Goal: Transaction & Acquisition: Book appointment/travel/reservation

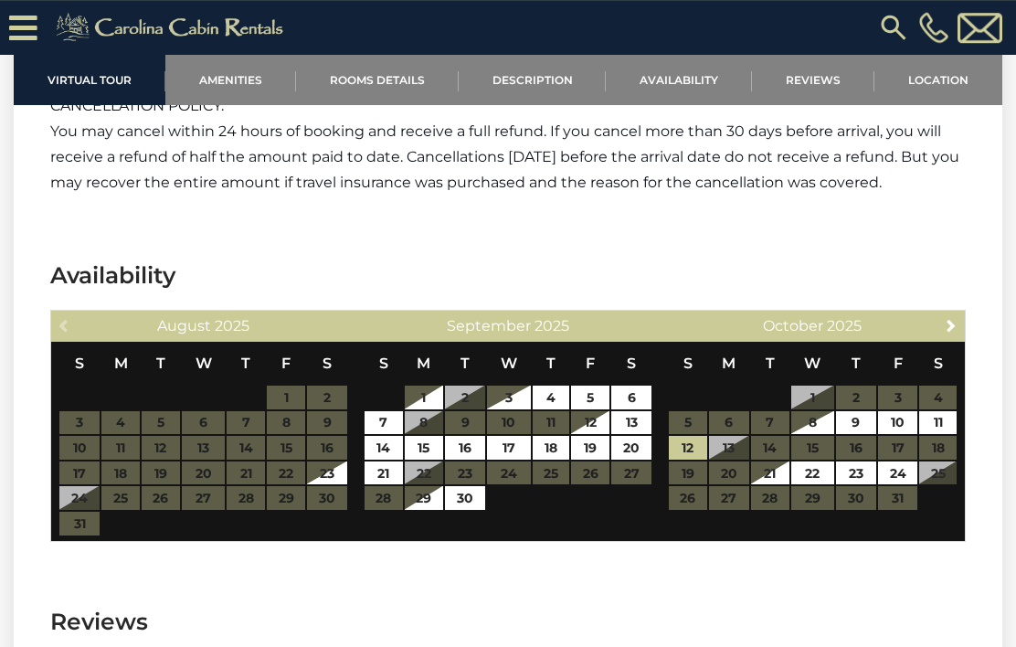
scroll to position [3022, 0]
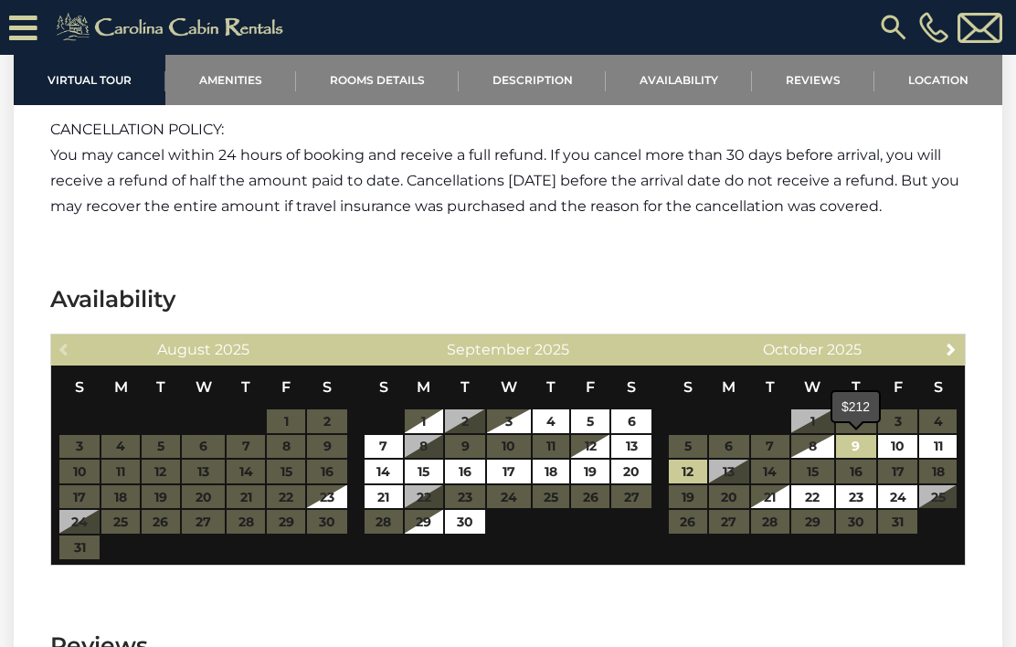
click at [857, 450] on link "9" at bounding box center [856, 447] width 40 height 24
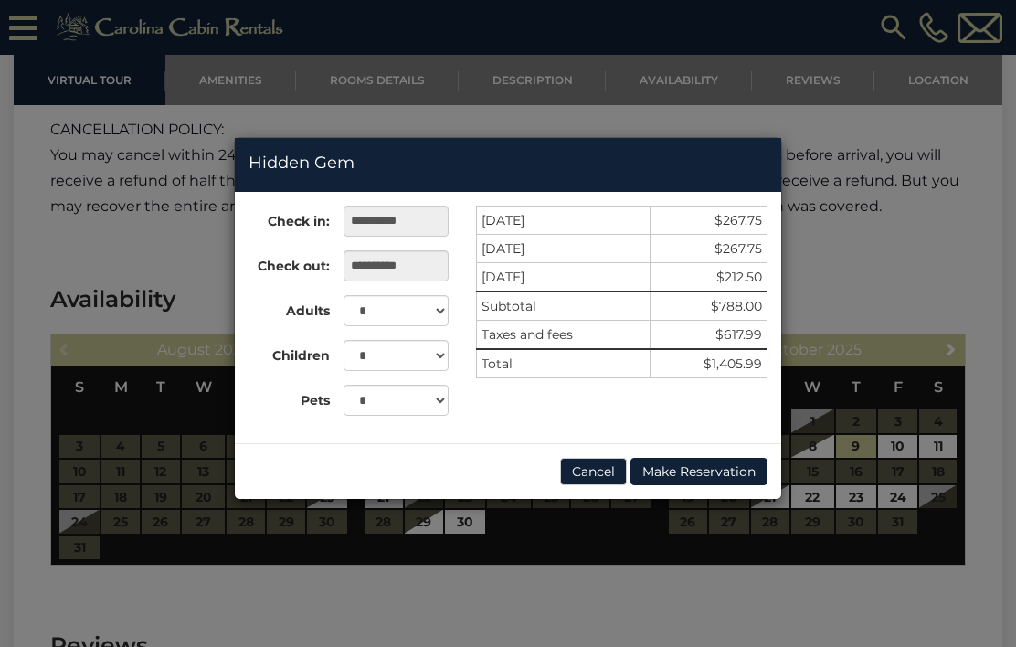
click at [919, 275] on div "**********" at bounding box center [508, 323] width 1016 height 647
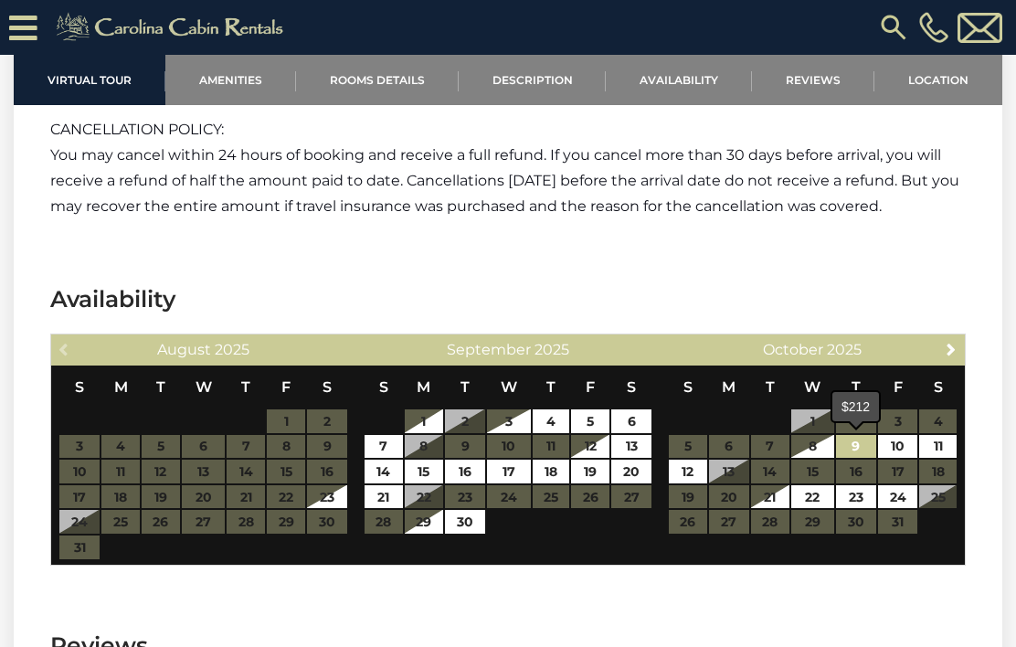
click at [859, 451] on link "9" at bounding box center [856, 447] width 40 height 24
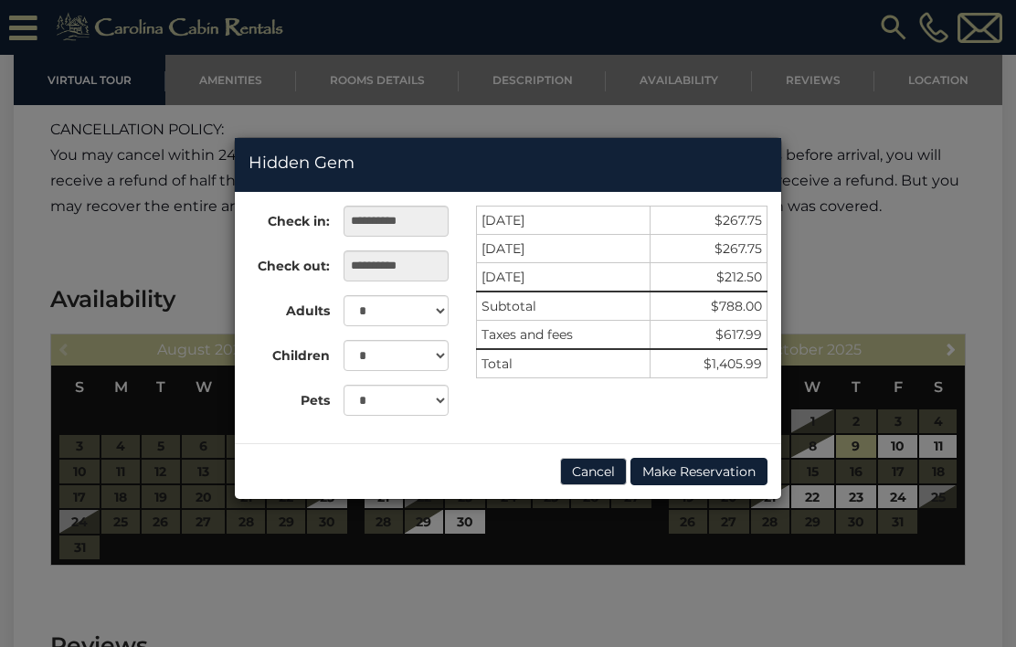
click at [685, 476] on button "Make Reservation" at bounding box center [699, 471] width 137 height 27
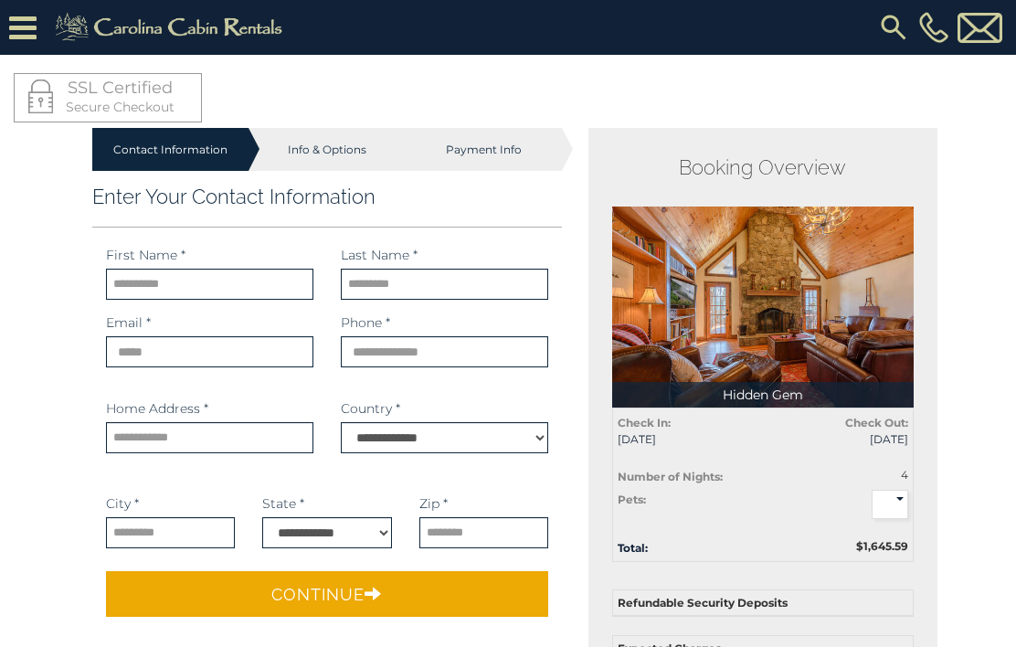
select select "*********"
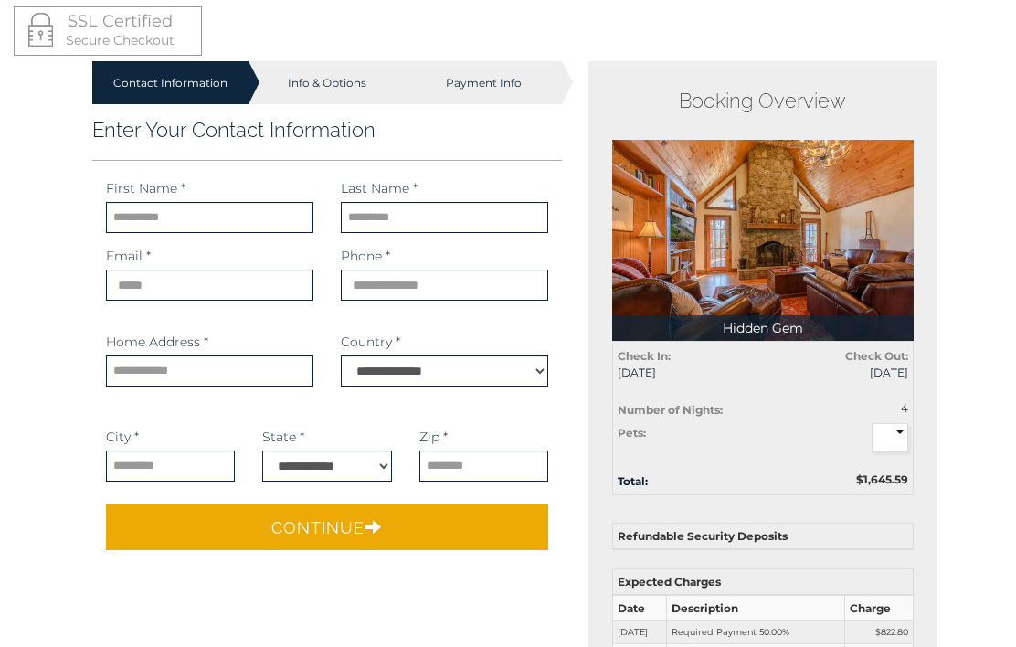
scroll to position [67, 0]
click at [888, 370] on span "10/13/2025" at bounding box center [843, 373] width 132 height 16
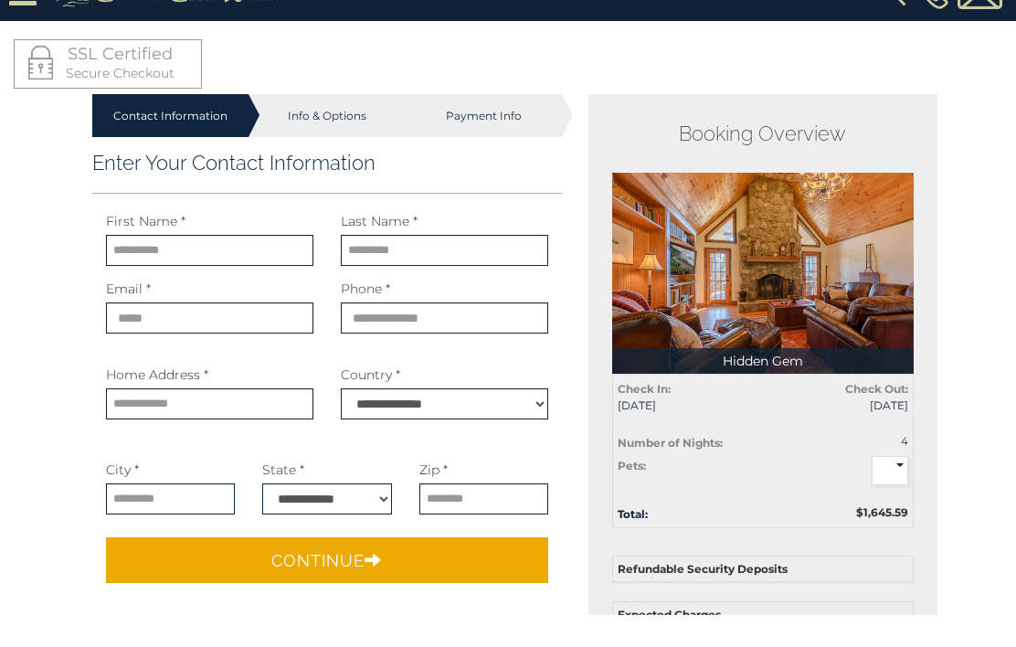
scroll to position [37, 0]
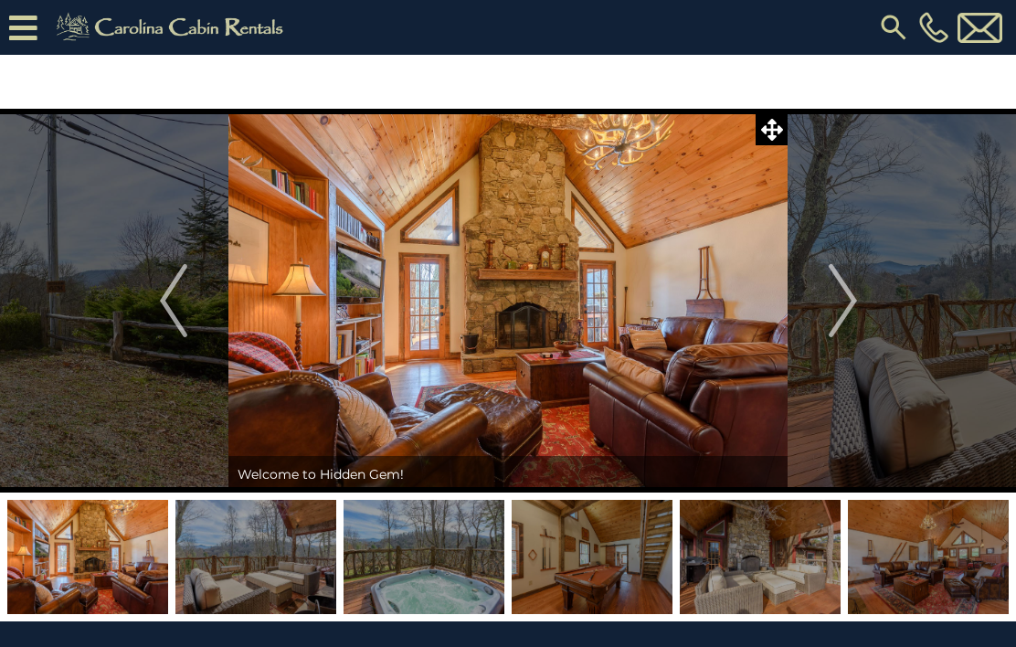
click at [848, 302] on img "Next" at bounding box center [842, 300] width 27 height 73
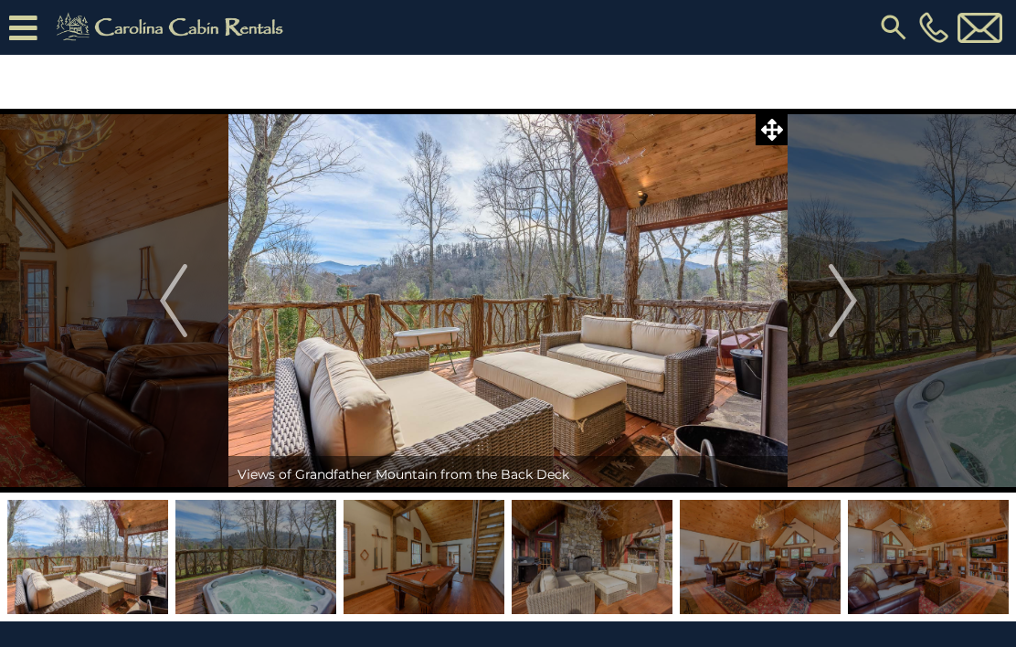
click at [852, 292] on img "Next" at bounding box center [842, 300] width 27 height 73
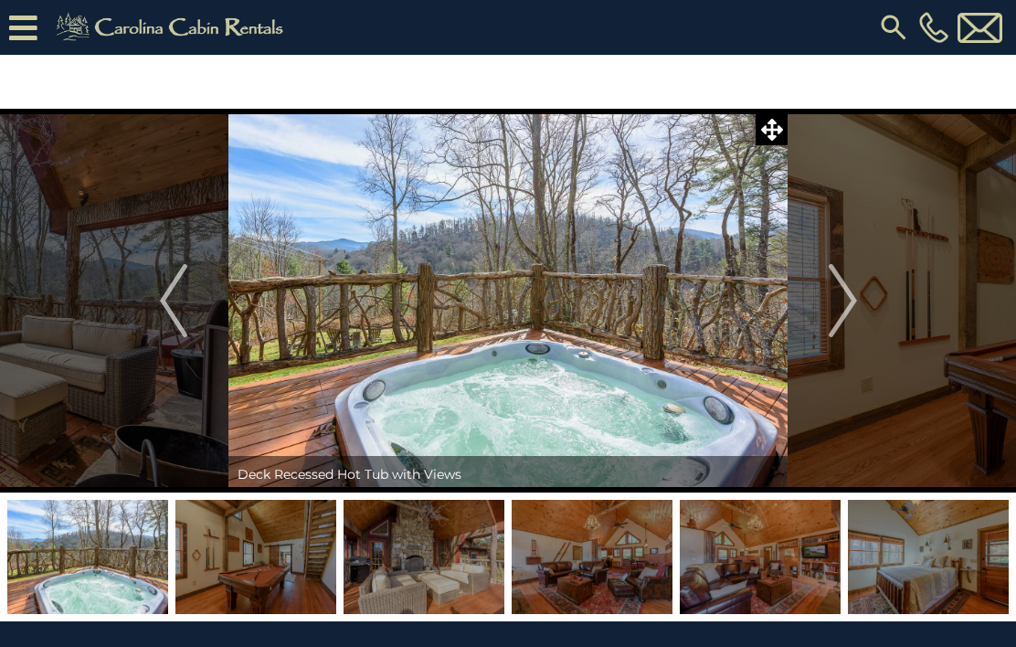
click at [844, 298] on img "Next" at bounding box center [842, 300] width 27 height 73
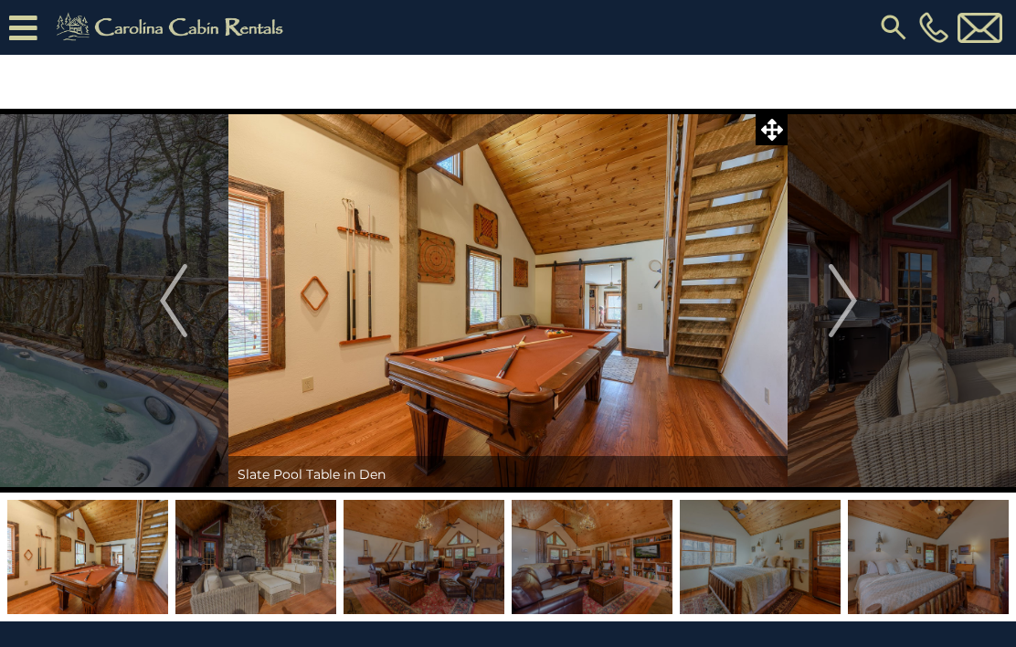
click at [846, 300] on img "Next" at bounding box center [842, 300] width 27 height 73
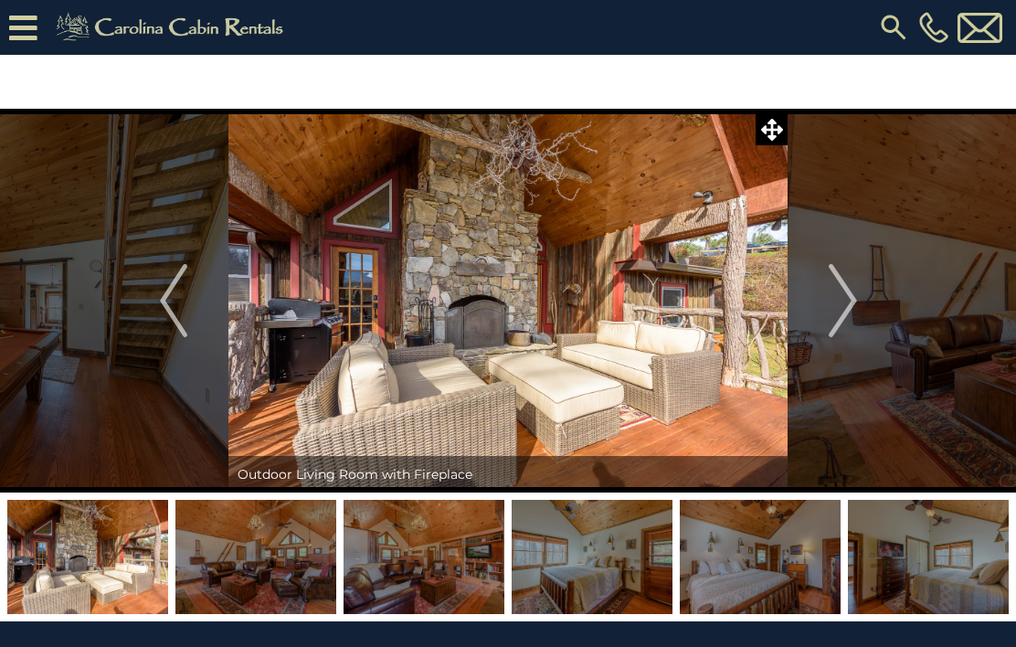
click at [845, 303] on img "Next" at bounding box center [842, 300] width 27 height 73
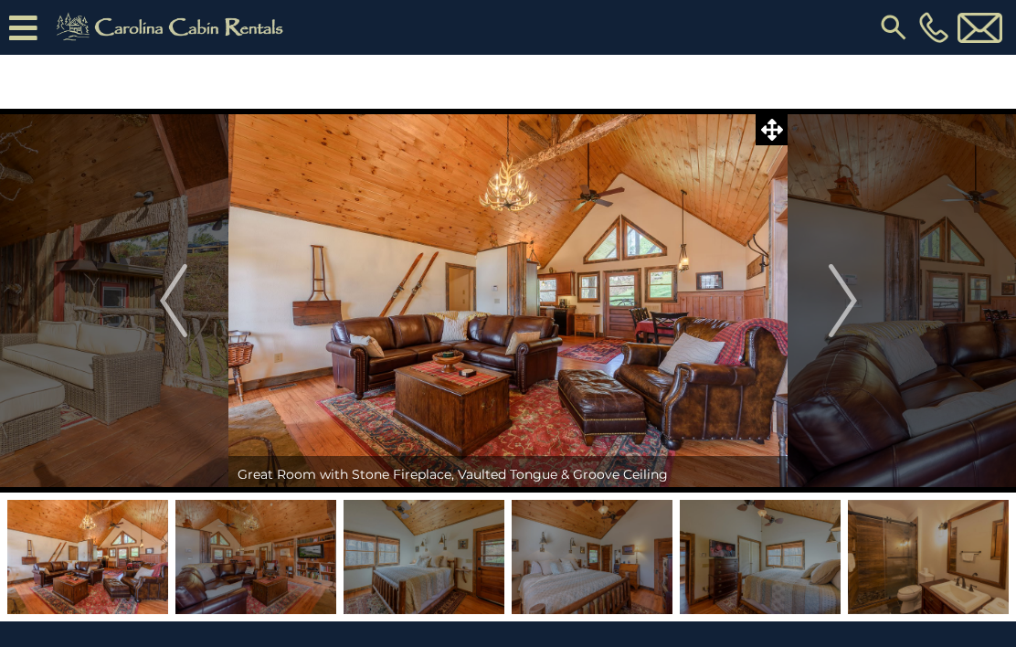
click at [845, 300] on img "Next" at bounding box center [842, 300] width 27 height 73
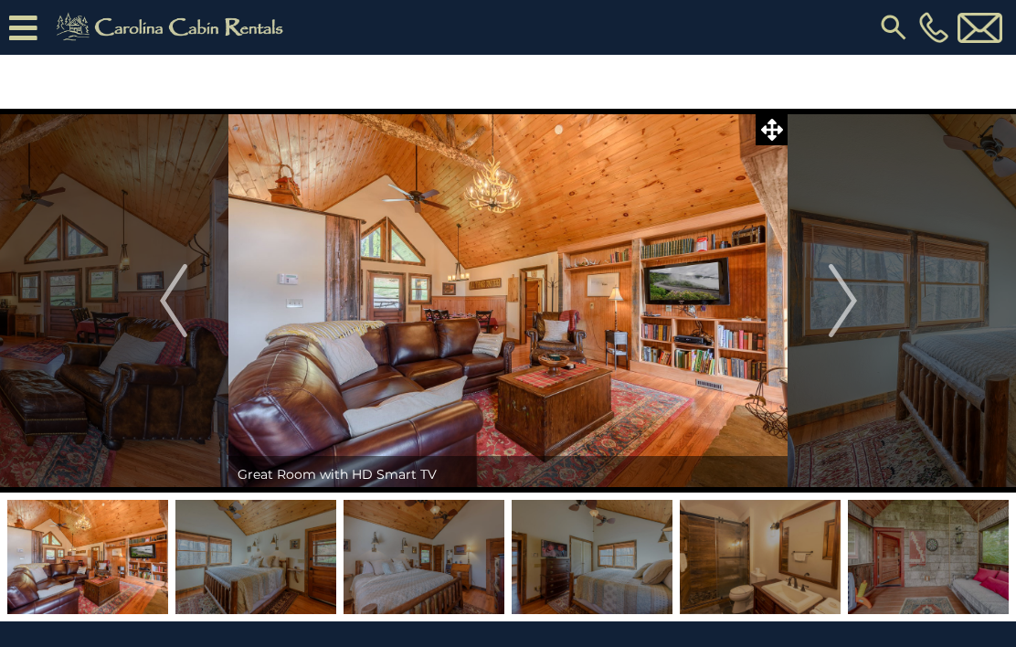
click at [842, 306] on img "Next" at bounding box center [842, 300] width 27 height 73
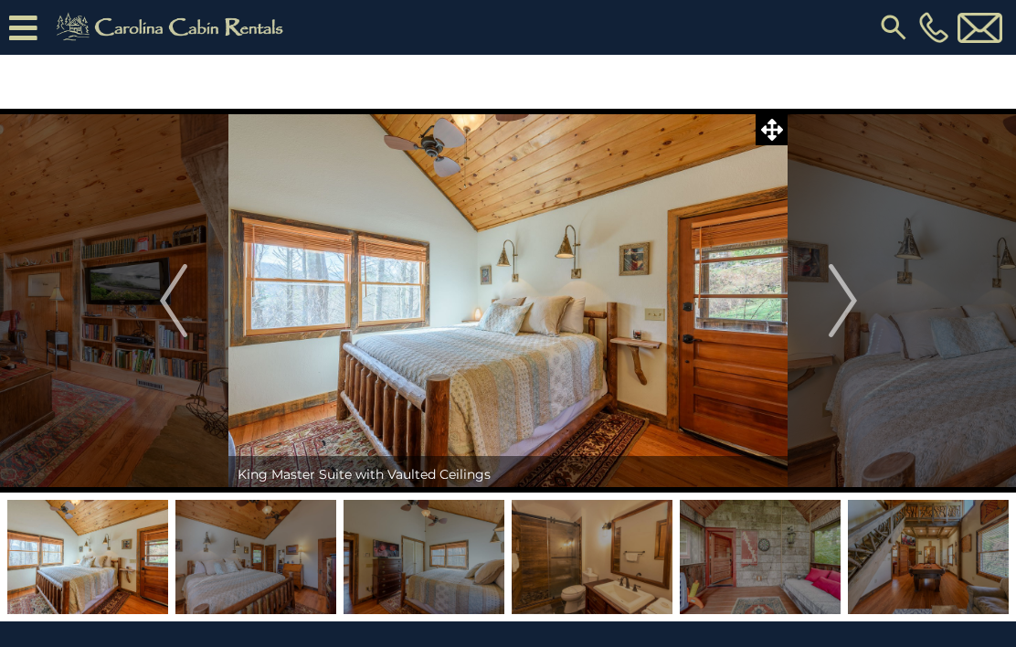
click at [845, 306] on img "Next" at bounding box center [842, 300] width 27 height 73
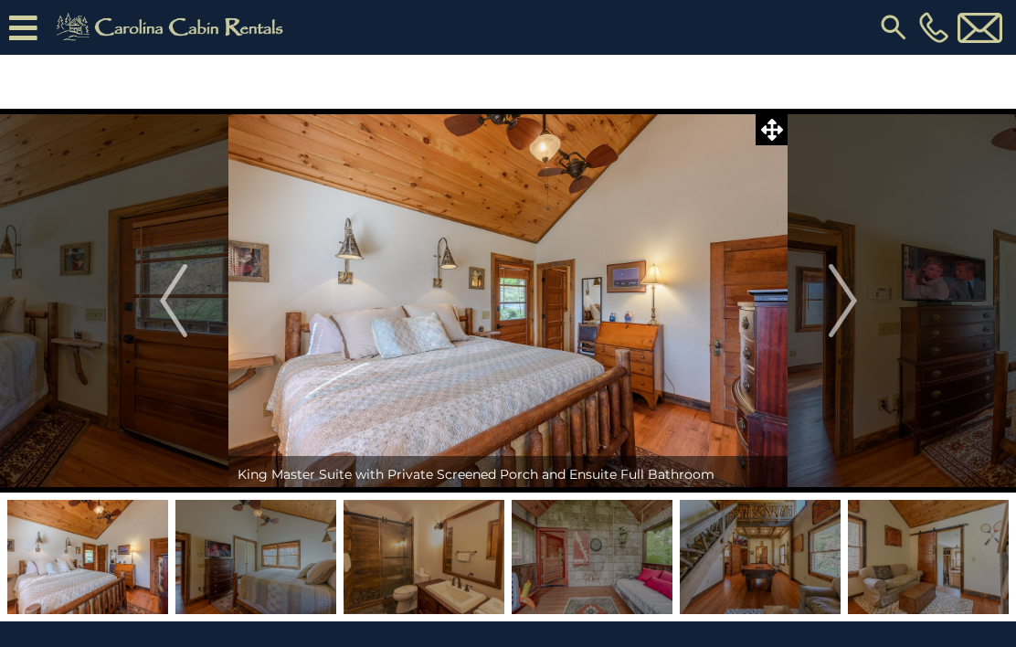
click at [855, 303] on img "Next" at bounding box center [842, 300] width 27 height 73
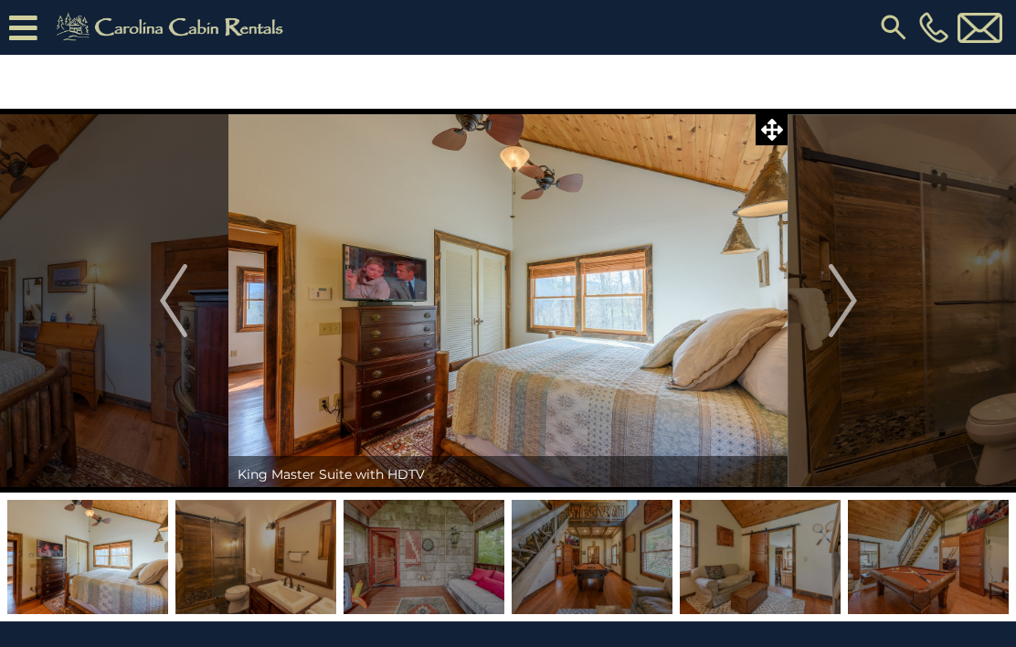
click at [846, 307] on img "Next" at bounding box center [842, 300] width 27 height 73
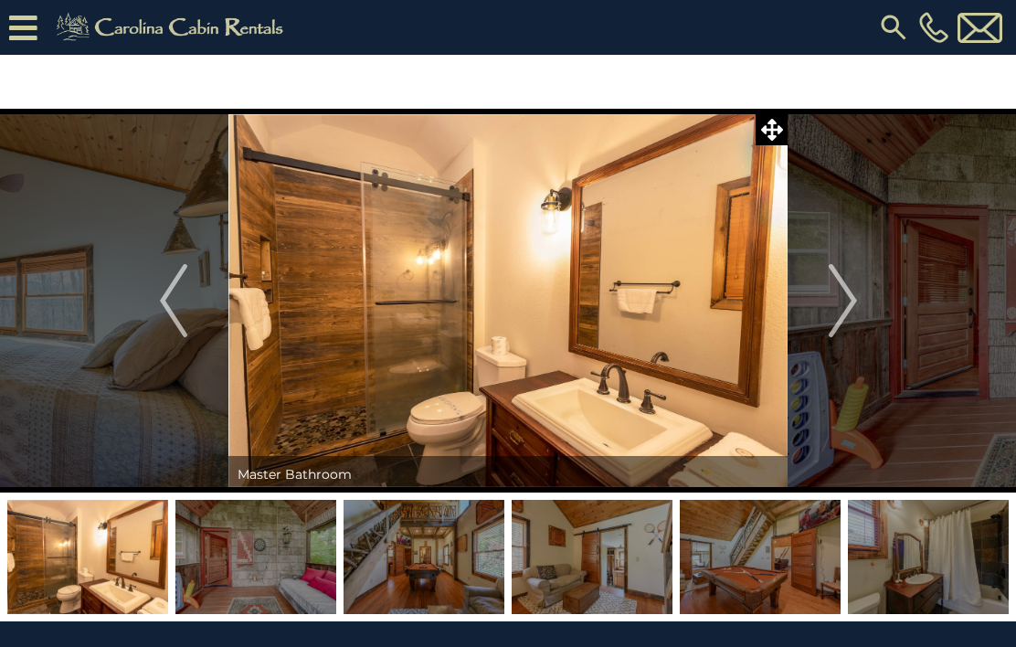
click at [850, 300] on img "Next" at bounding box center [842, 300] width 27 height 73
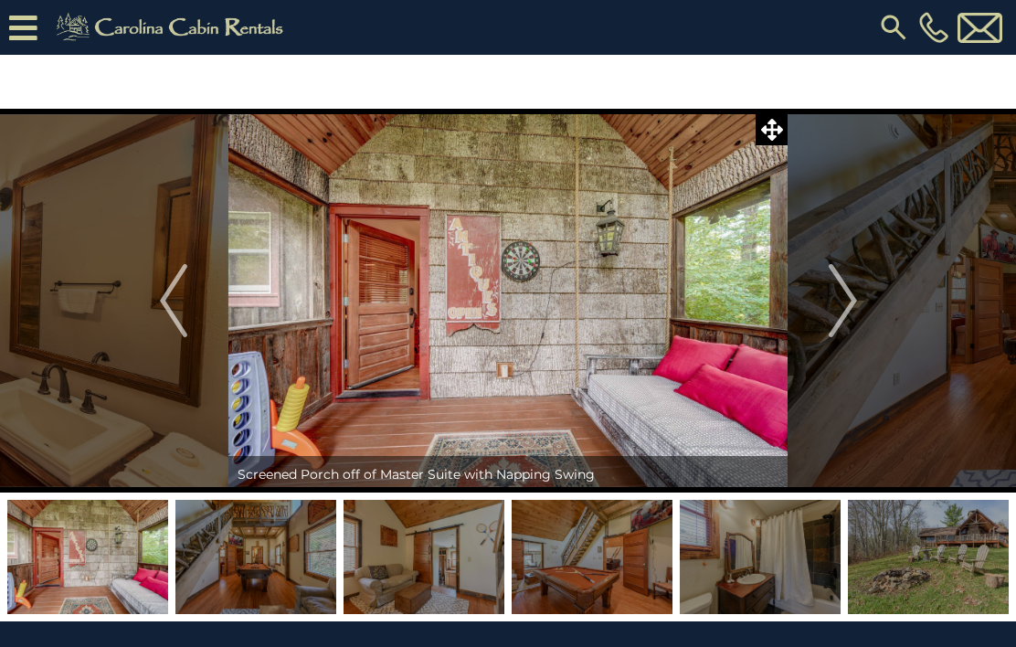
click at [848, 298] on img "Next" at bounding box center [842, 300] width 27 height 73
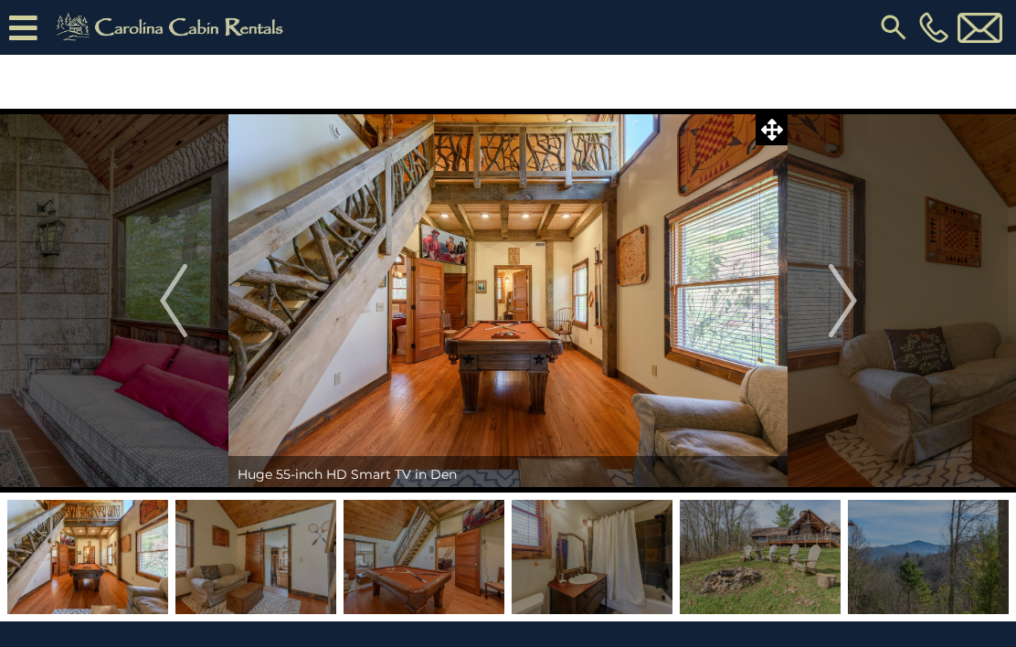
click at [853, 303] on img "Next" at bounding box center [842, 300] width 27 height 73
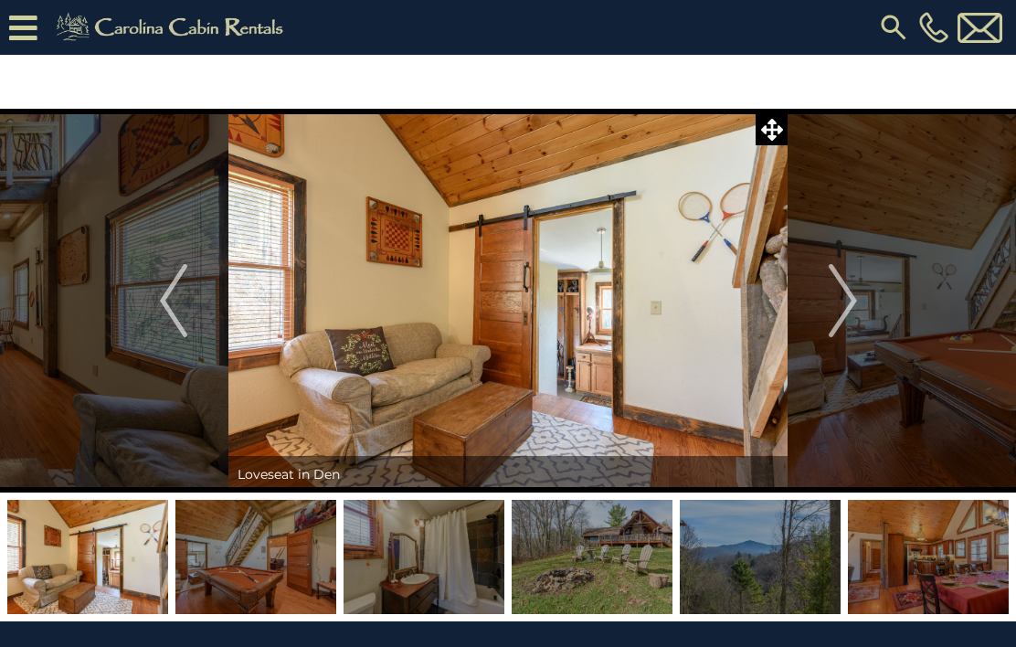
click at [839, 310] on img "Next" at bounding box center [842, 300] width 27 height 73
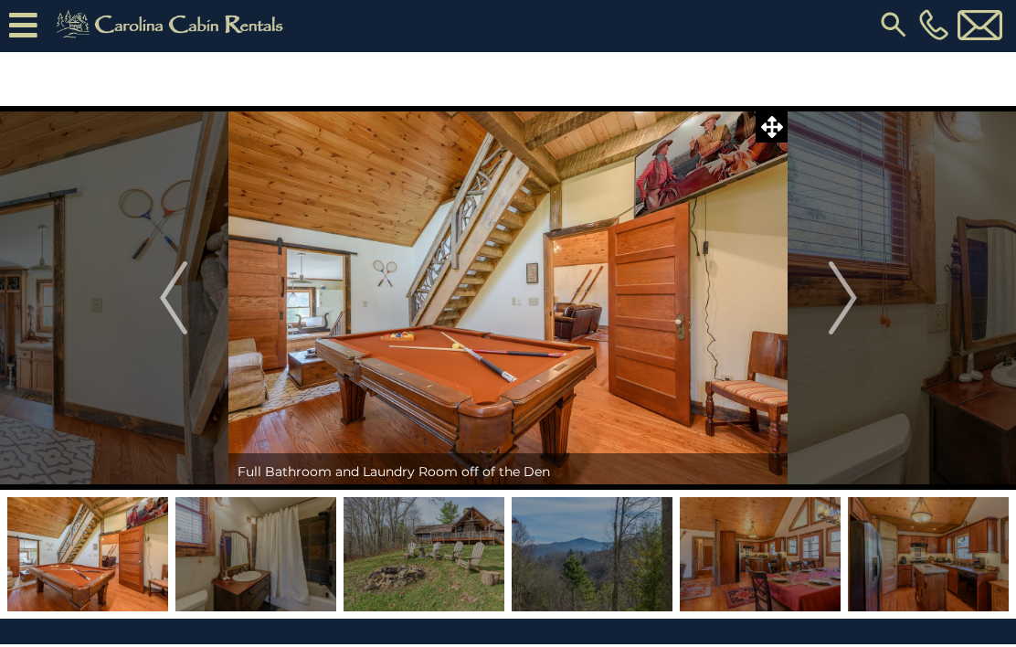
scroll to position [4, 0]
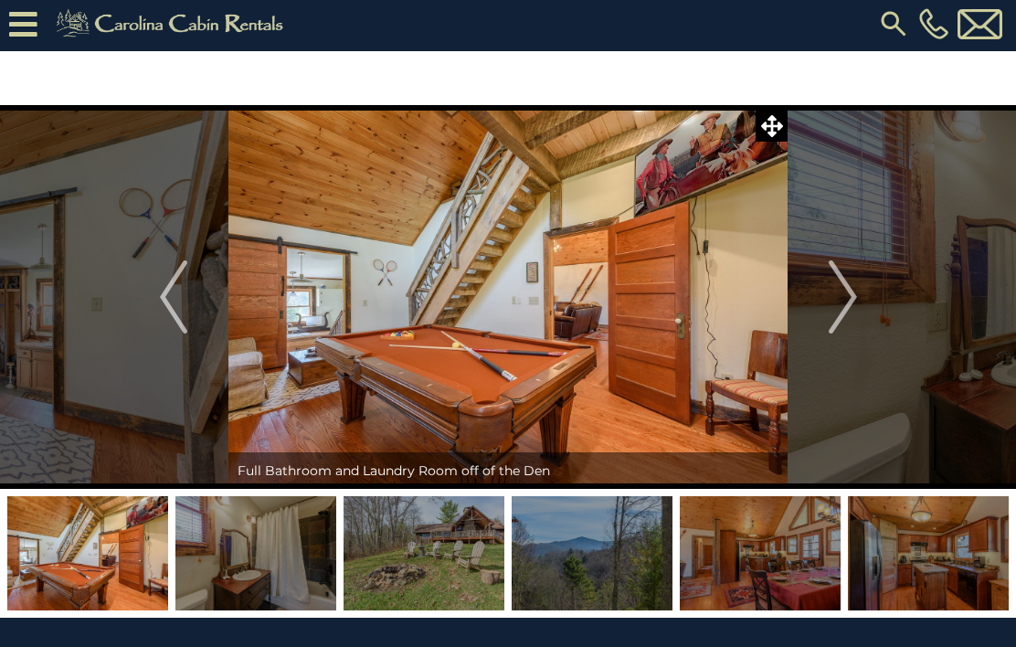
click at [367, 322] on img at bounding box center [507, 297] width 559 height 384
click at [840, 305] on img "Next" at bounding box center [842, 296] width 27 height 73
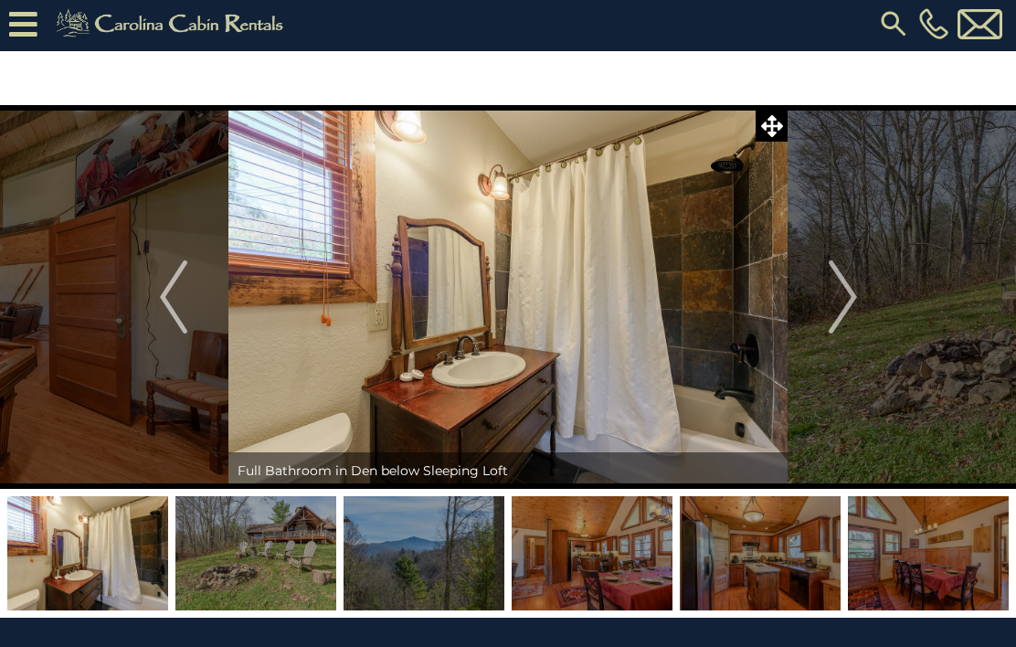
click at [843, 293] on img "Next" at bounding box center [842, 296] width 27 height 73
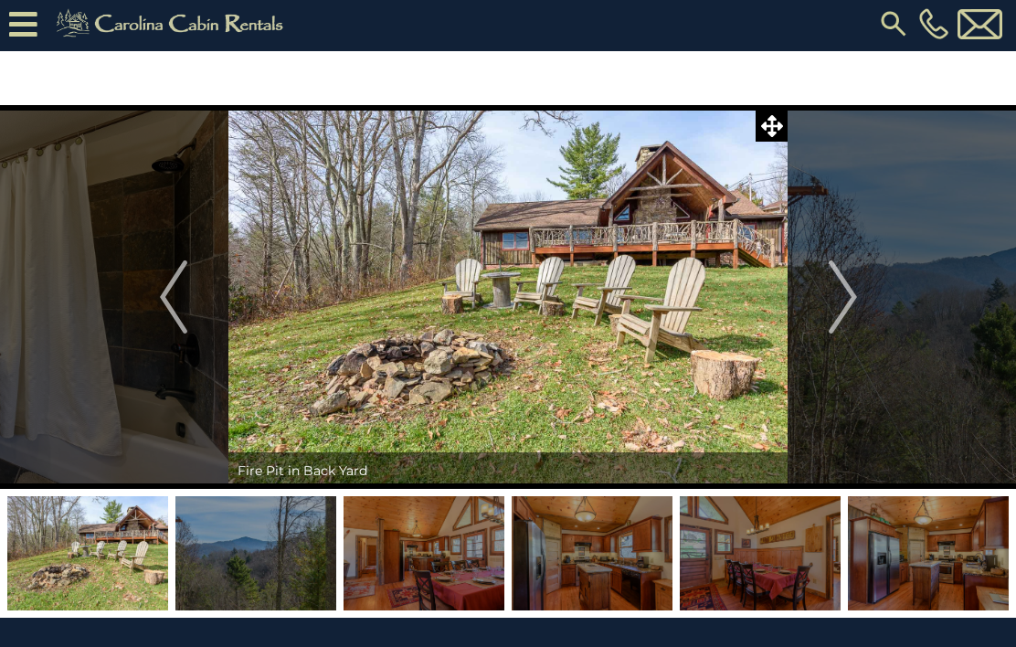
click at [839, 294] on img "Next" at bounding box center [842, 296] width 27 height 73
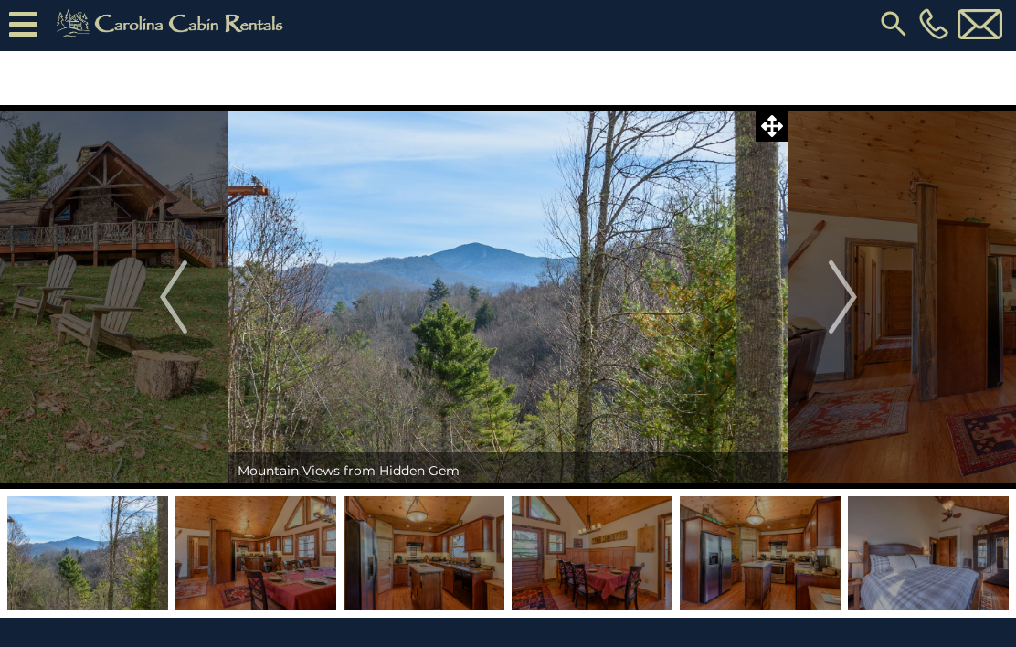
click at [848, 304] on img "Next" at bounding box center [842, 296] width 27 height 73
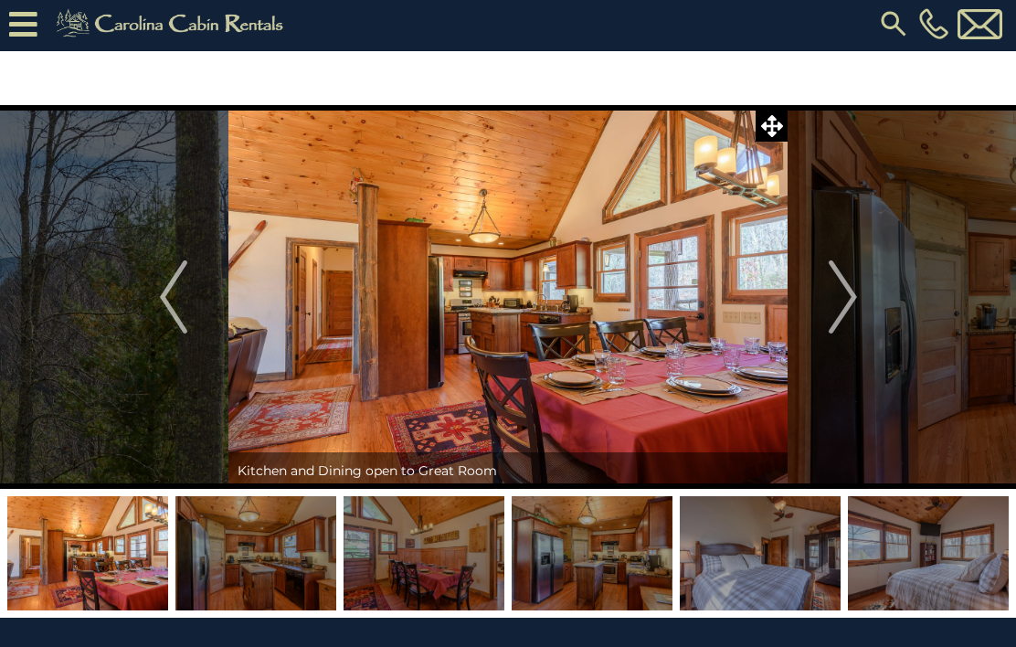
click at [850, 293] on img "Next" at bounding box center [842, 296] width 27 height 73
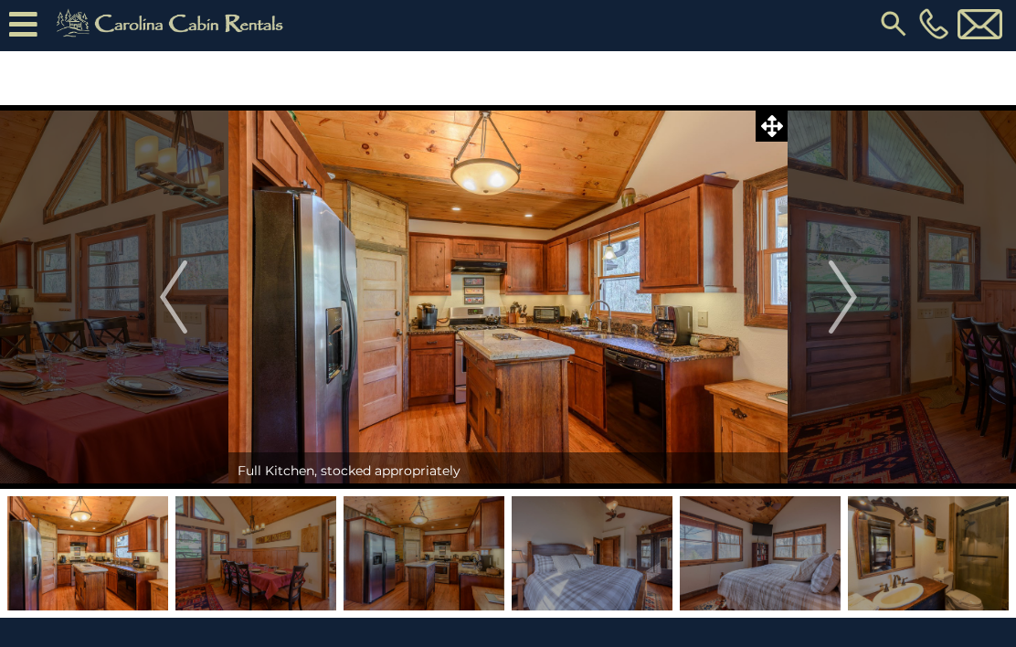
click at [778, 126] on icon at bounding box center [772, 126] width 22 height 22
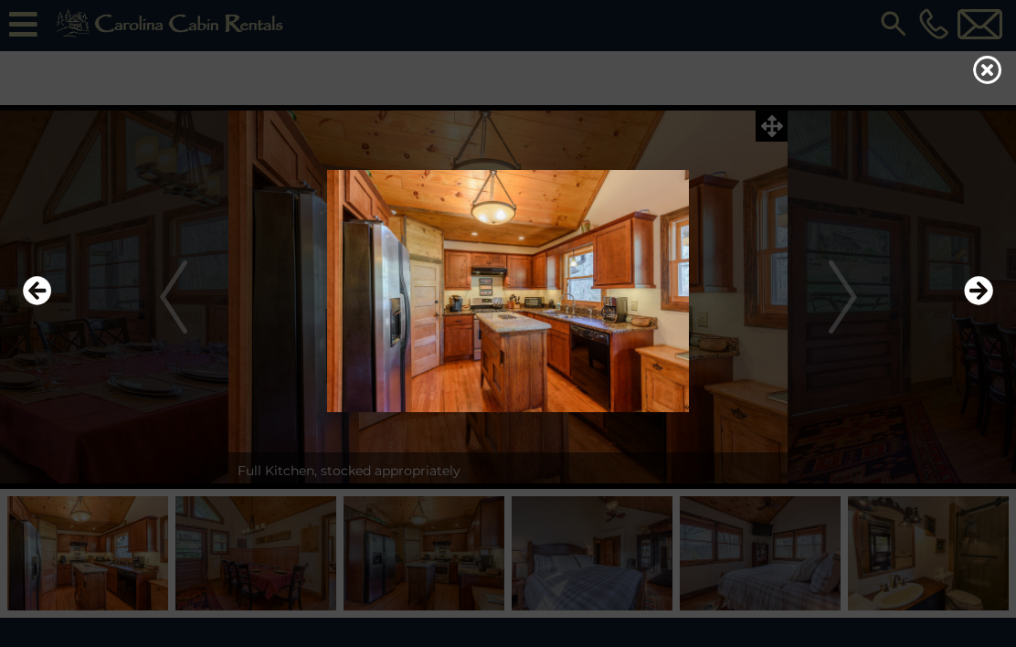
click at [770, 140] on div at bounding box center [508, 291] width 989 height 388
click at [653, 308] on img at bounding box center [508, 291] width 980 height 242
click at [775, 138] on div at bounding box center [508, 291] width 989 height 388
click at [833, 319] on img at bounding box center [508, 291] width 980 height 242
click at [982, 305] on icon "Next" at bounding box center [978, 290] width 29 height 29
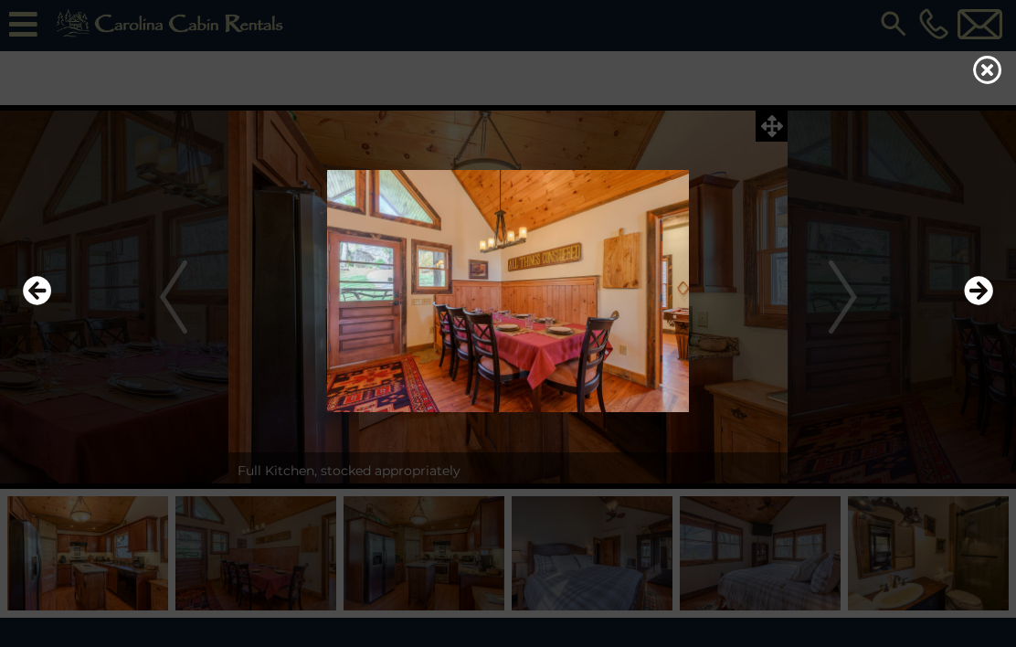
click at [772, 128] on div at bounding box center [508, 291] width 989 height 388
click at [780, 141] on div at bounding box center [508, 291] width 989 height 388
click at [992, 84] on icon at bounding box center [987, 69] width 29 height 29
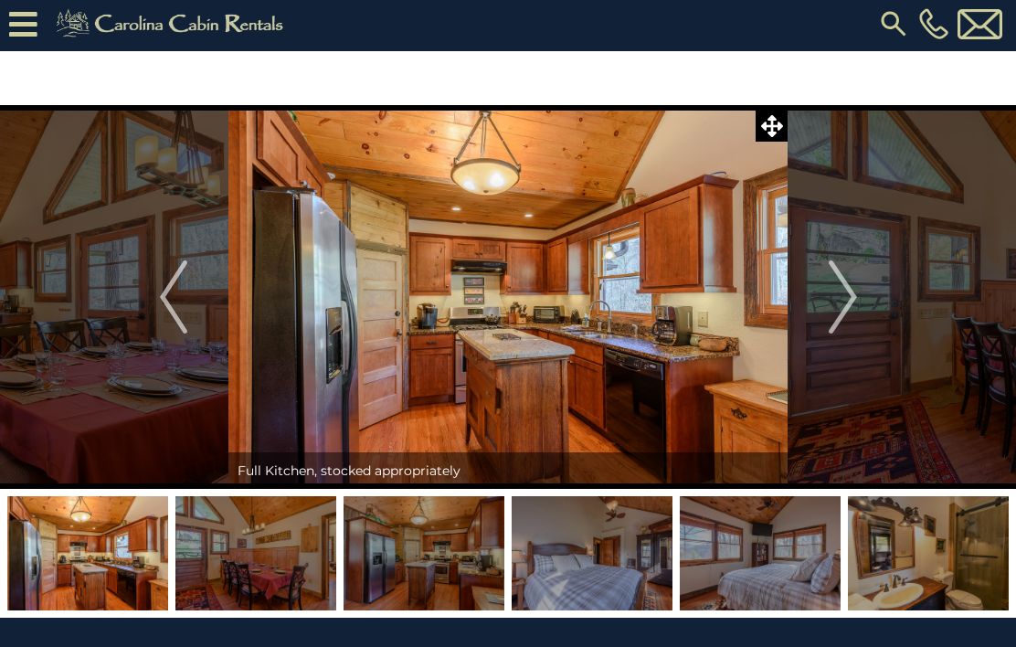
click at [845, 314] on img "Next" at bounding box center [842, 296] width 27 height 73
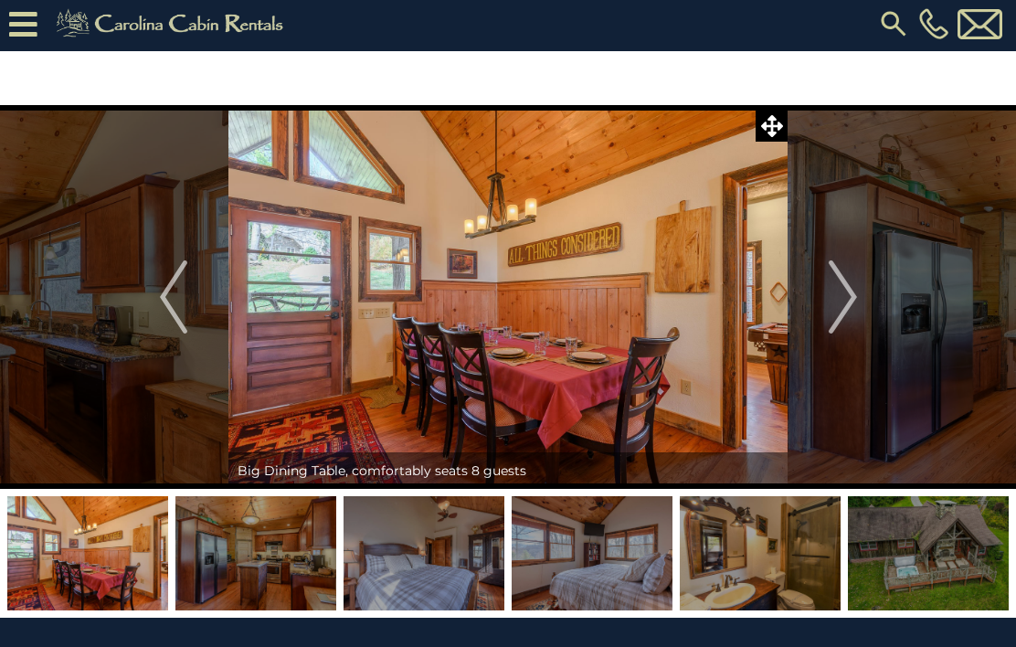
click at [838, 303] on img "Next" at bounding box center [842, 296] width 27 height 73
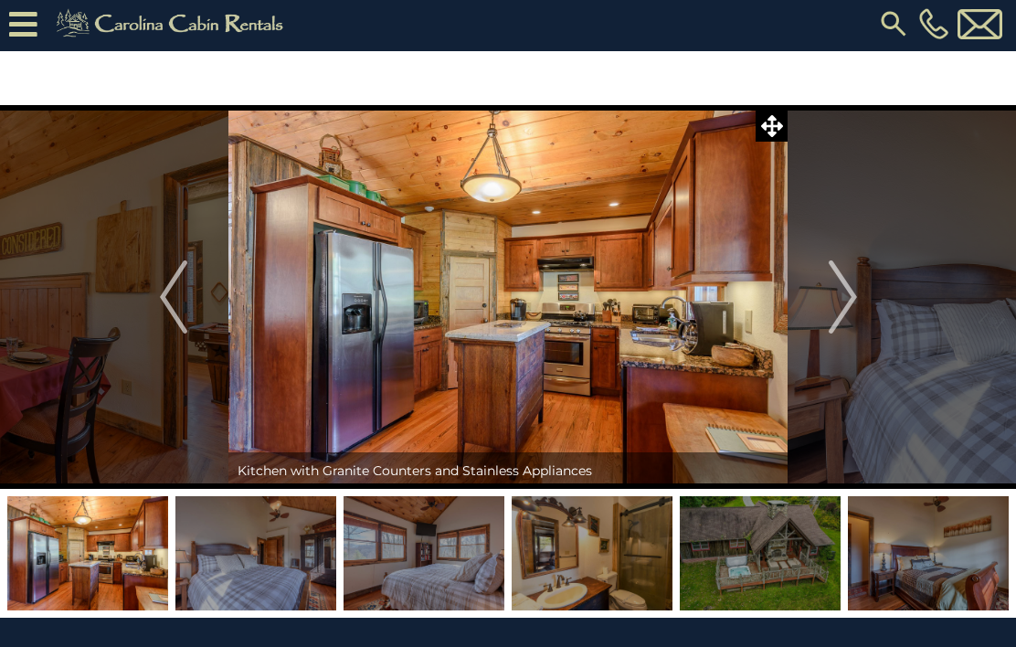
click at [849, 306] on img "Next" at bounding box center [842, 296] width 27 height 73
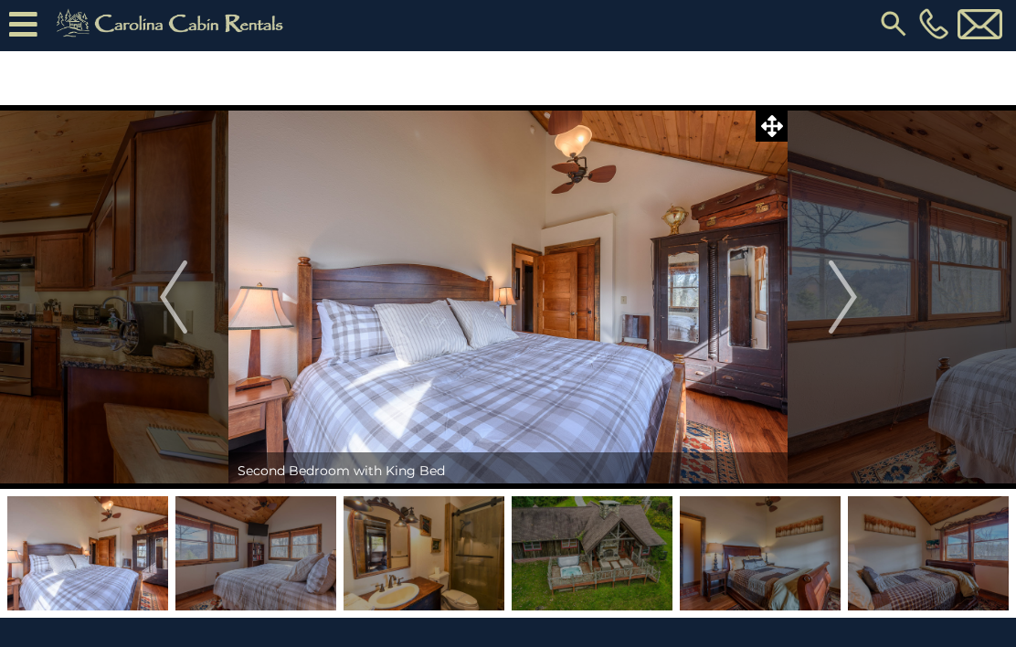
click at [851, 301] on img "Next" at bounding box center [842, 296] width 27 height 73
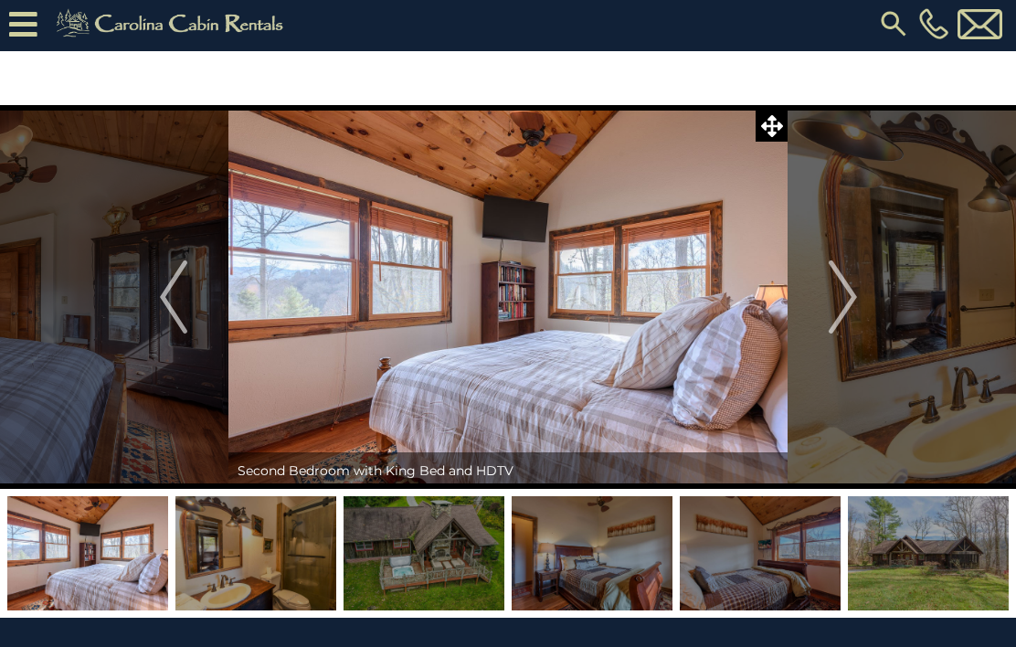
click at [851, 290] on img "Next" at bounding box center [842, 296] width 27 height 73
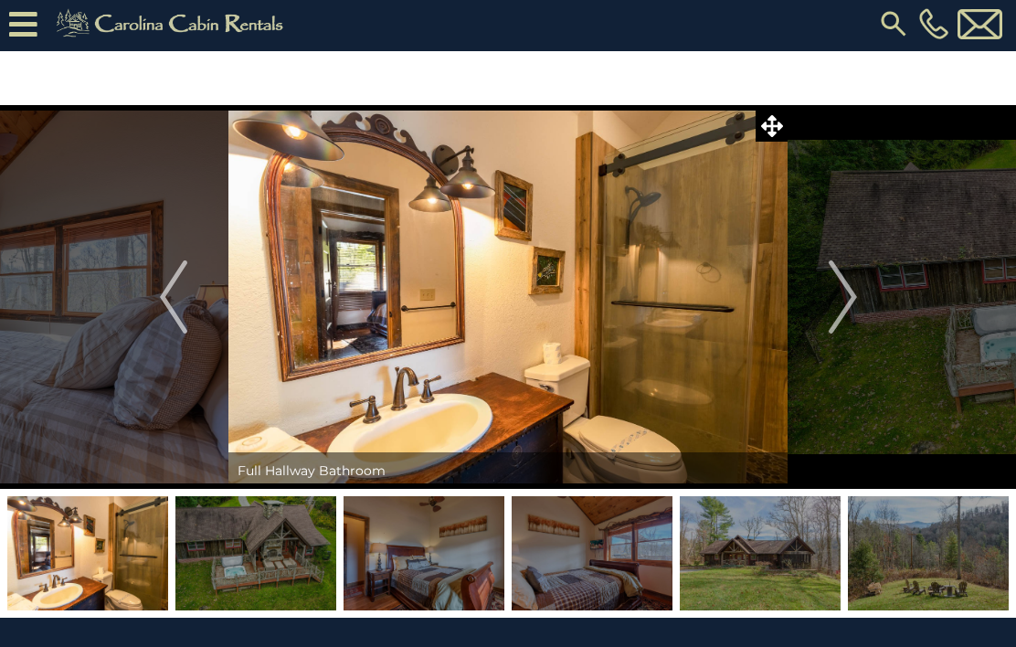
click at [853, 299] on img "Next" at bounding box center [842, 296] width 27 height 73
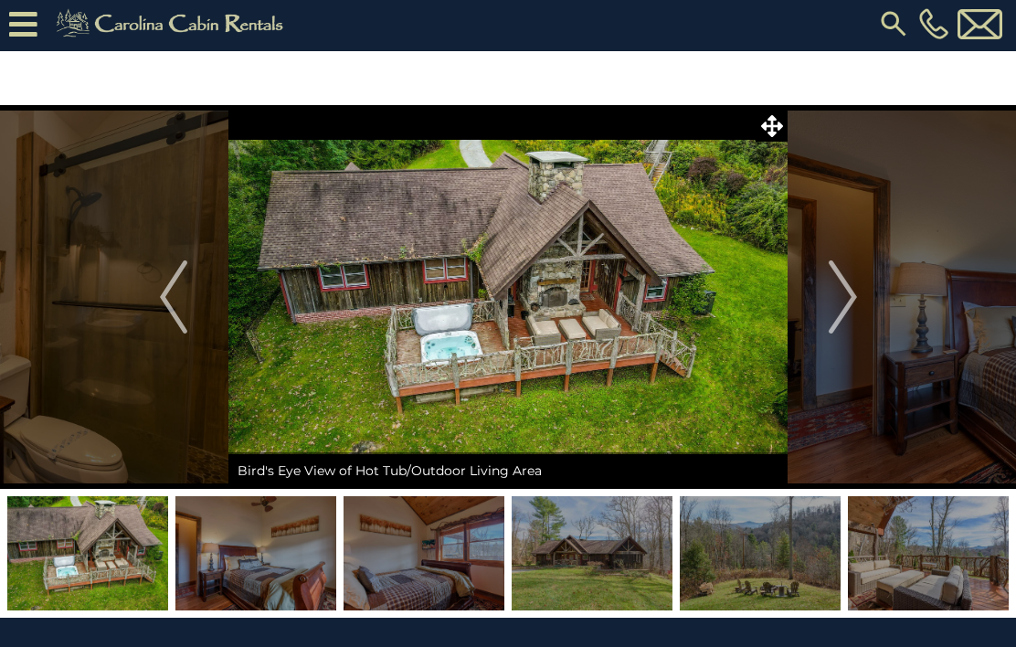
click at [853, 298] on img "Next" at bounding box center [842, 296] width 27 height 73
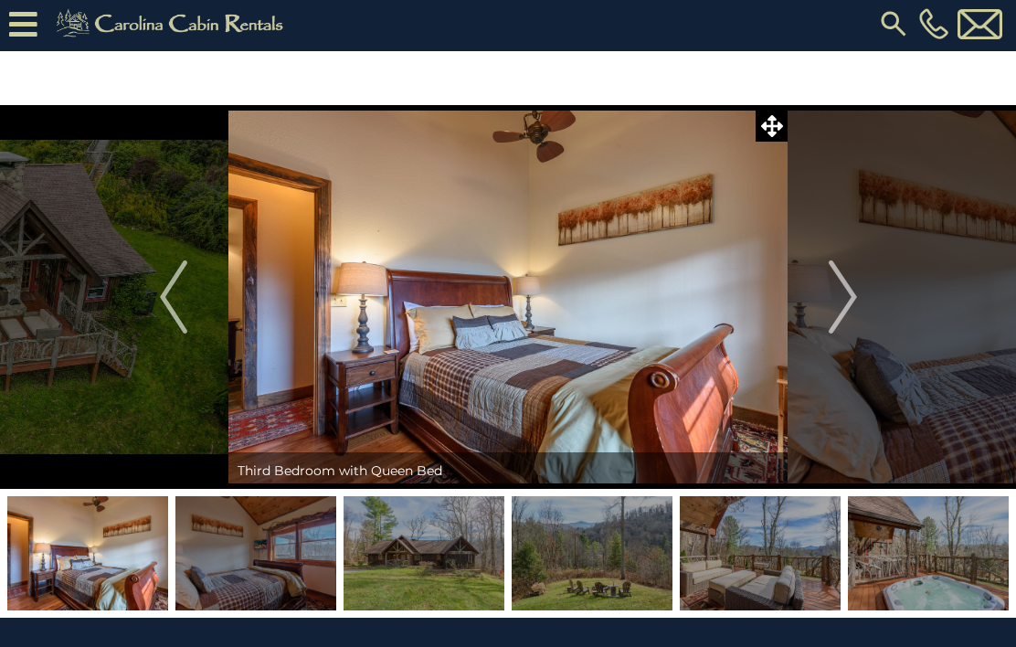
click at [850, 296] on img "Next" at bounding box center [842, 296] width 27 height 73
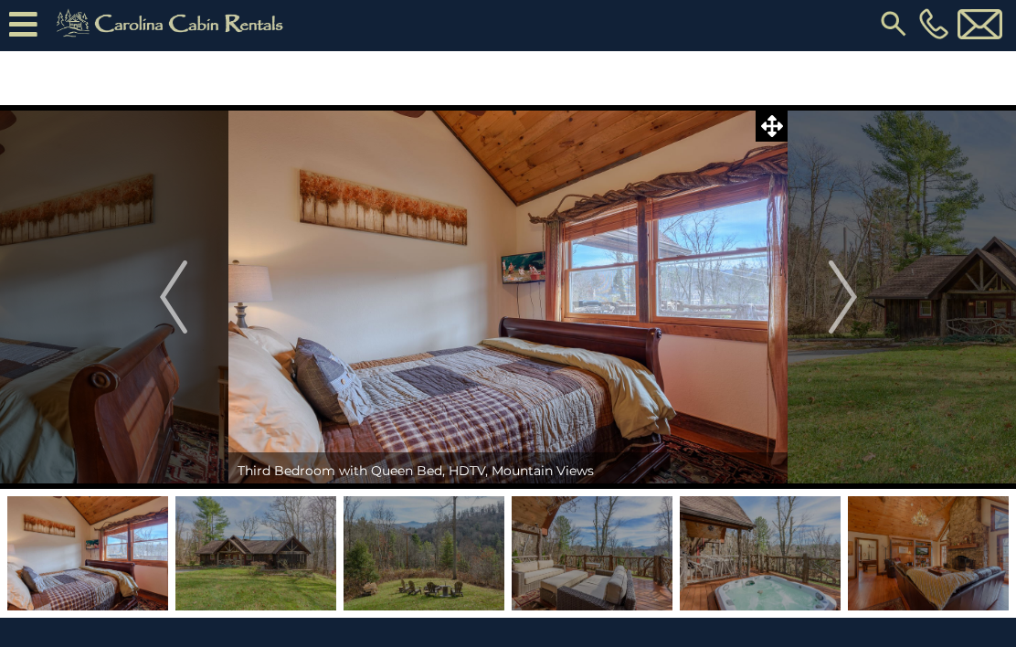
click at [846, 300] on img "Next" at bounding box center [842, 296] width 27 height 73
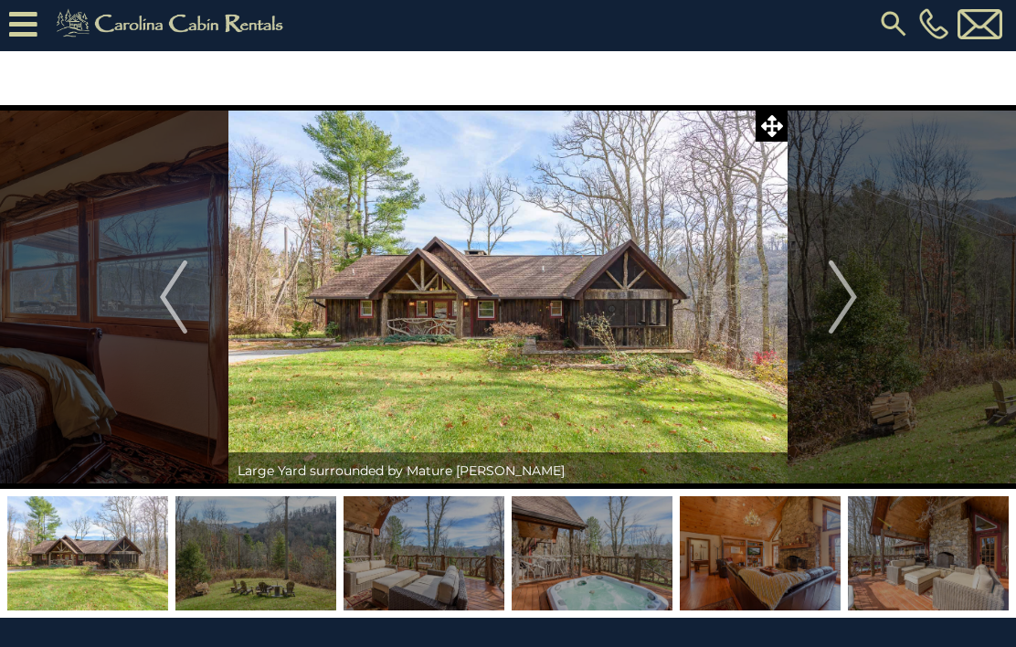
click at [848, 301] on img "Next" at bounding box center [842, 296] width 27 height 73
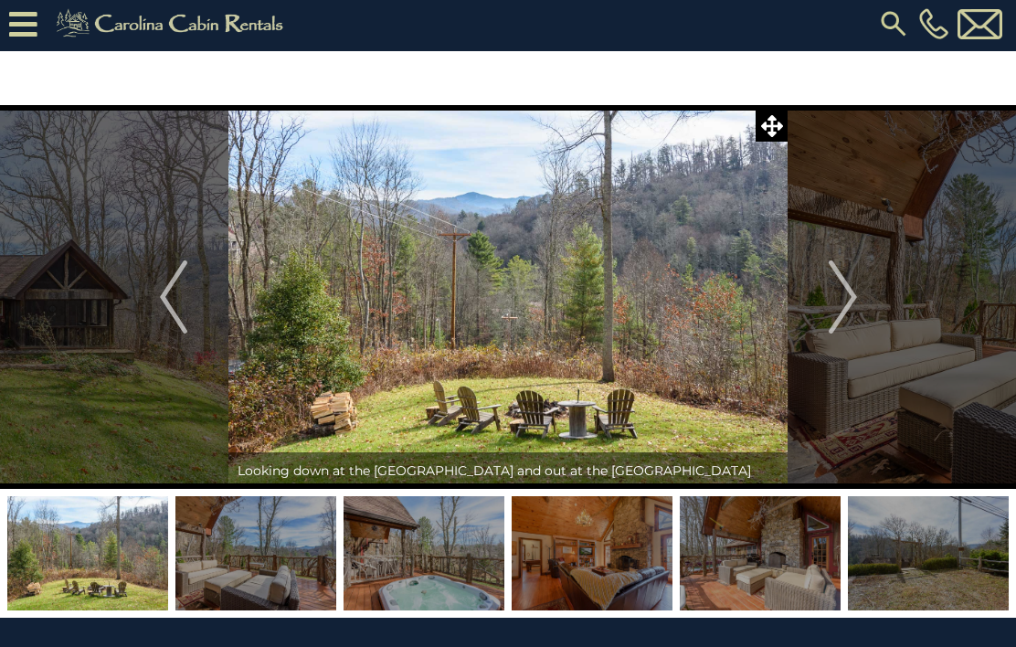
click at [846, 295] on img "Next" at bounding box center [842, 296] width 27 height 73
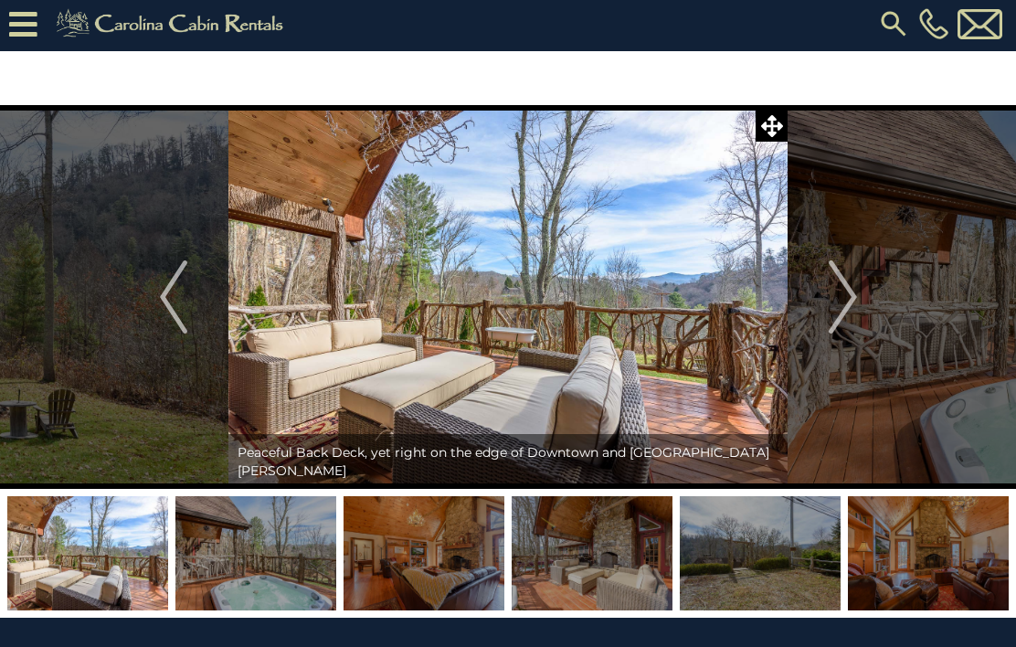
click at [851, 292] on img "Next" at bounding box center [842, 296] width 27 height 73
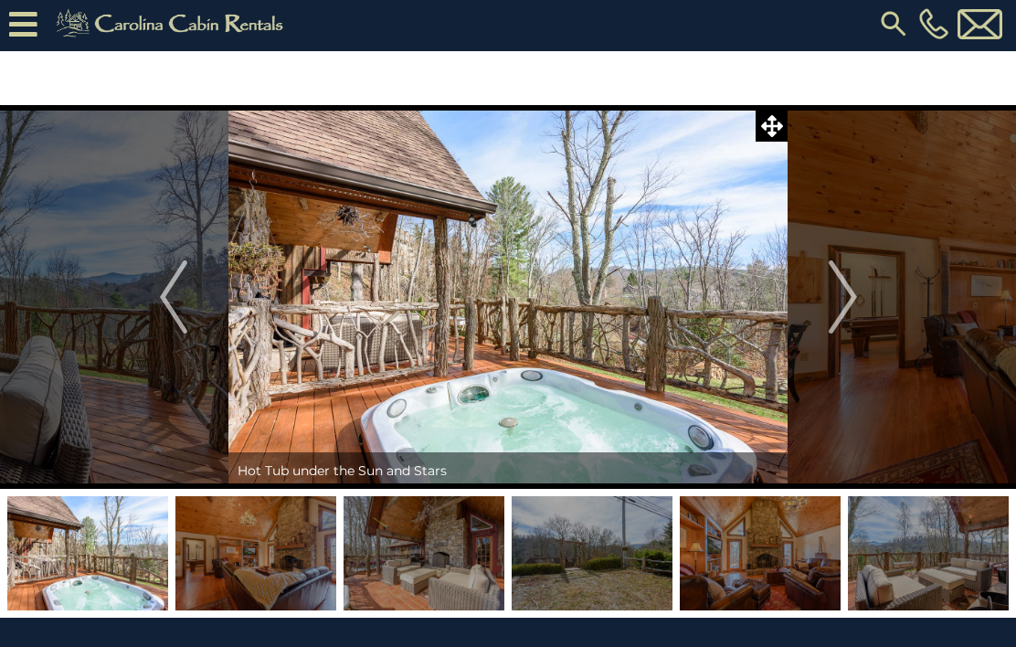
click at [843, 293] on img "Next" at bounding box center [842, 296] width 27 height 73
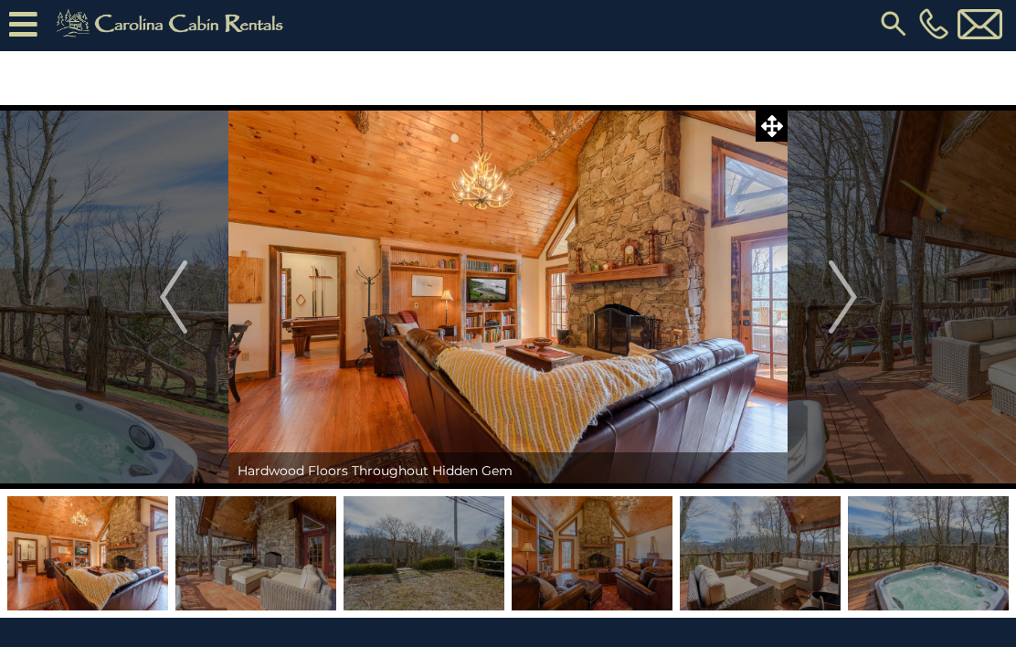
click at [849, 286] on img "Next" at bounding box center [842, 296] width 27 height 73
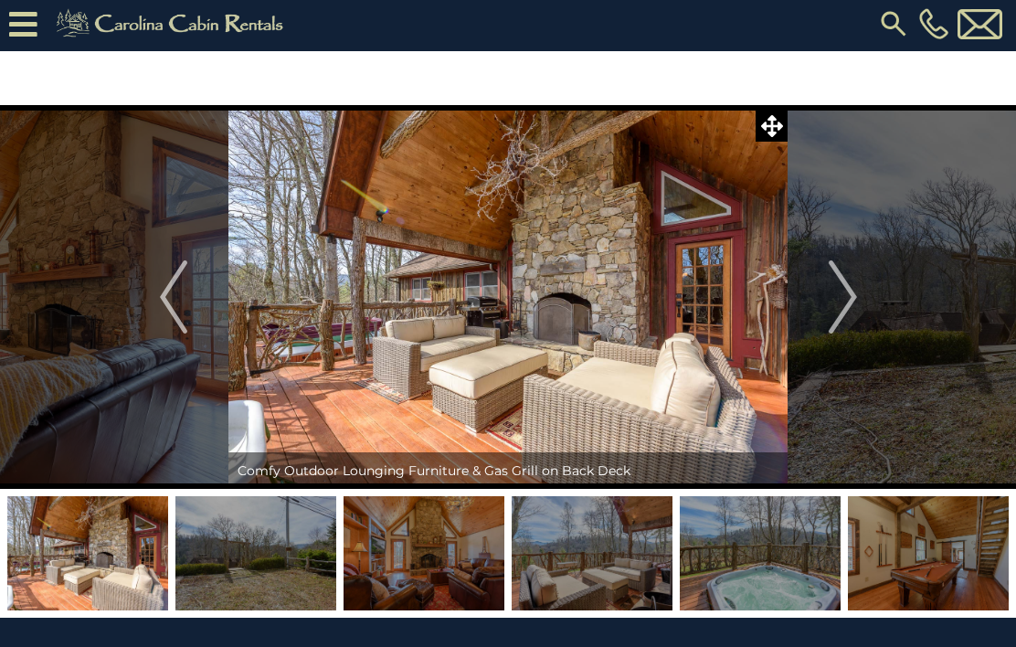
click at [840, 309] on img "Next" at bounding box center [842, 296] width 27 height 73
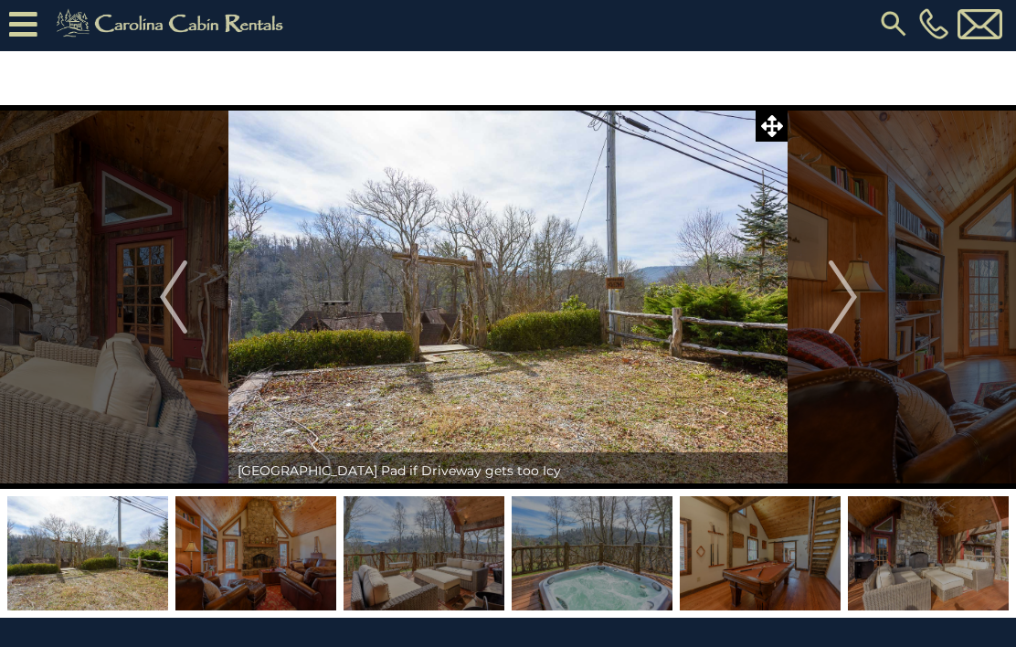
click at [851, 290] on img "Next" at bounding box center [842, 296] width 27 height 73
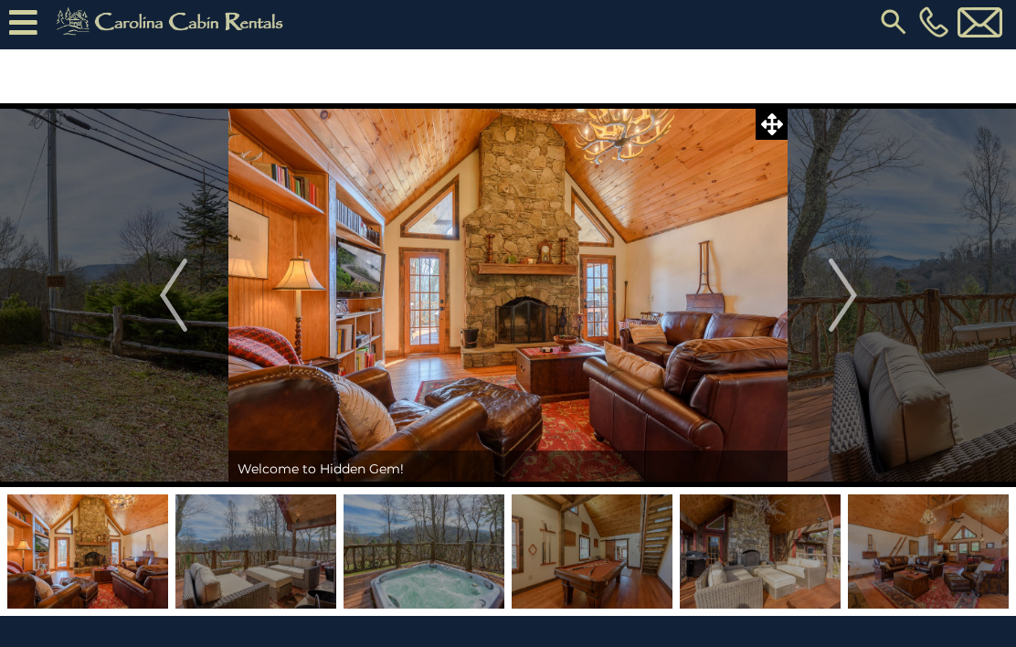
scroll to position [0, 0]
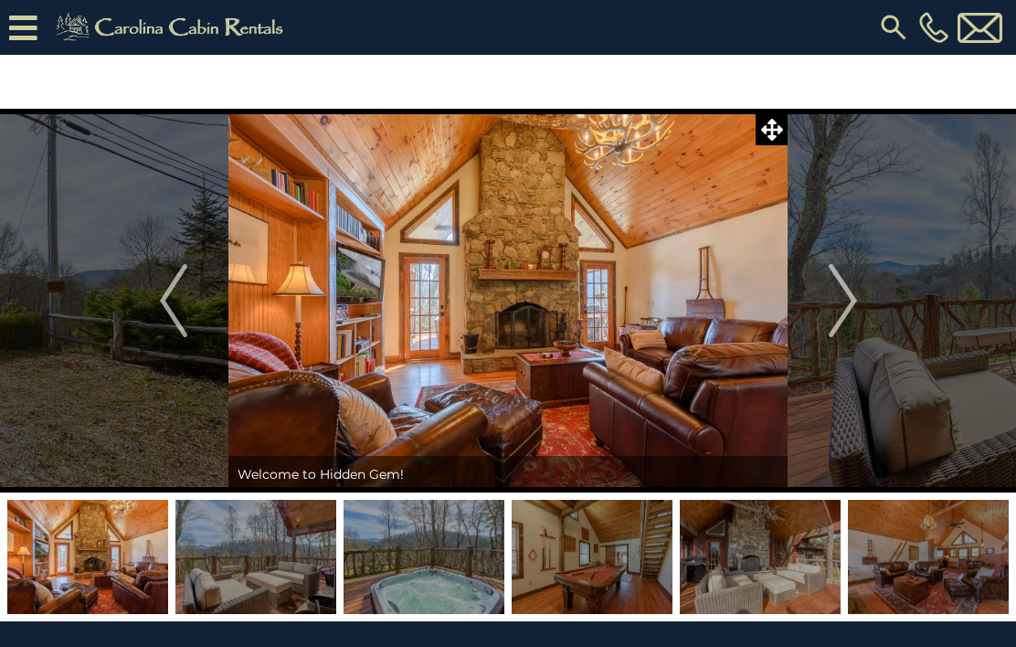
click at [27, 37] on icon at bounding box center [23, 28] width 28 height 32
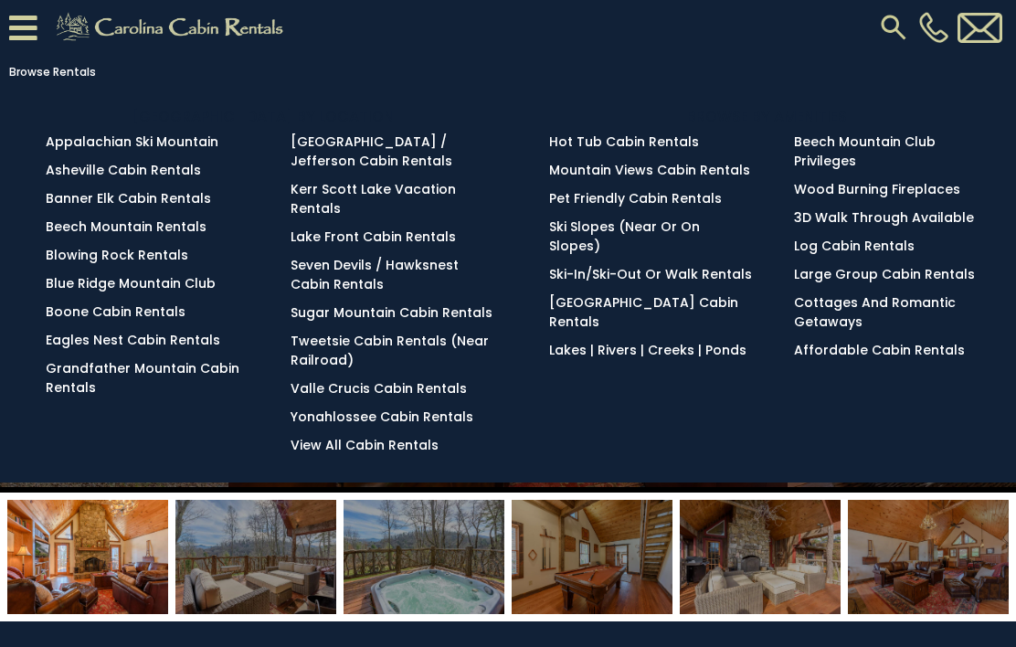
click at [200, 385] on link "Grandfather Mountain Cabin Rentals" at bounding box center [143, 377] width 194 height 37
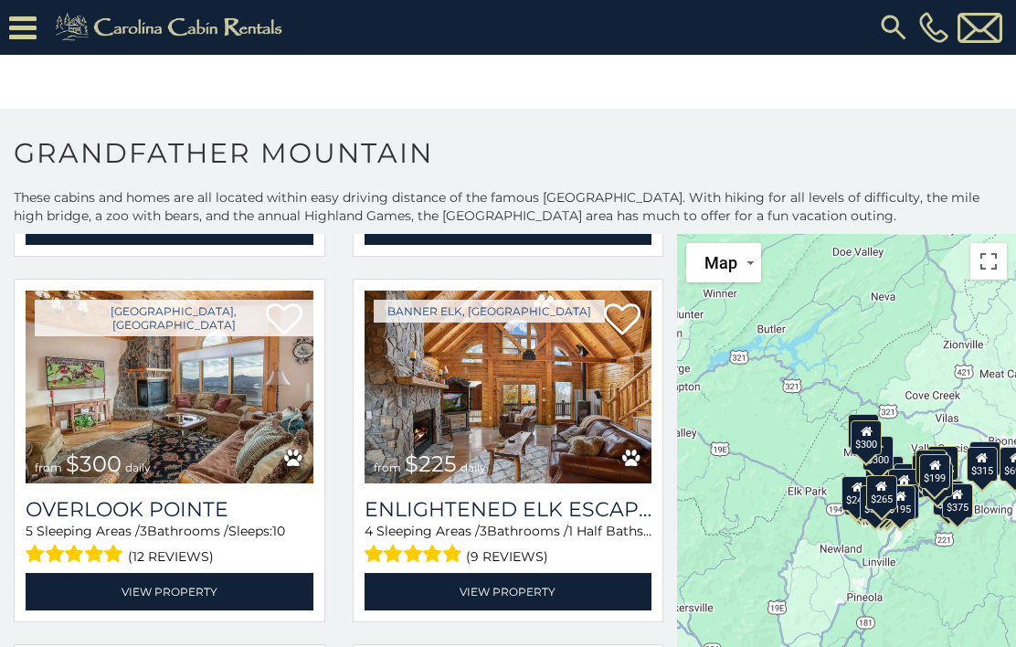
scroll to position [408, 0]
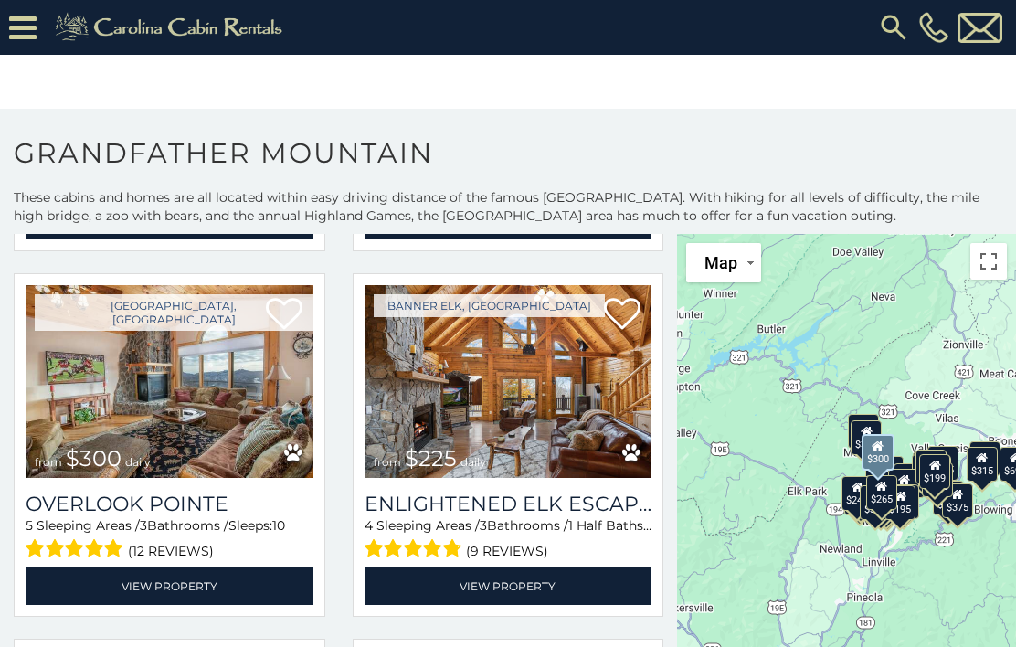
click at [212, 387] on img at bounding box center [170, 381] width 288 height 193
click at [29, 23] on icon at bounding box center [22, 28] width 27 height 32
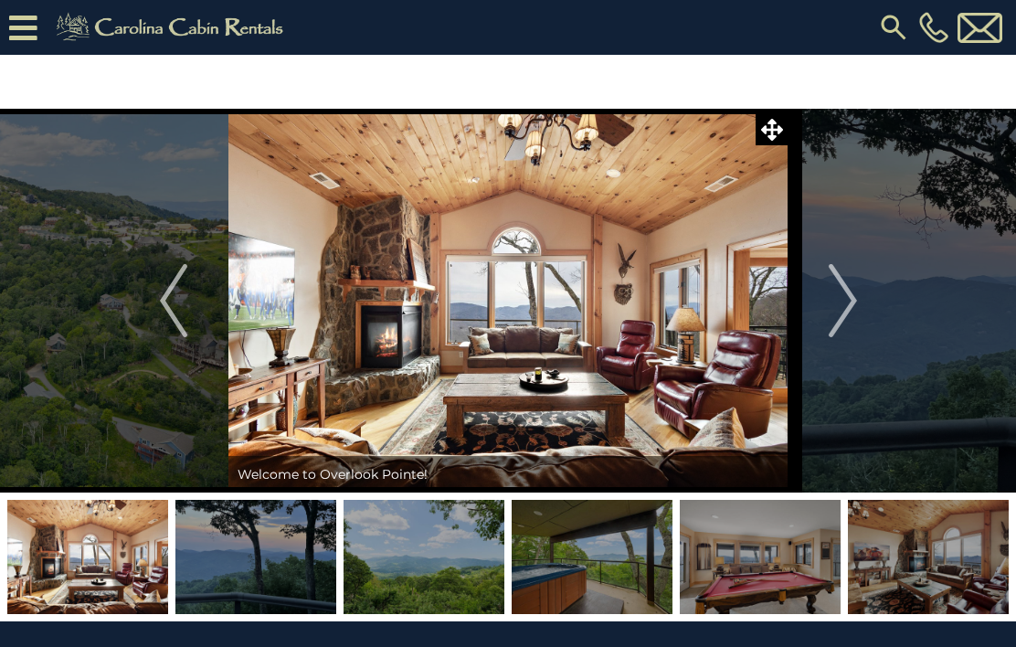
click at [842, 292] on img "Next" at bounding box center [842, 300] width 27 height 73
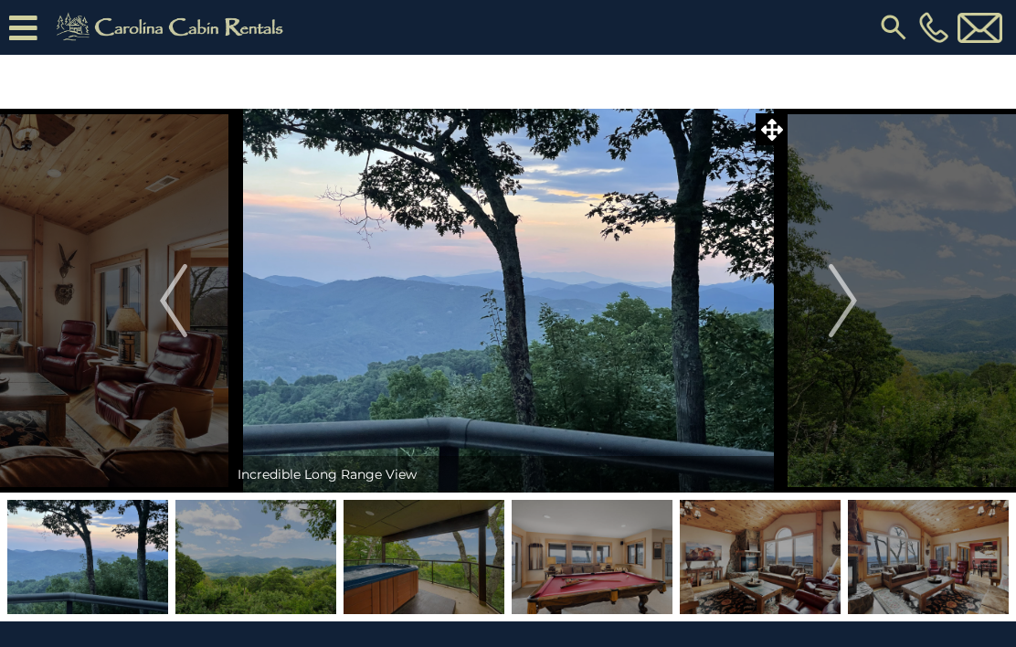
click at [859, 303] on button "Next" at bounding box center [843, 301] width 111 height 384
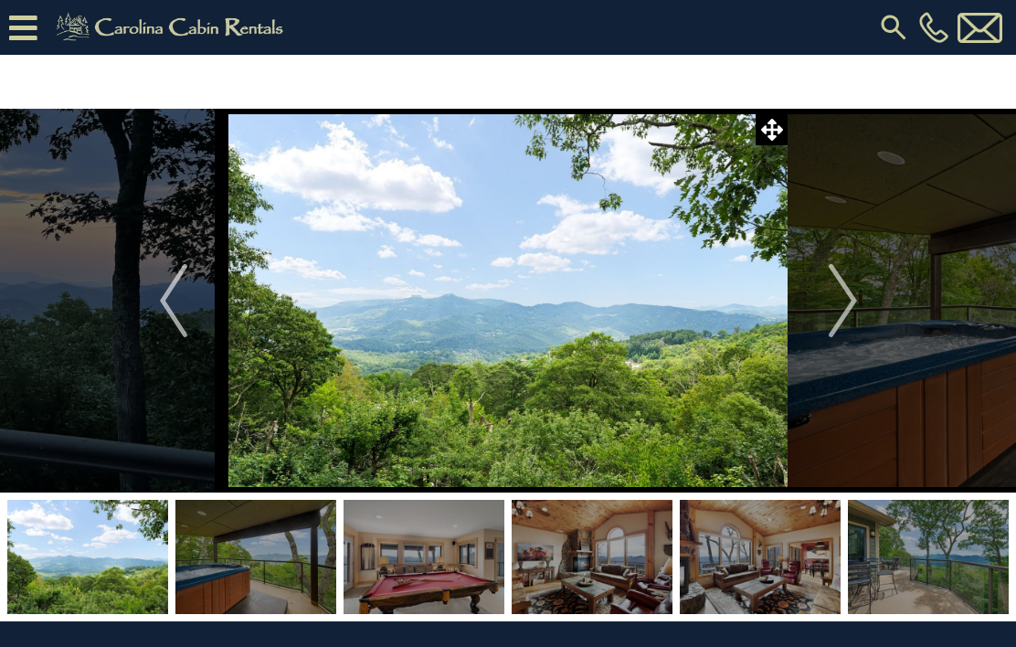
click at [846, 291] on img "Next" at bounding box center [842, 300] width 27 height 73
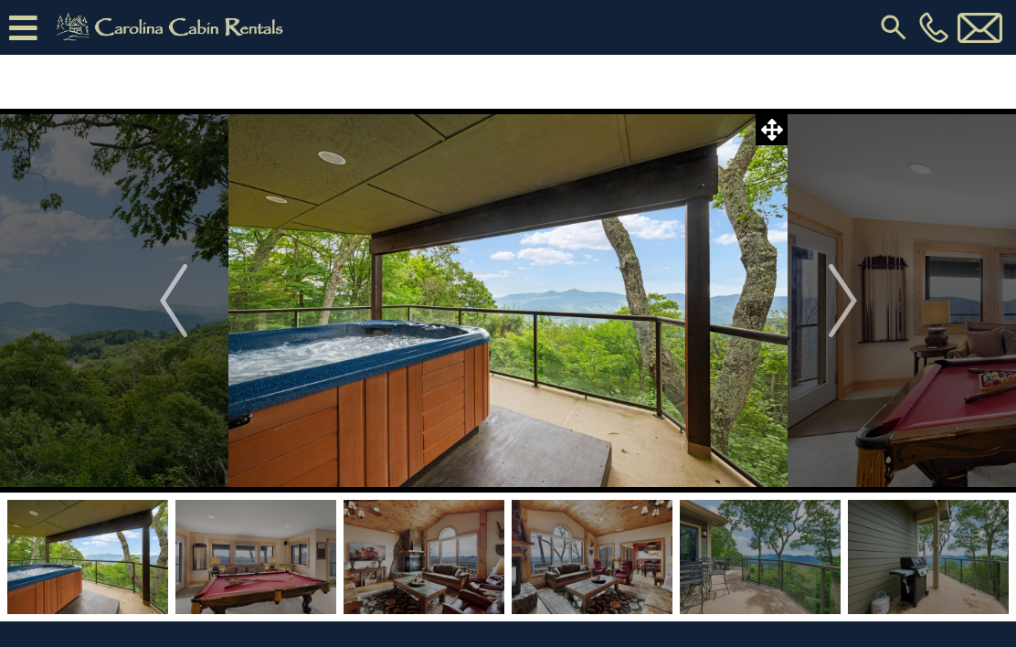
click at [836, 294] on img "Next" at bounding box center [842, 300] width 27 height 73
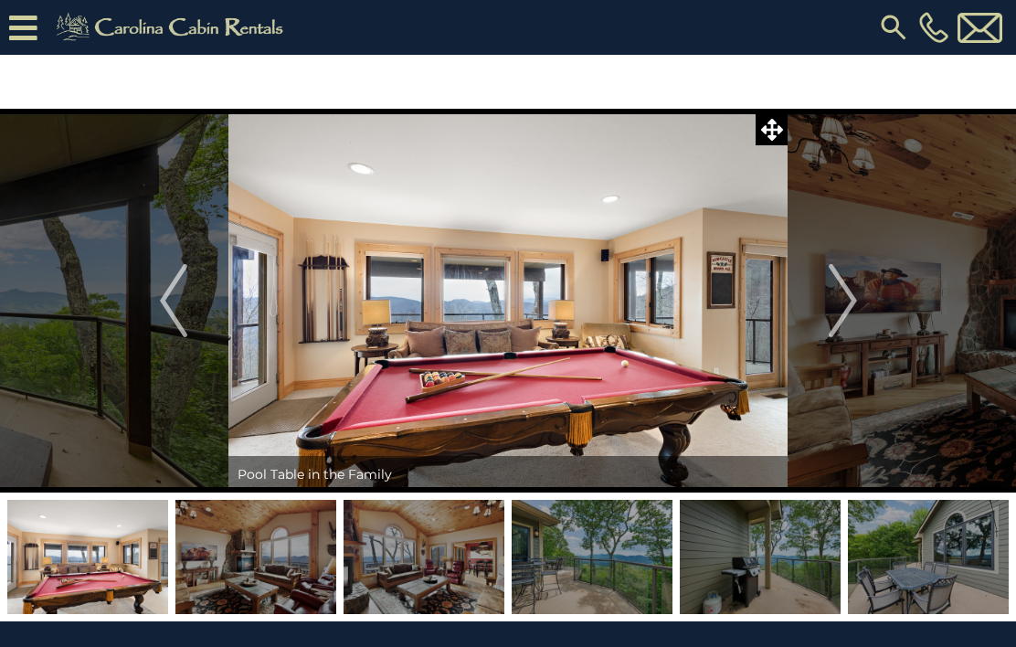
click at [859, 301] on button "Next" at bounding box center [843, 301] width 111 height 384
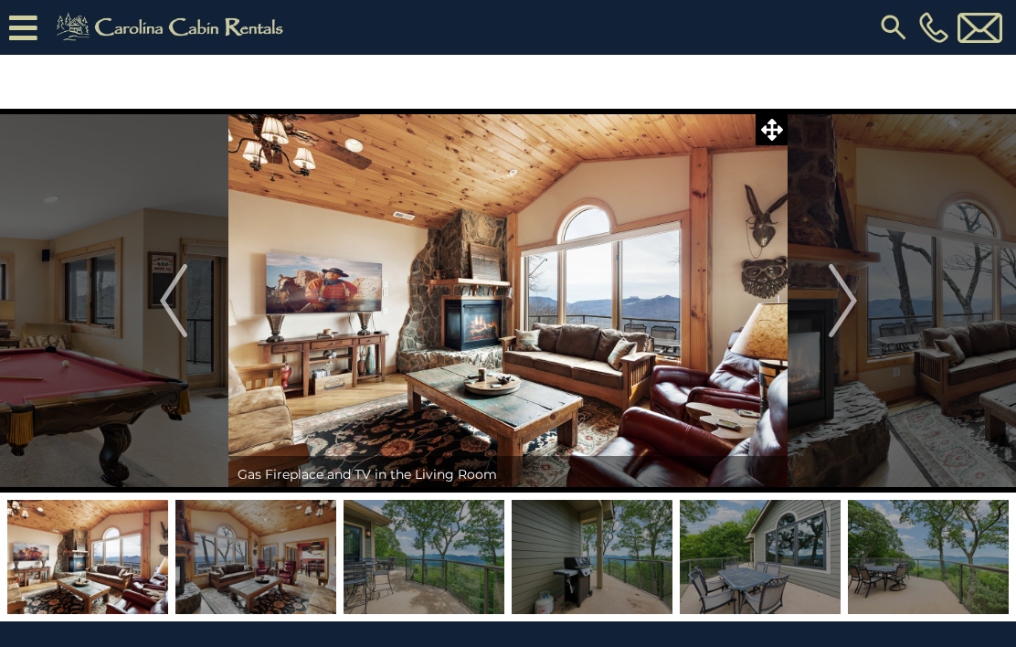
click at [842, 298] on img "Next" at bounding box center [842, 300] width 27 height 73
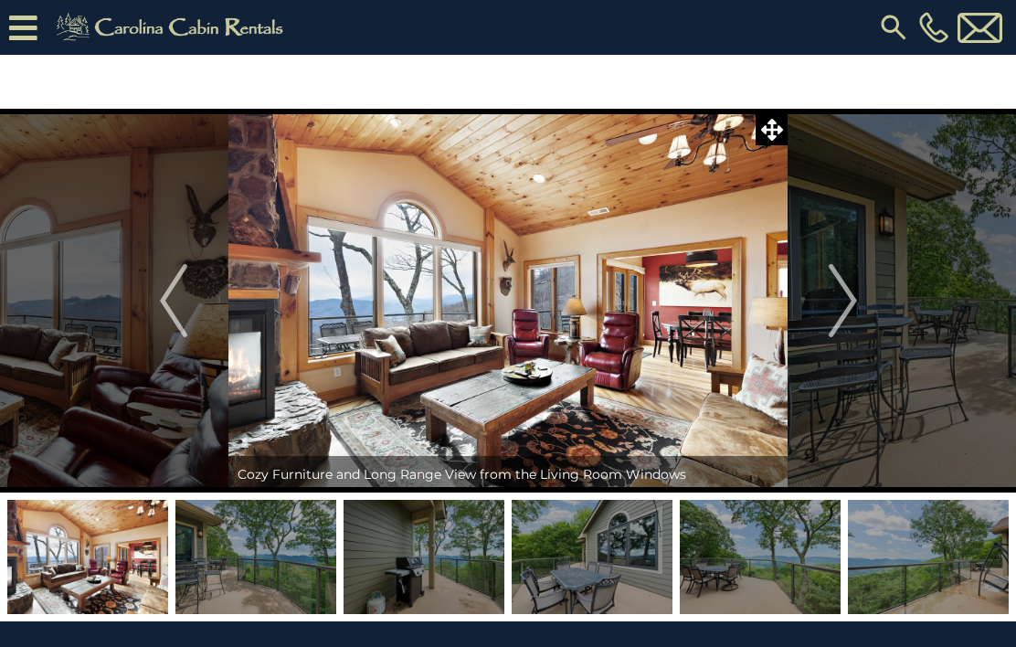
click at [839, 301] on img "Next" at bounding box center [842, 300] width 27 height 73
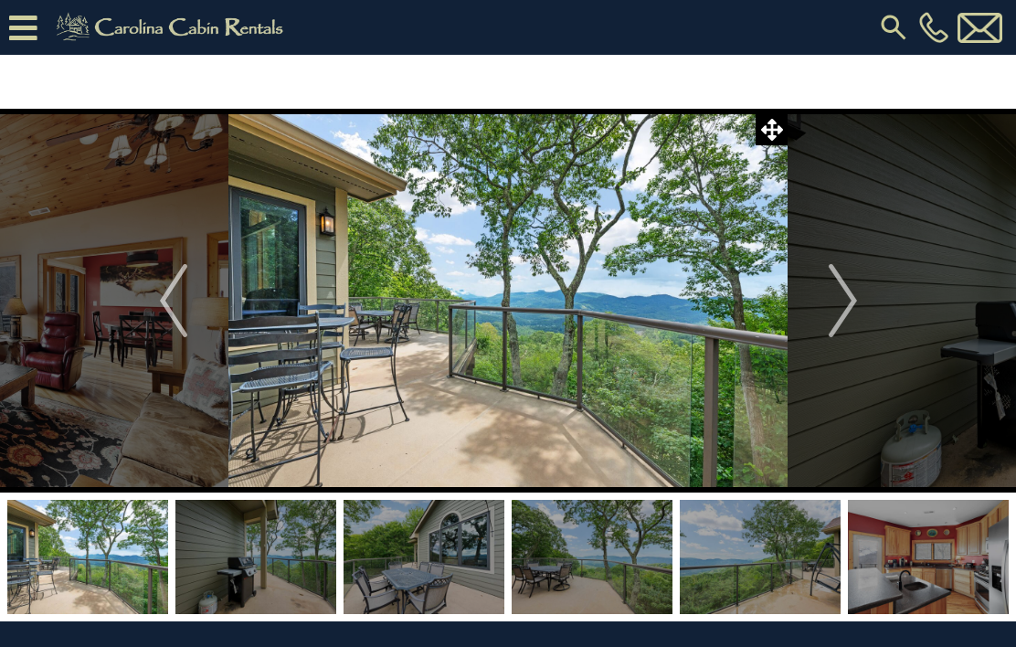
click at [842, 297] on img "Next" at bounding box center [842, 300] width 27 height 73
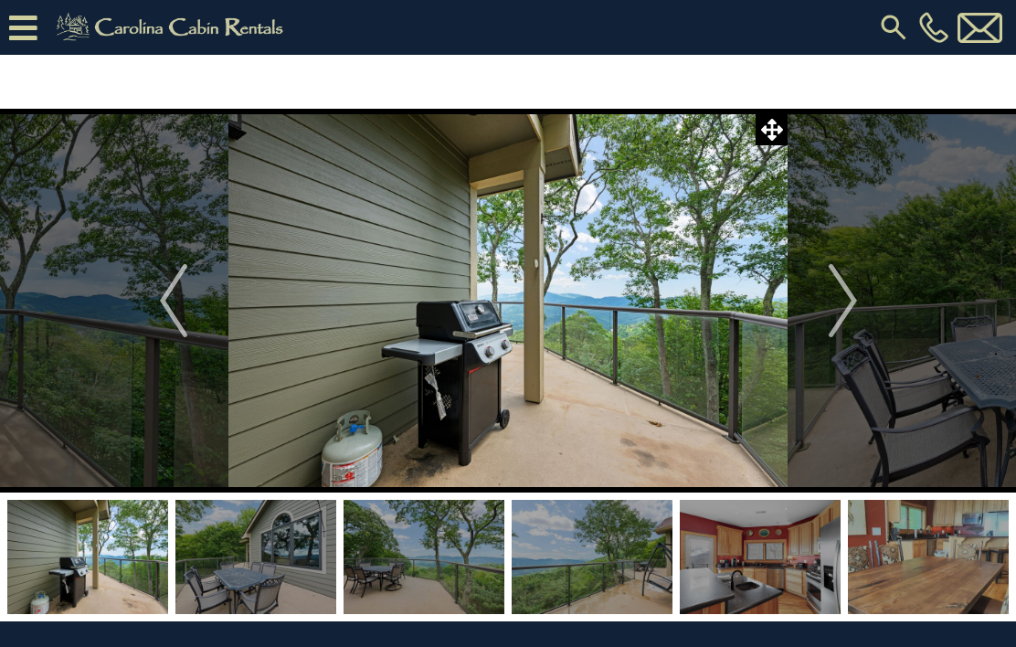
click at [836, 298] on img "Next" at bounding box center [842, 300] width 27 height 73
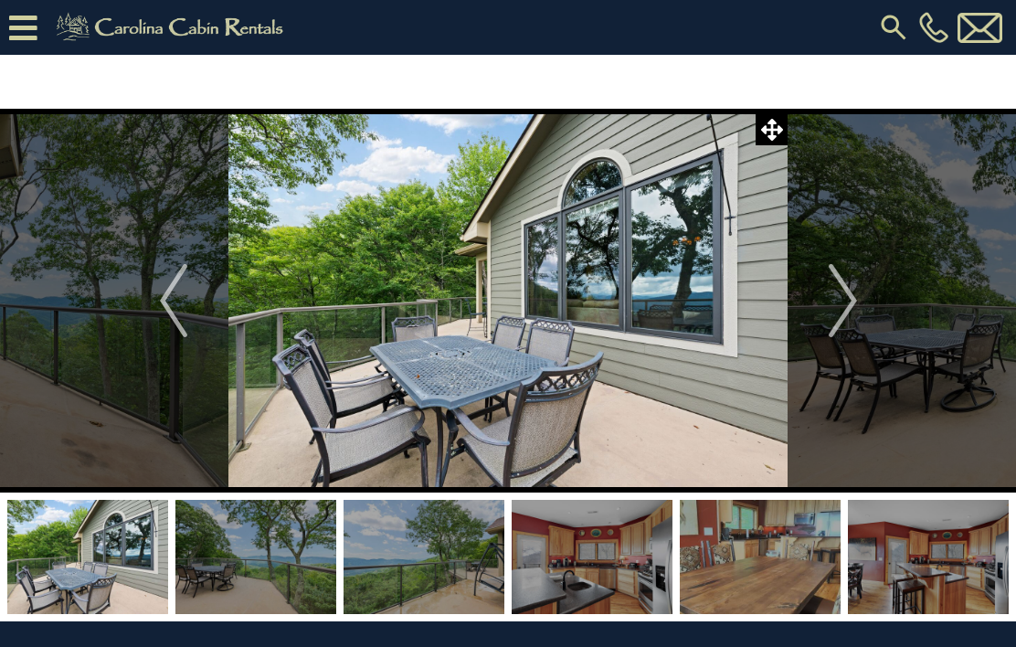
click at [836, 307] on img "Next" at bounding box center [842, 300] width 27 height 73
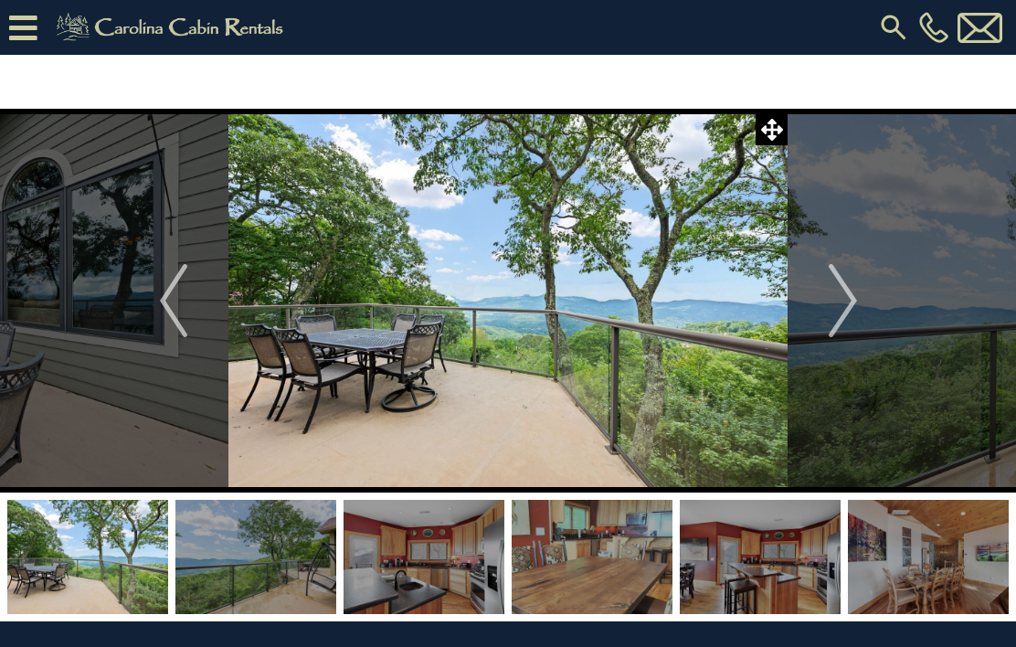
click at [851, 303] on img "Next" at bounding box center [842, 300] width 27 height 73
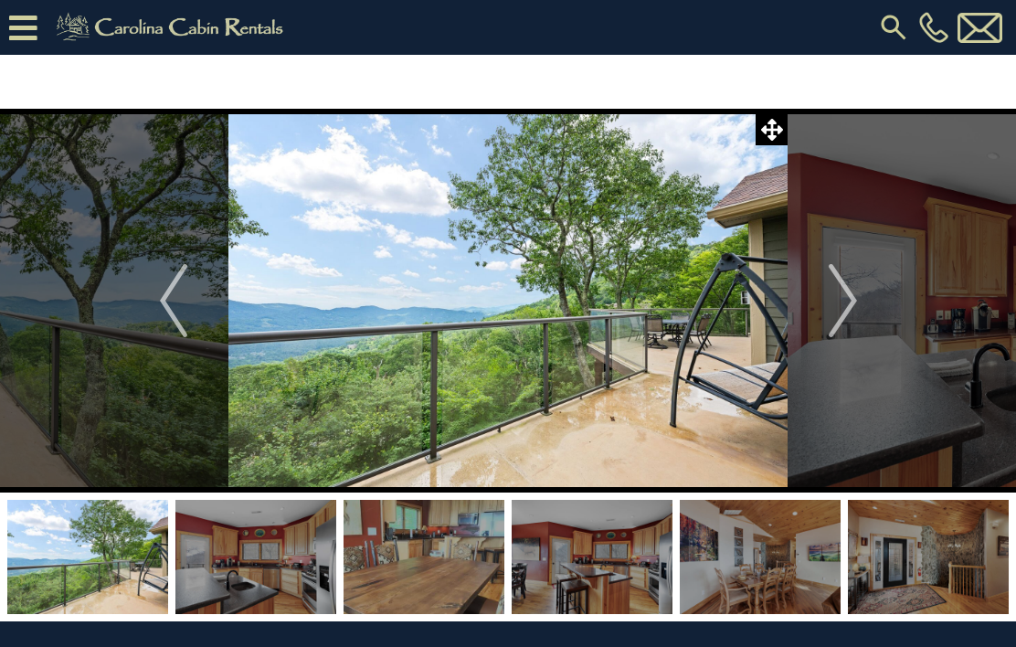
click at [851, 303] on img "Next" at bounding box center [842, 300] width 27 height 73
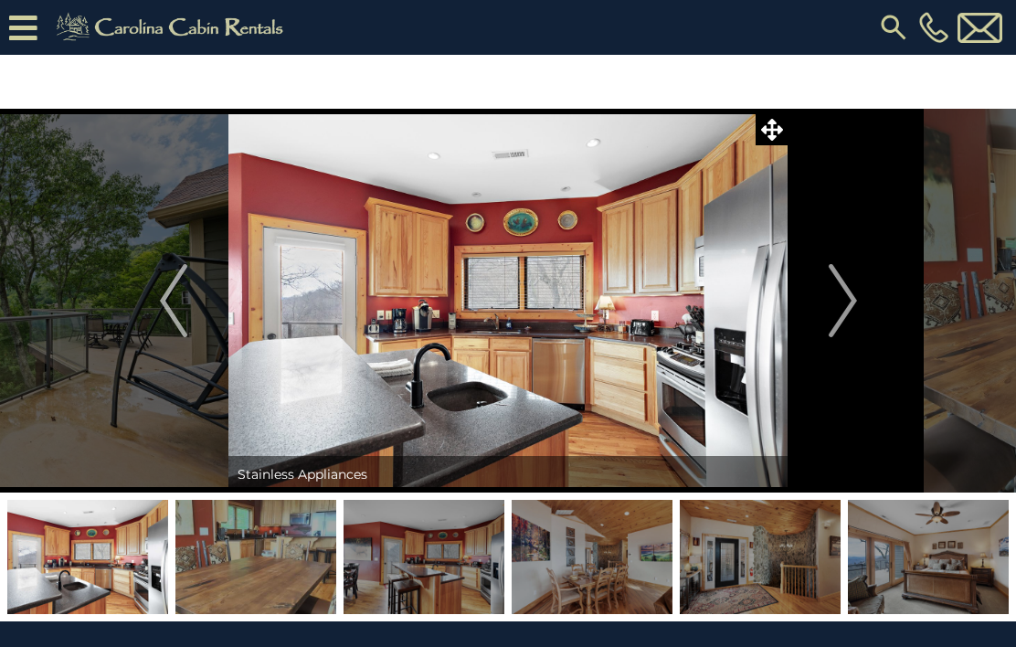
click at [852, 302] on img "Next" at bounding box center [842, 300] width 27 height 73
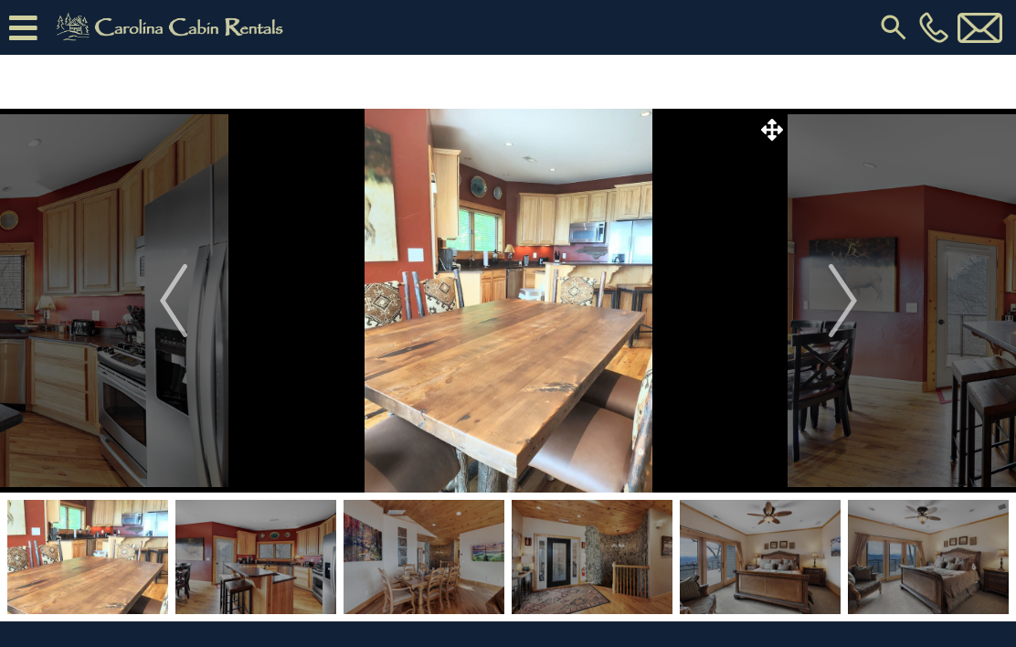
click at [848, 309] on img "Next" at bounding box center [842, 300] width 27 height 73
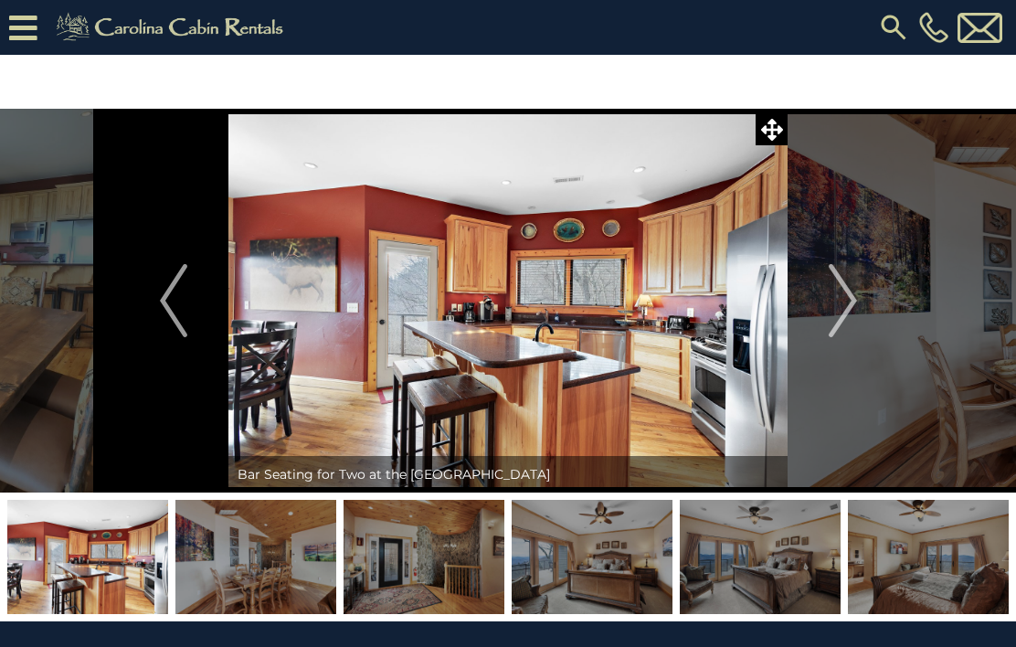
click at [851, 292] on img "Next" at bounding box center [842, 300] width 27 height 73
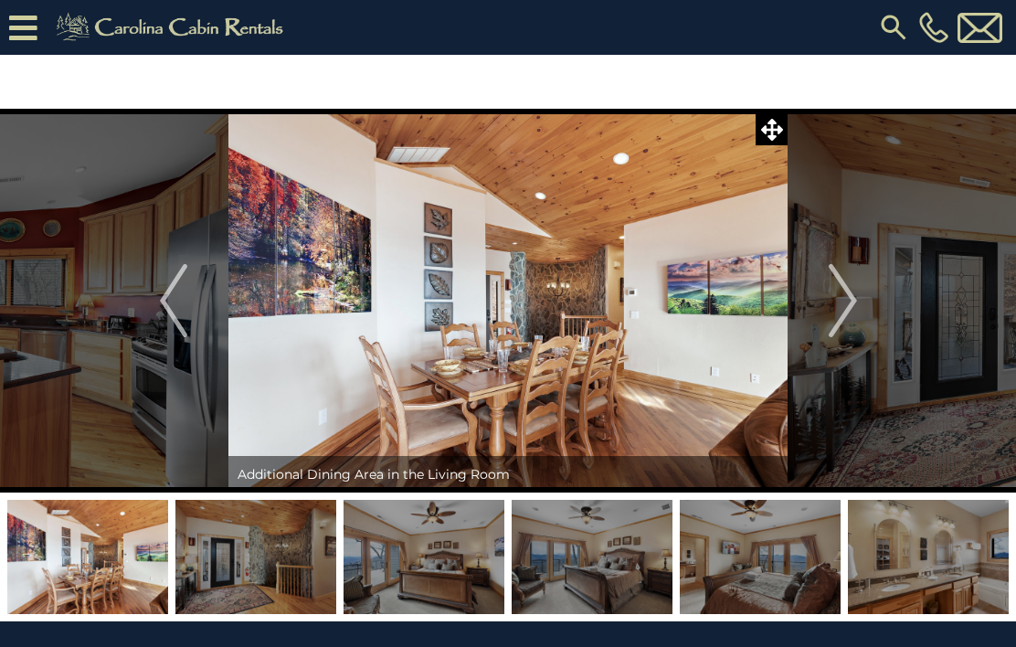
click at [849, 306] on img "Next" at bounding box center [842, 300] width 27 height 73
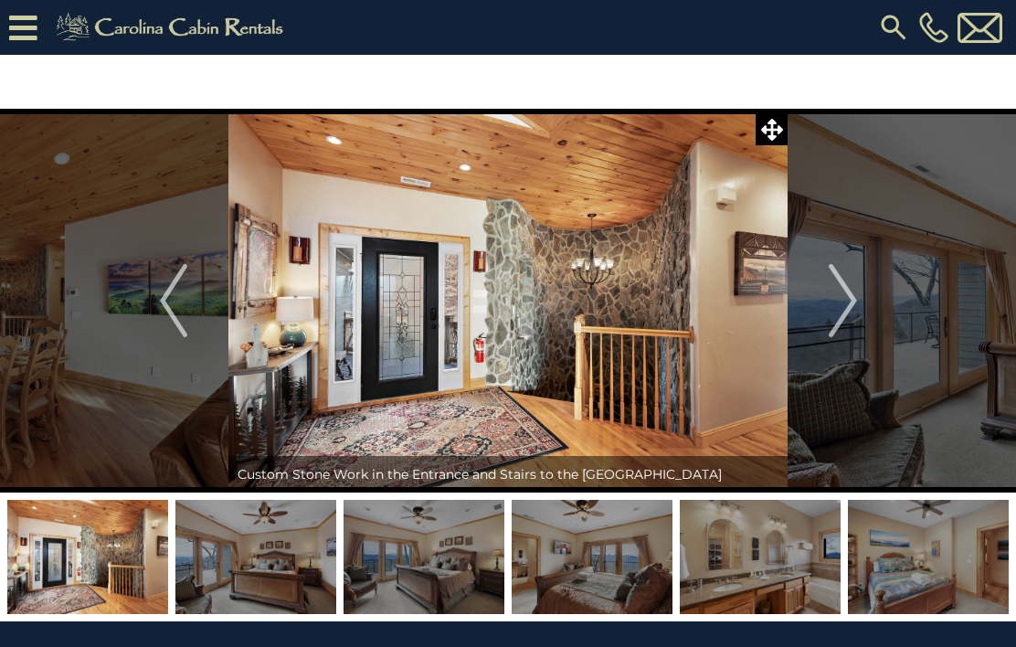
click at [846, 296] on img "Next" at bounding box center [842, 300] width 27 height 73
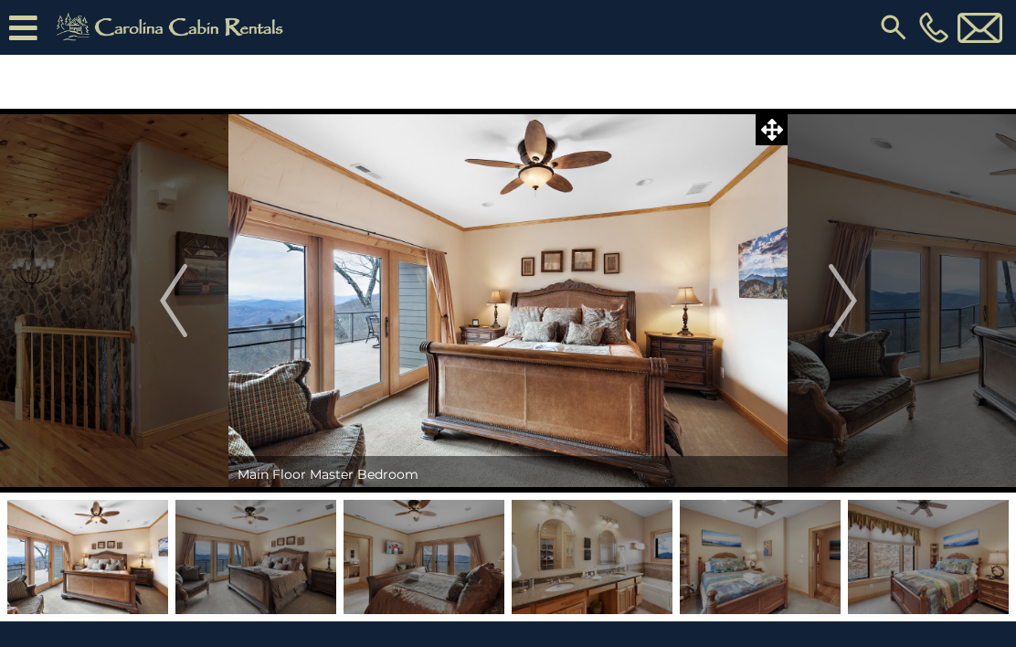
click at [846, 296] on img "Next" at bounding box center [842, 300] width 27 height 73
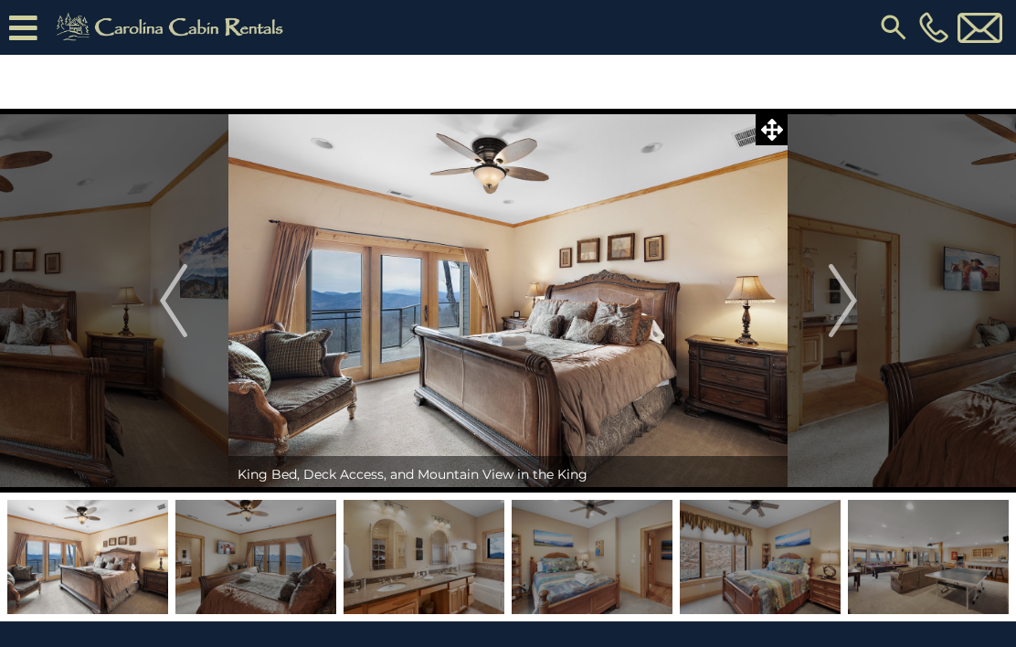
click at [853, 290] on img "Next" at bounding box center [842, 300] width 27 height 73
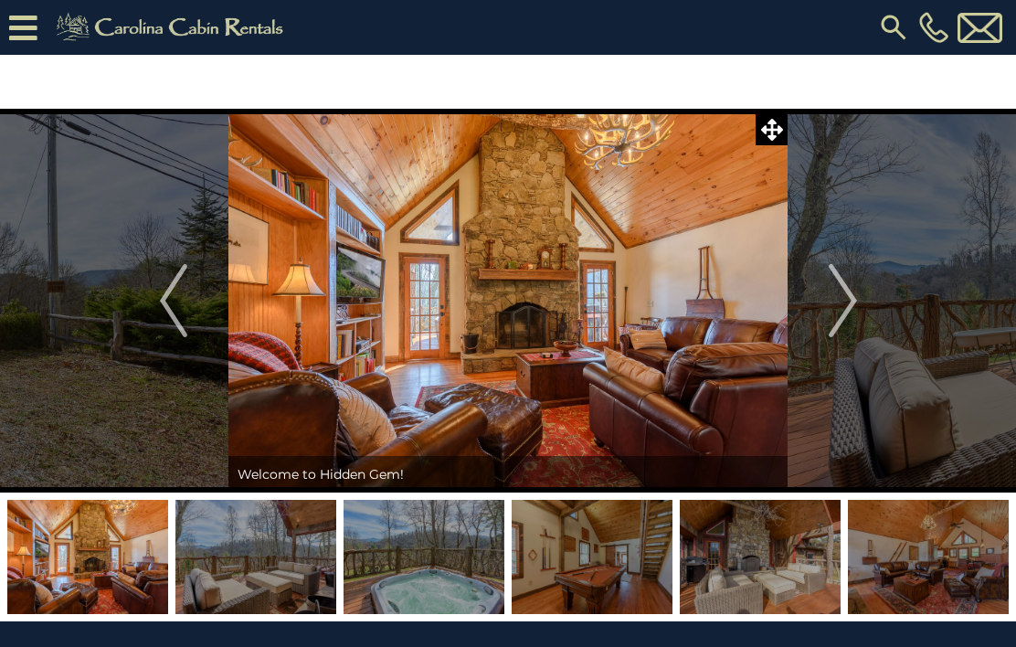
click at [28, 18] on icon at bounding box center [23, 28] width 28 height 32
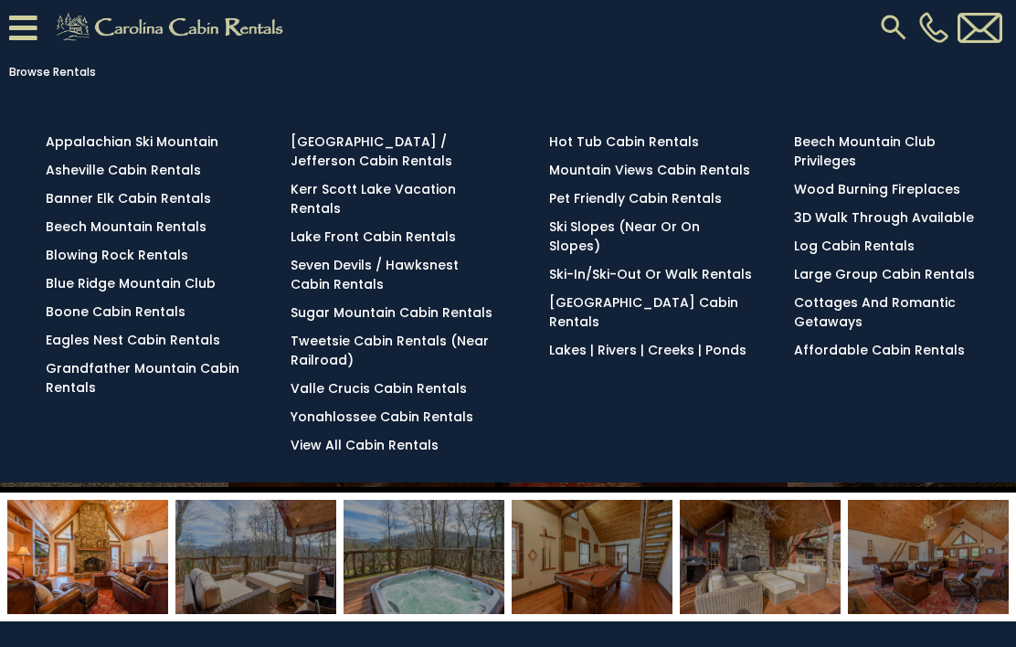
click at [165, 258] on link "Blowing Rock Rentals" at bounding box center [117, 255] width 143 height 18
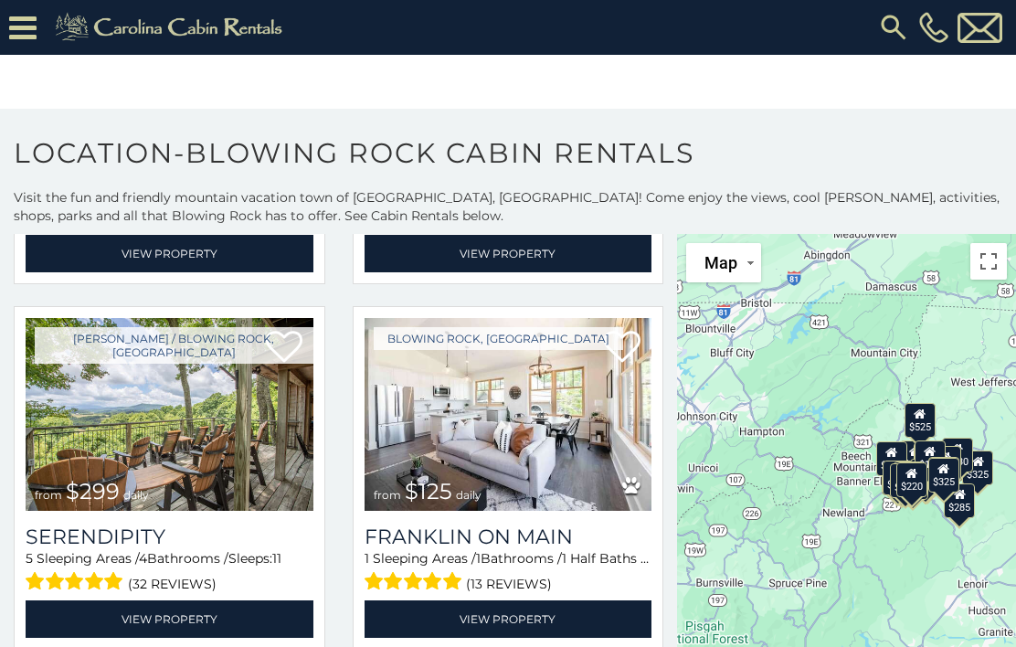
scroll to position [749, 0]
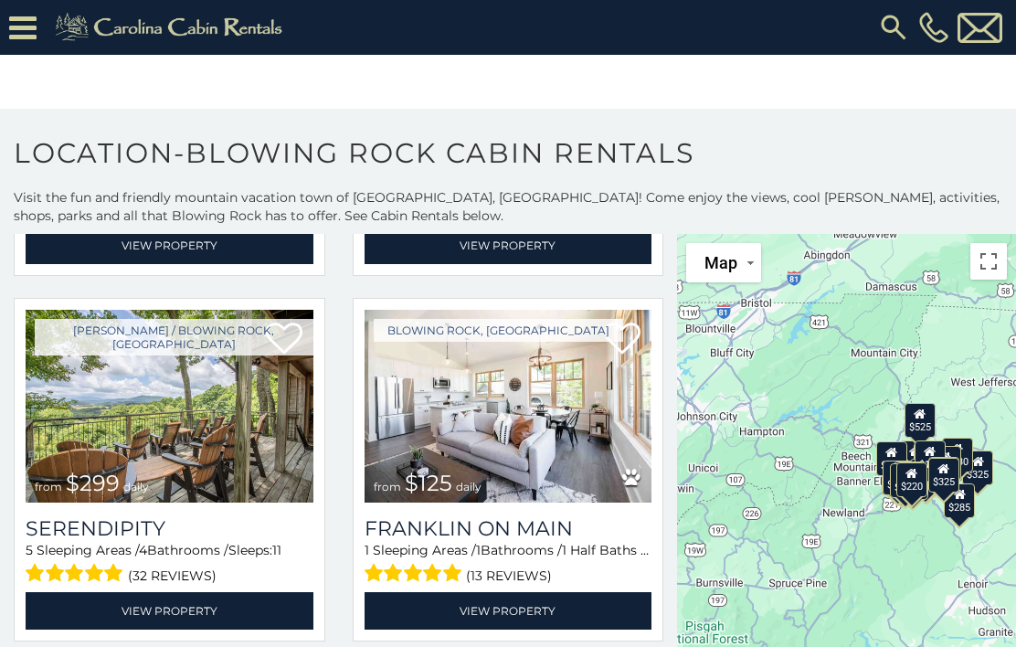
click at [125, 432] on img at bounding box center [170, 406] width 288 height 193
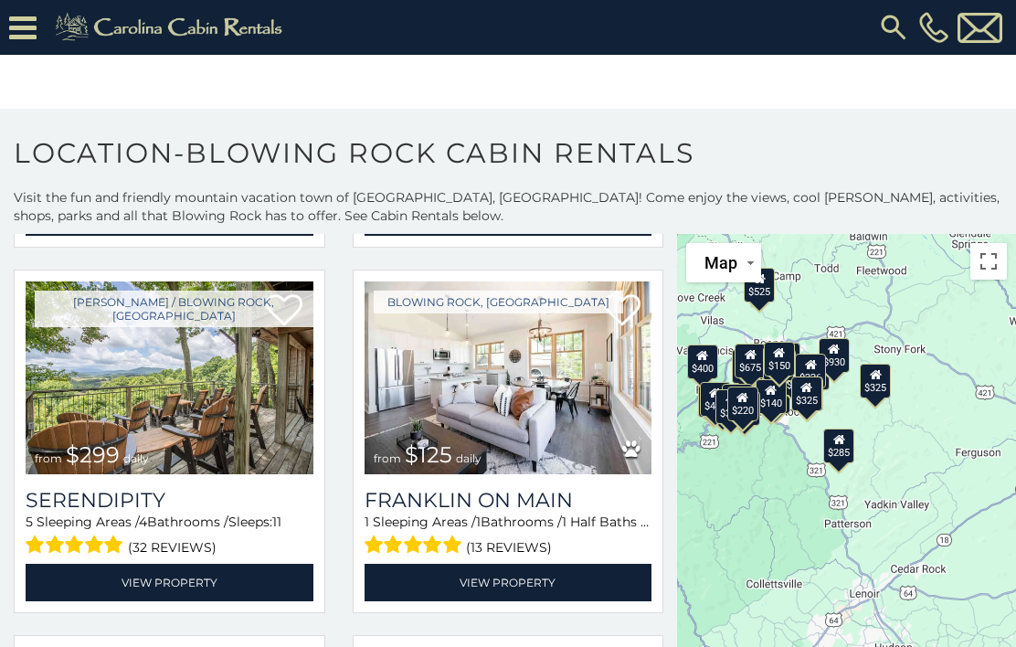
scroll to position [776, 0]
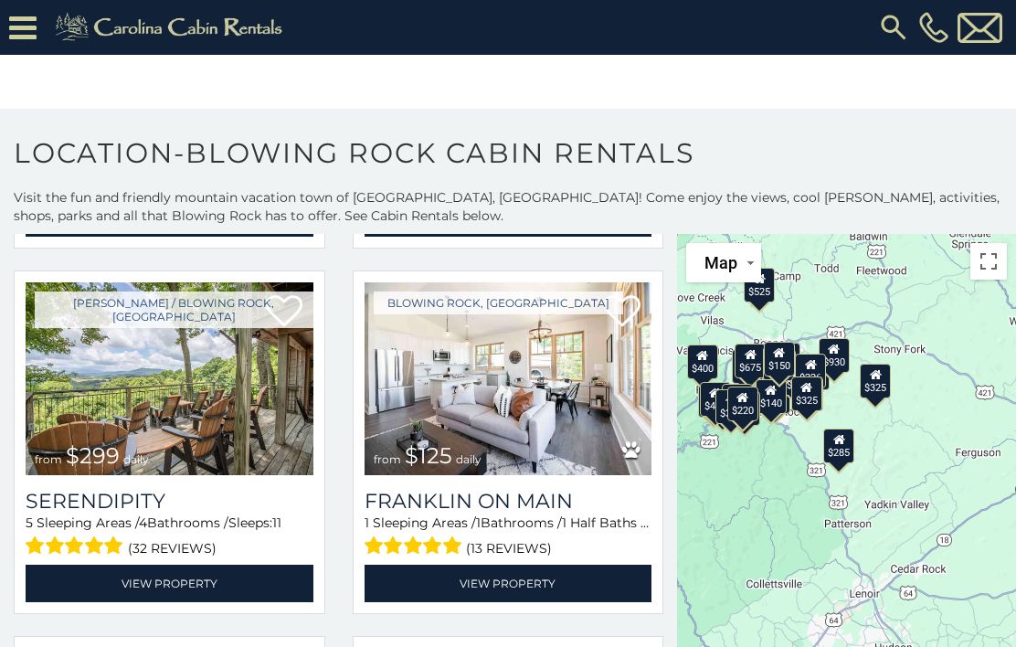
click at [578, 418] on img at bounding box center [509, 378] width 288 height 193
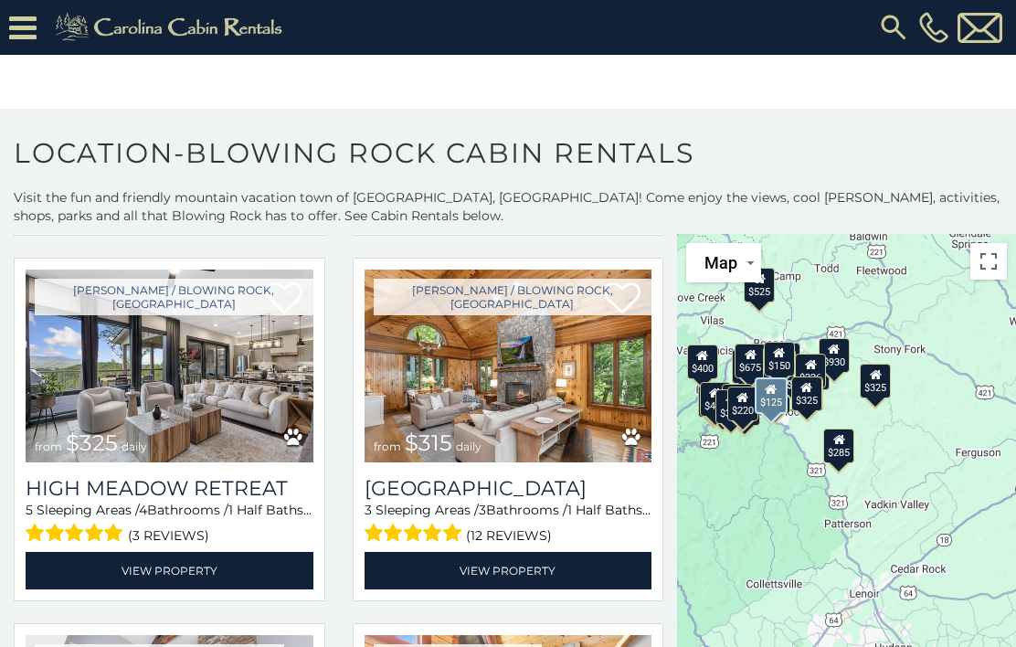
scroll to position [1519, 0]
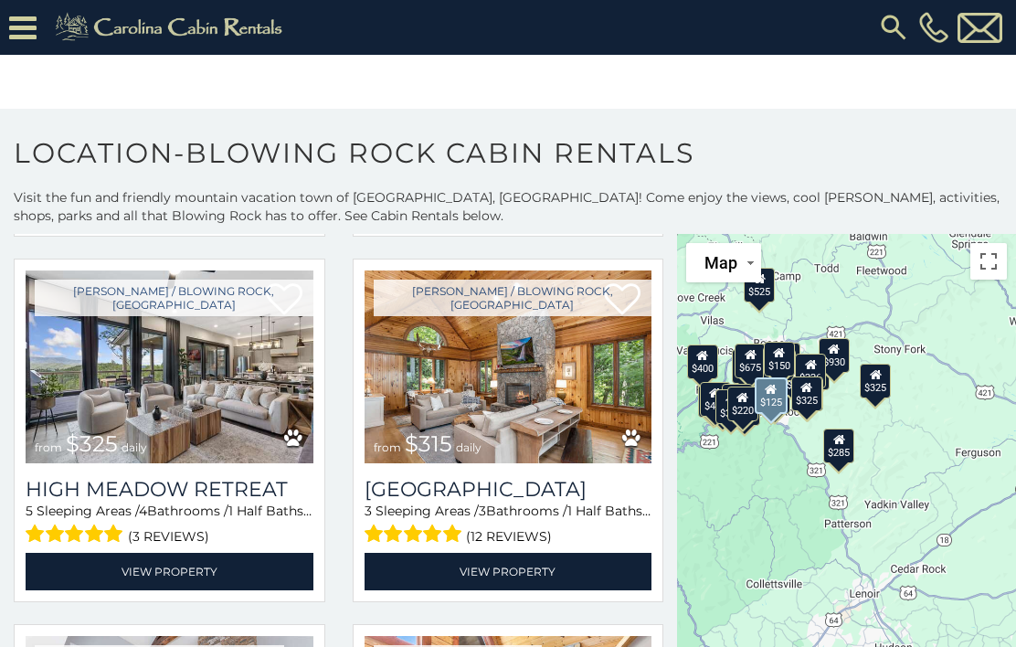
click at [234, 384] on img at bounding box center [170, 367] width 288 height 193
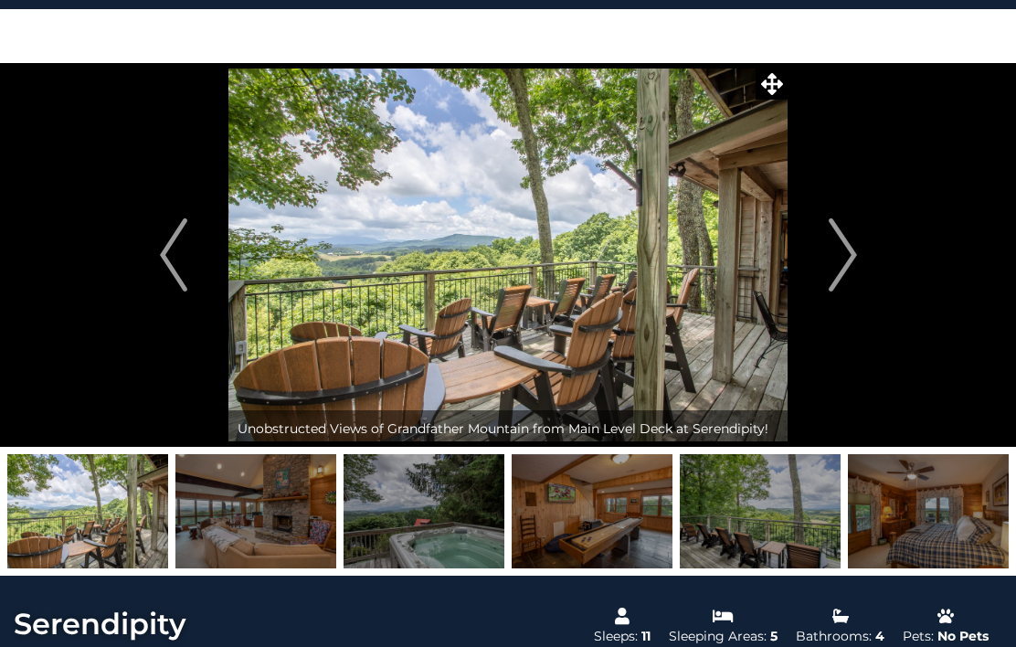
scroll to position [31, 0]
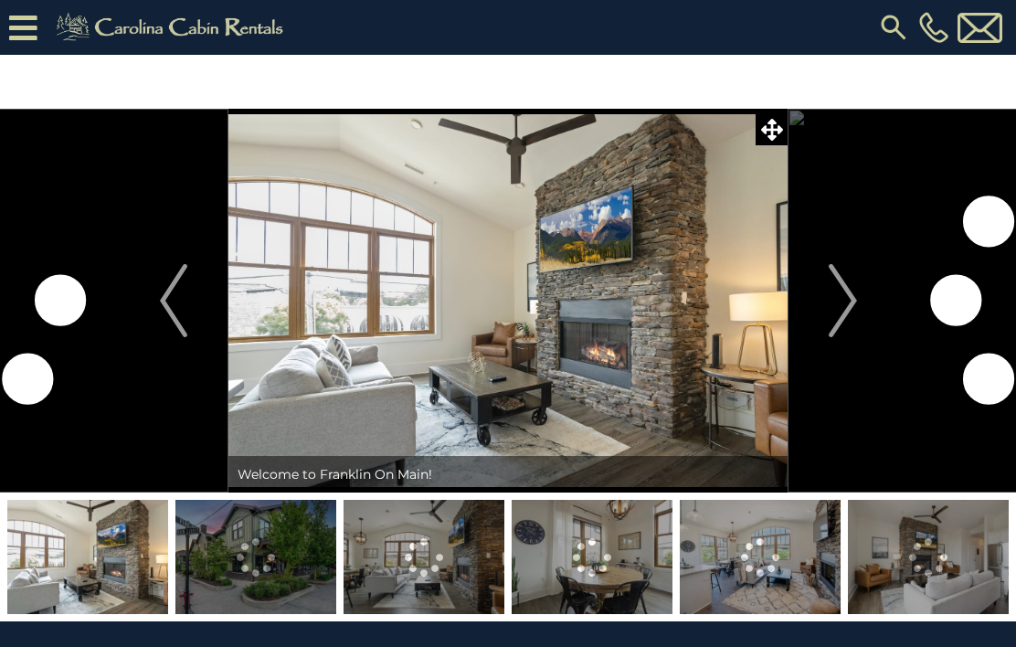
click at [845, 299] on img "Next" at bounding box center [842, 300] width 27 height 73
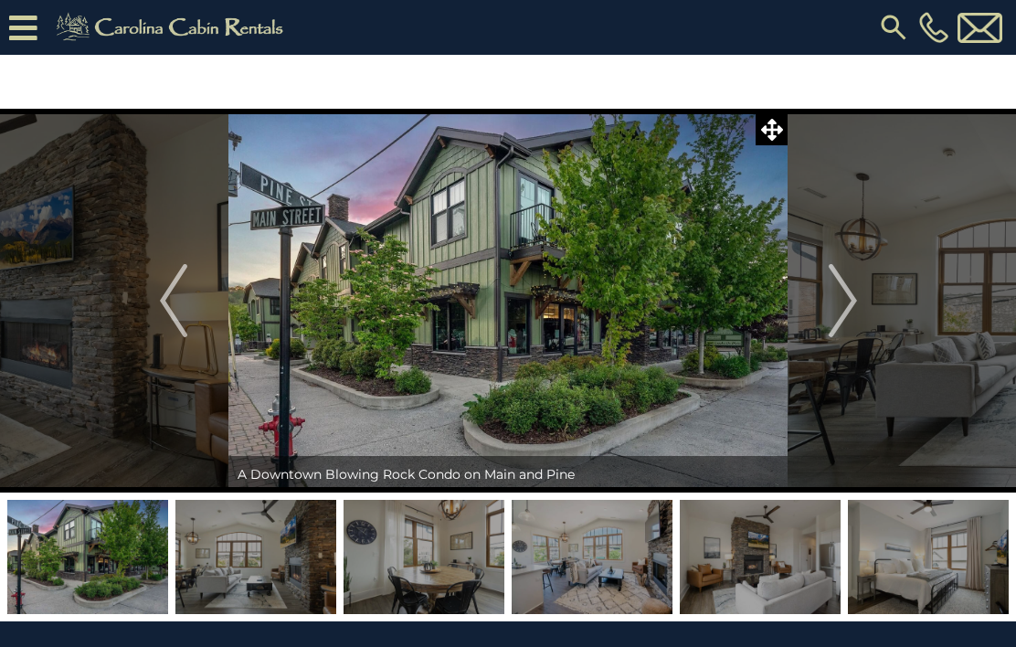
click at [856, 301] on img "Next" at bounding box center [842, 300] width 27 height 73
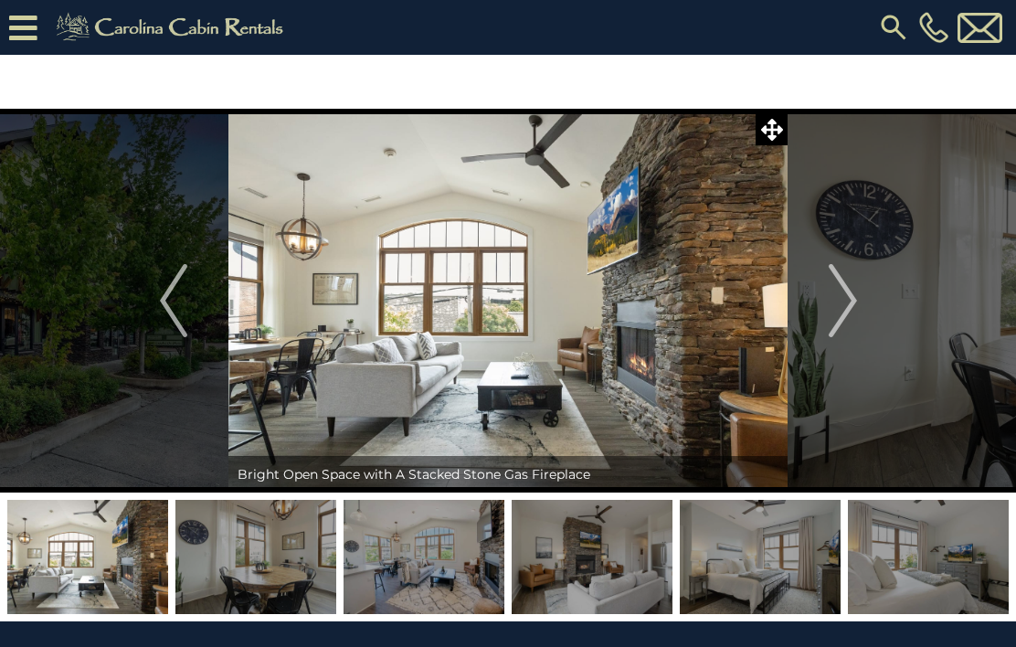
click at [847, 294] on img "Next" at bounding box center [842, 300] width 27 height 73
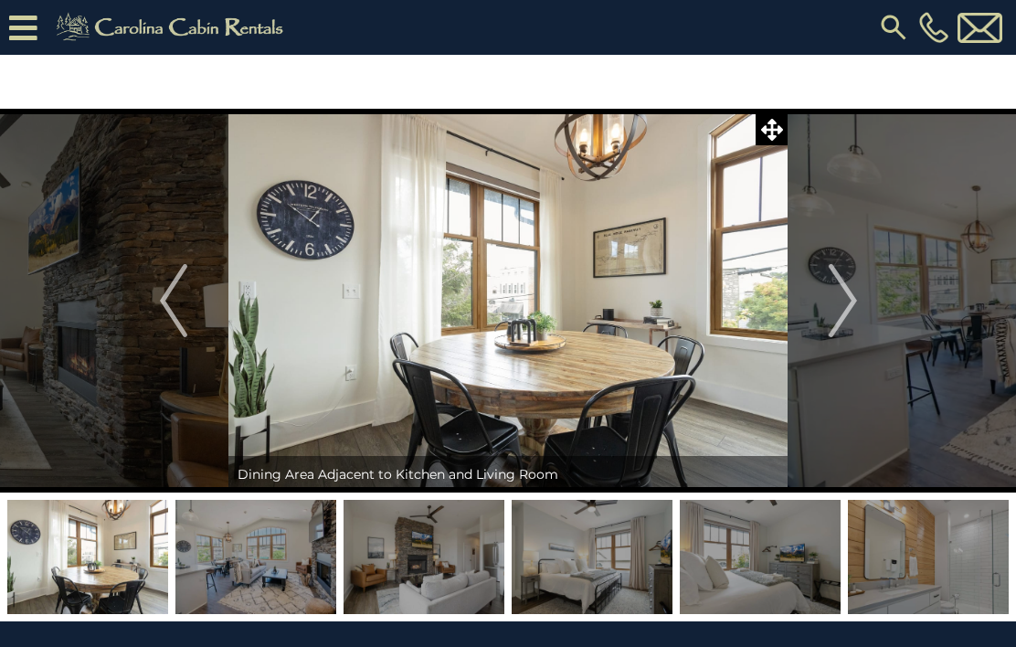
click at [844, 311] on img "Next" at bounding box center [842, 300] width 27 height 73
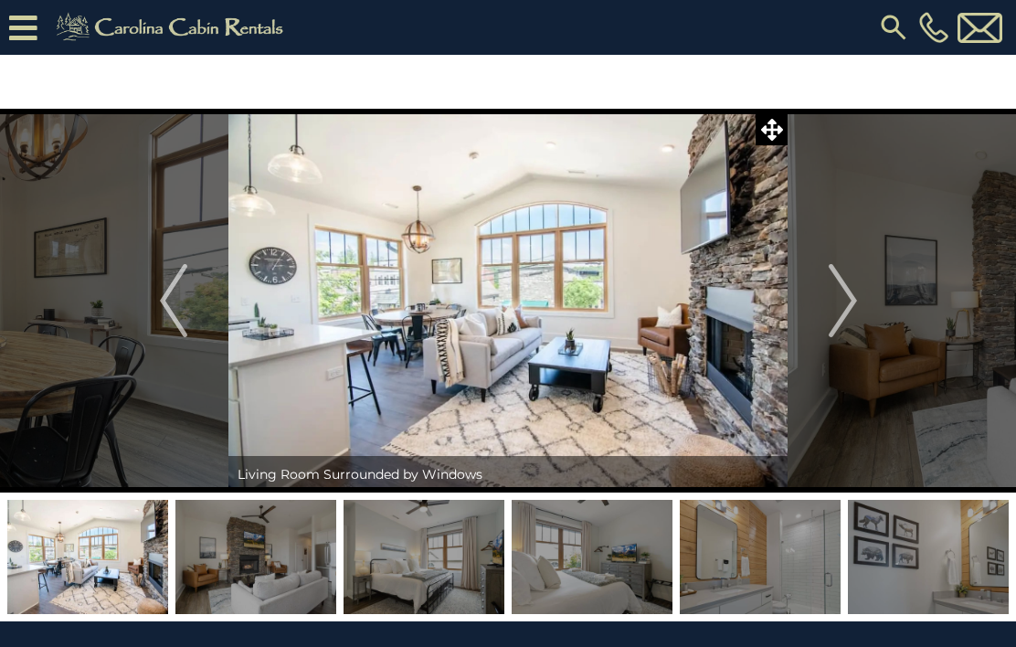
click at [835, 310] on img "Next" at bounding box center [842, 300] width 27 height 73
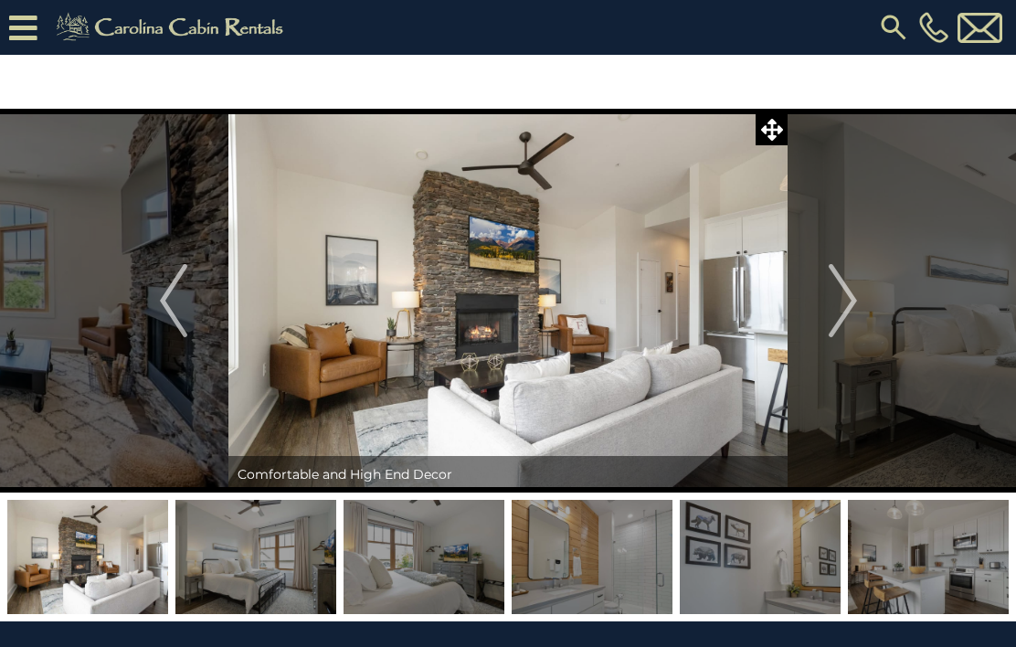
click at [839, 303] on img "Next" at bounding box center [842, 300] width 27 height 73
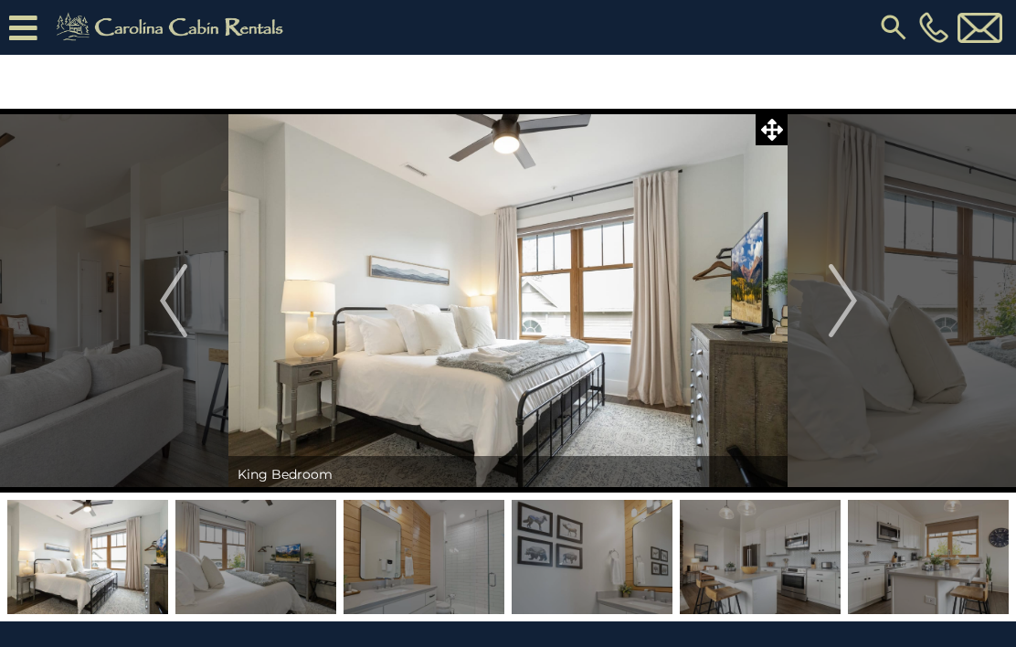
click at [838, 303] on img "Next" at bounding box center [842, 300] width 27 height 73
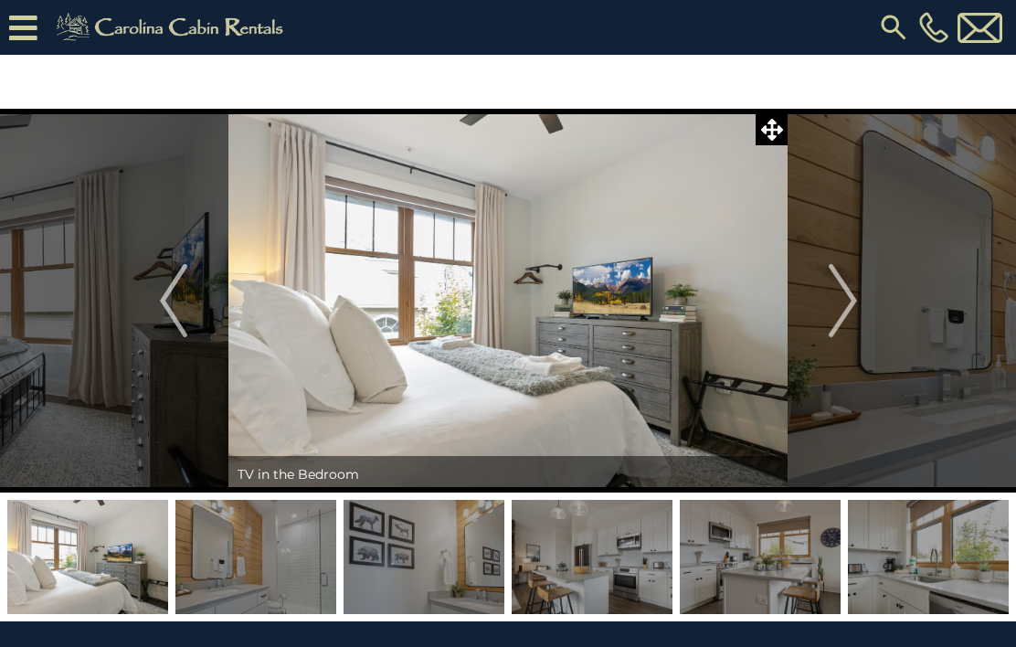
click at [839, 293] on img "Next" at bounding box center [842, 300] width 27 height 73
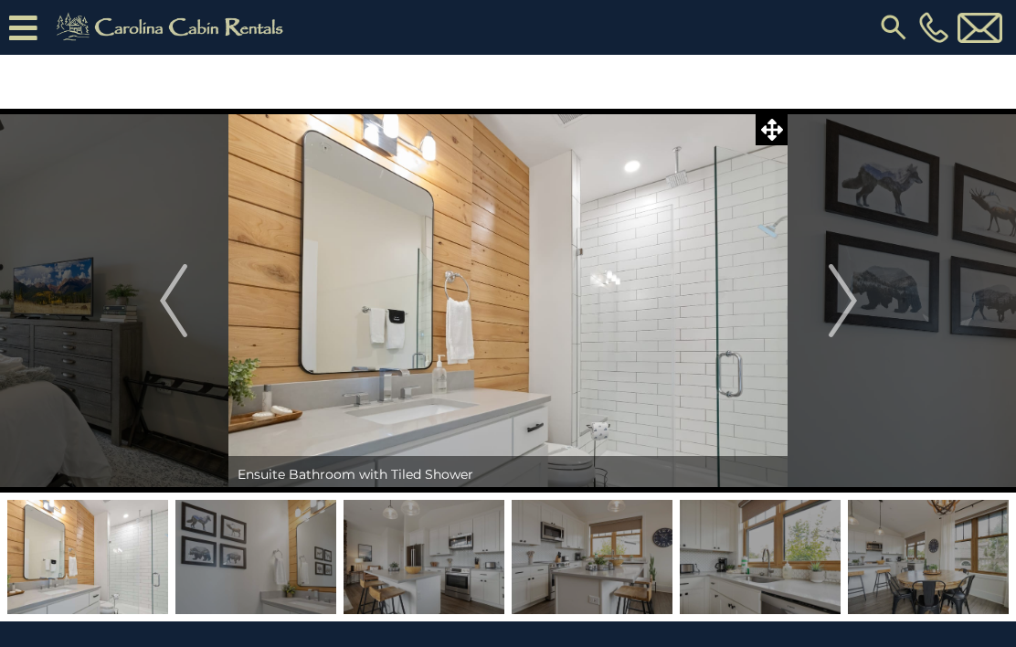
click at [843, 294] on img "Next" at bounding box center [842, 300] width 27 height 73
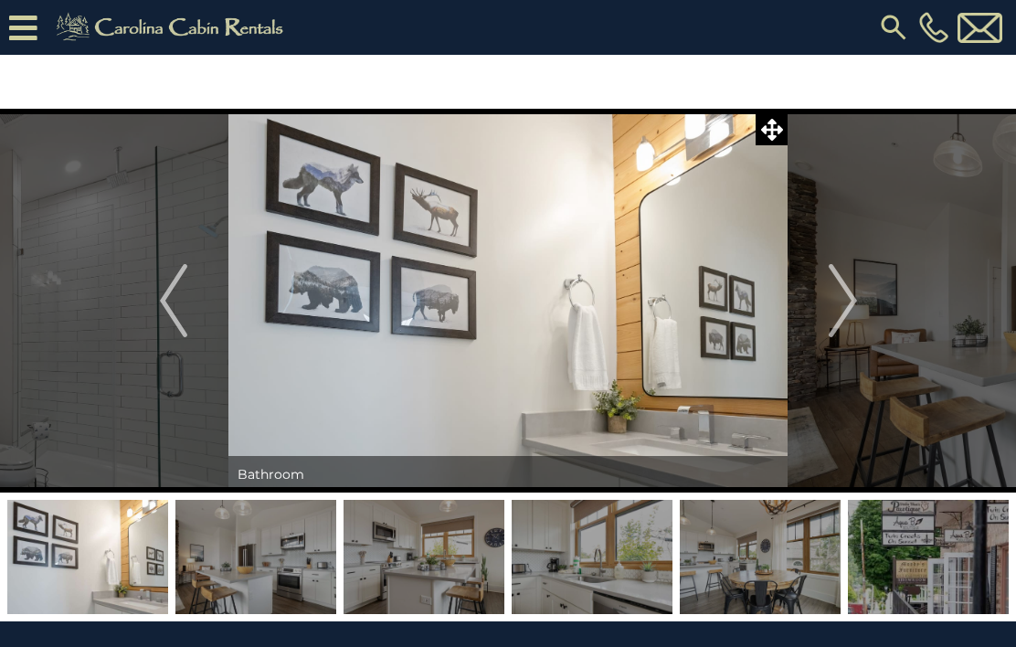
click at [842, 298] on img "Next" at bounding box center [842, 300] width 27 height 73
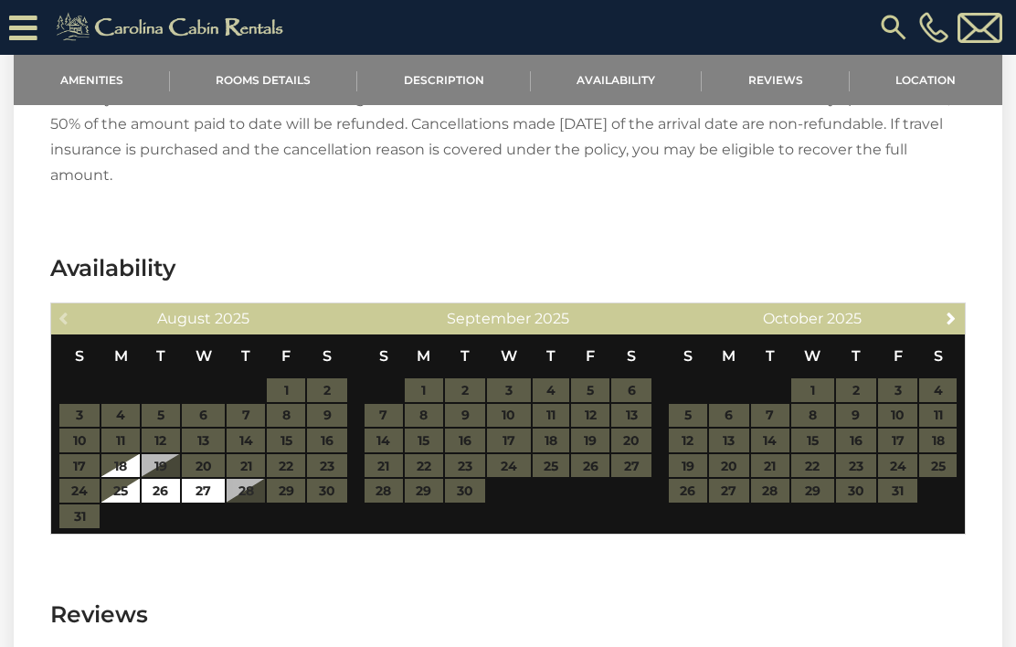
scroll to position [1907, 0]
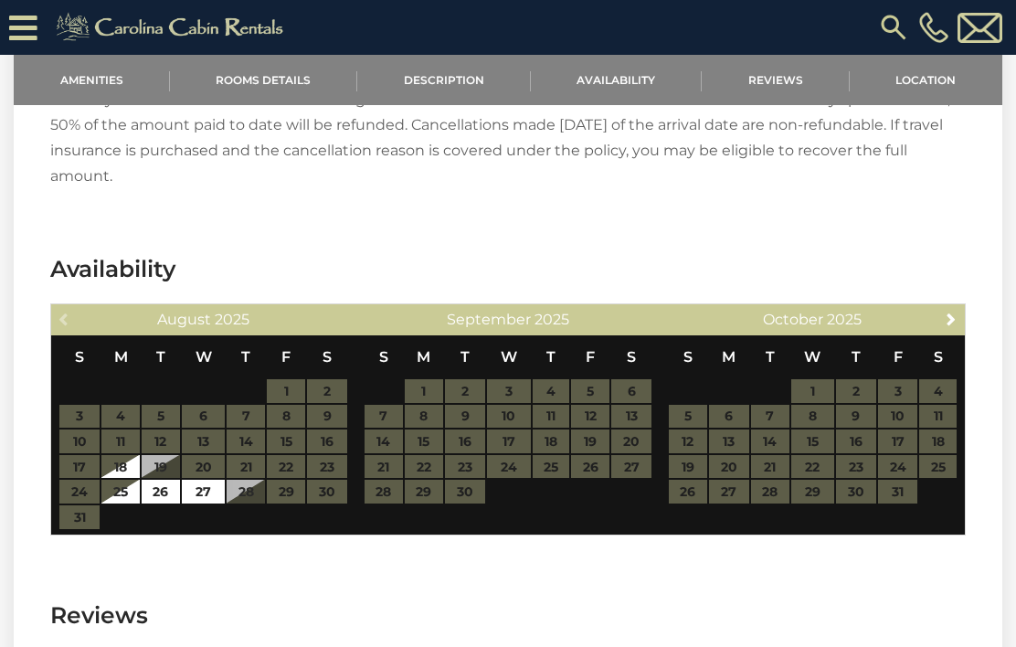
click at [903, 441] on table "S M T W T F S 1 2 3 4 5 6 7 8 9 10 11 12 13 14 15 16 17 18 19 20 21 22 23 24 25…" at bounding box center [813, 428] width 290 height 187
click at [901, 443] on table "S M T W T F S 1 2 3 4 5 6 7 8 9 10 11 12 13 14 15 16 17 18 19 20 21 22 23 24 25…" at bounding box center [813, 428] width 290 height 187
click at [908, 432] on table "S M T W T F S 1 2 3 4 5 6 7 8 9 10 11 12 13 14 15 16 17 18 19 20 21 22 23 24 25…" at bounding box center [813, 428] width 290 height 187
click at [596, 435] on table "S M T W T F S 1 2 3 4 5 6 7 8 9 10 11 12 13 14 15 16 17 18 19 20 21 22 23 24 25…" at bounding box center [509, 428] width 290 height 187
click at [785, 463] on table "S M T W T F S 1 2 3 4 5 6 7 8 9 10 11 12 13 14 15 16 17 18 19 20 21 22 23 24 25…" at bounding box center [813, 428] width 290 height 187
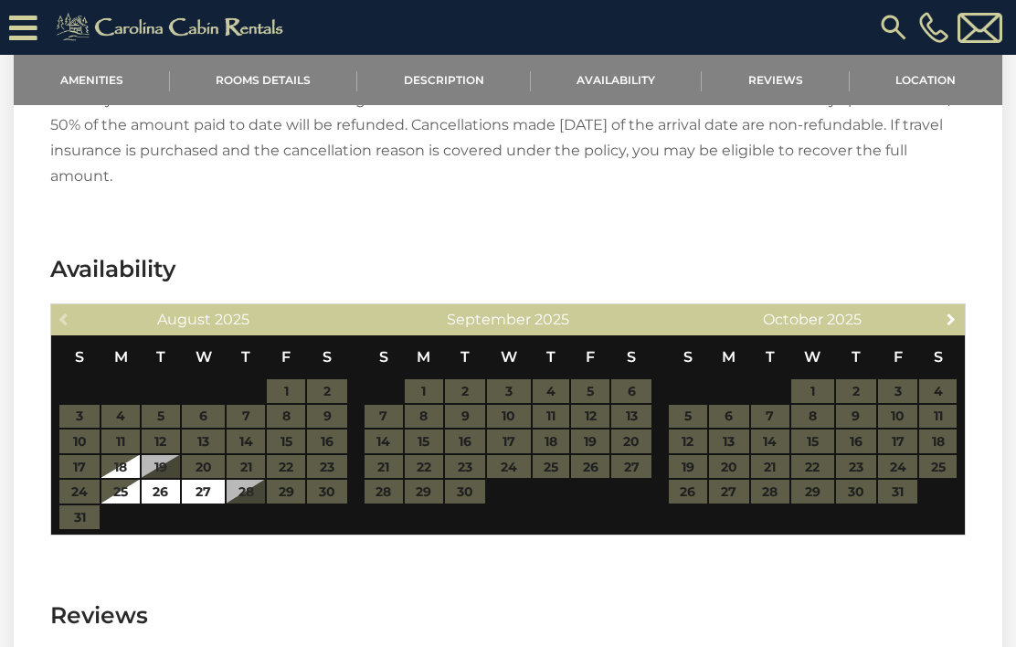
click at [961, 310] on link "Next" at bounding box center [951, 318] width 23 height 23
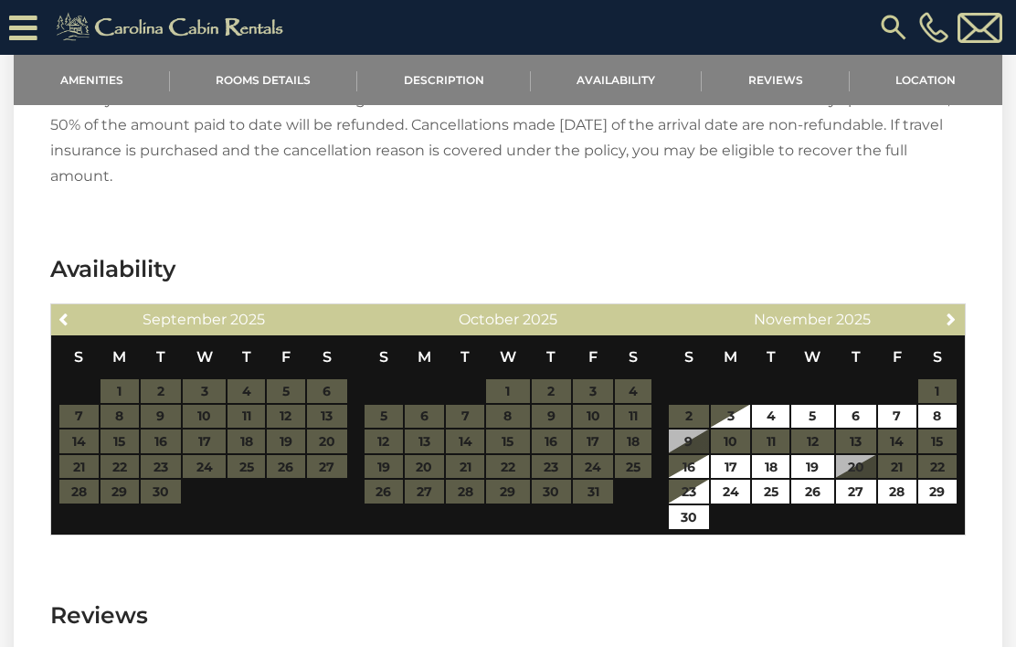
click at [951, 322] on span "Next" at bounding box center [951, 319] width 15 height 15
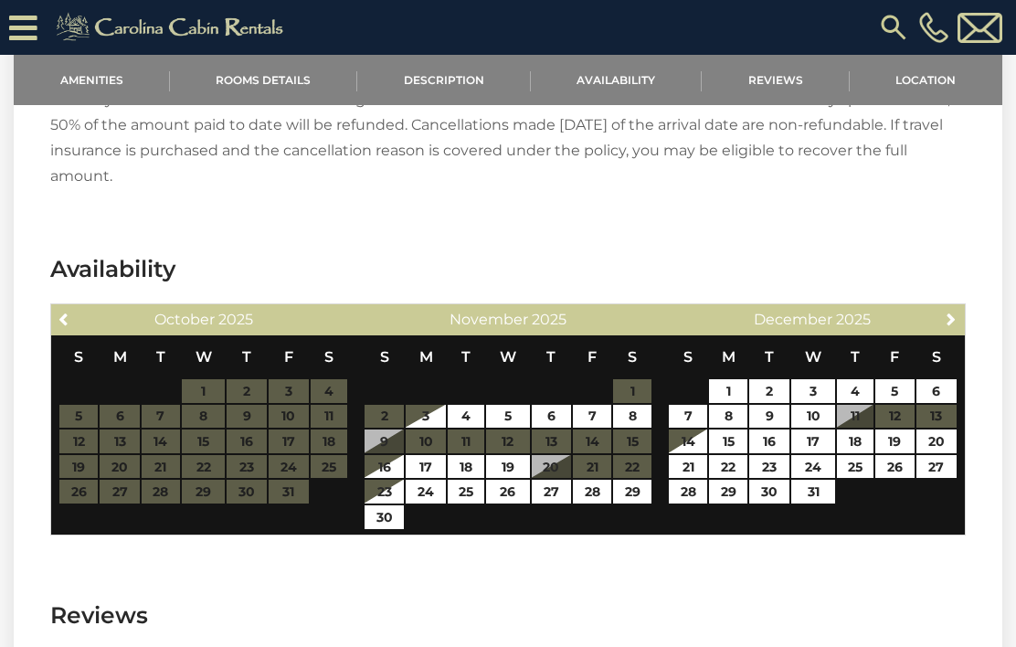
click at [71, 318] on span "Previous" at bounding box center [65, 319] width 15 height 15
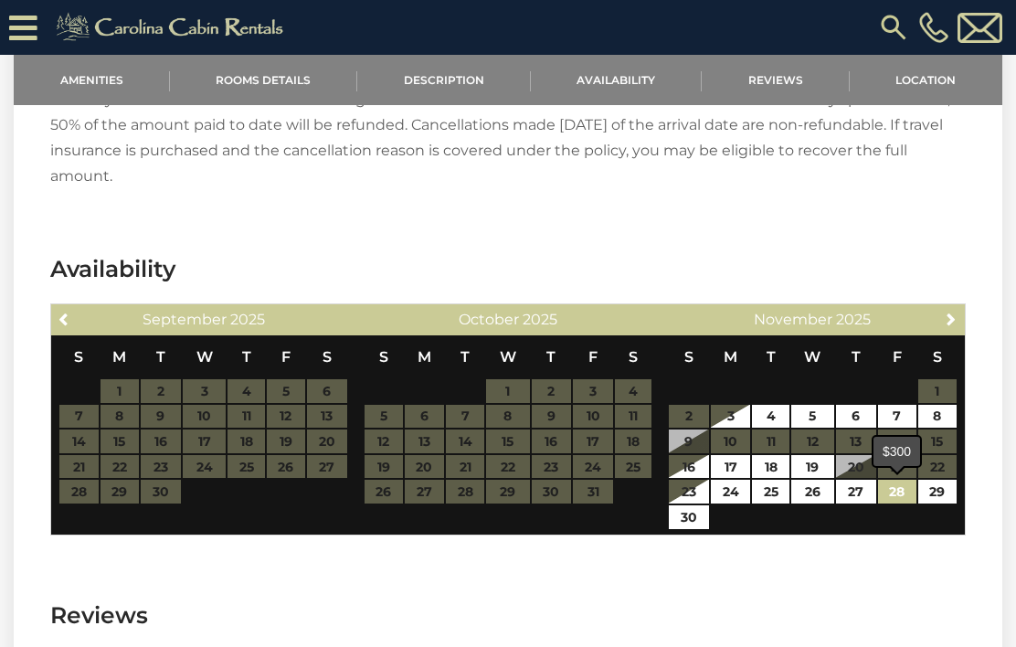
click at [906, 499] on link "28" at bounding box center [897, 492] width 38 height 24
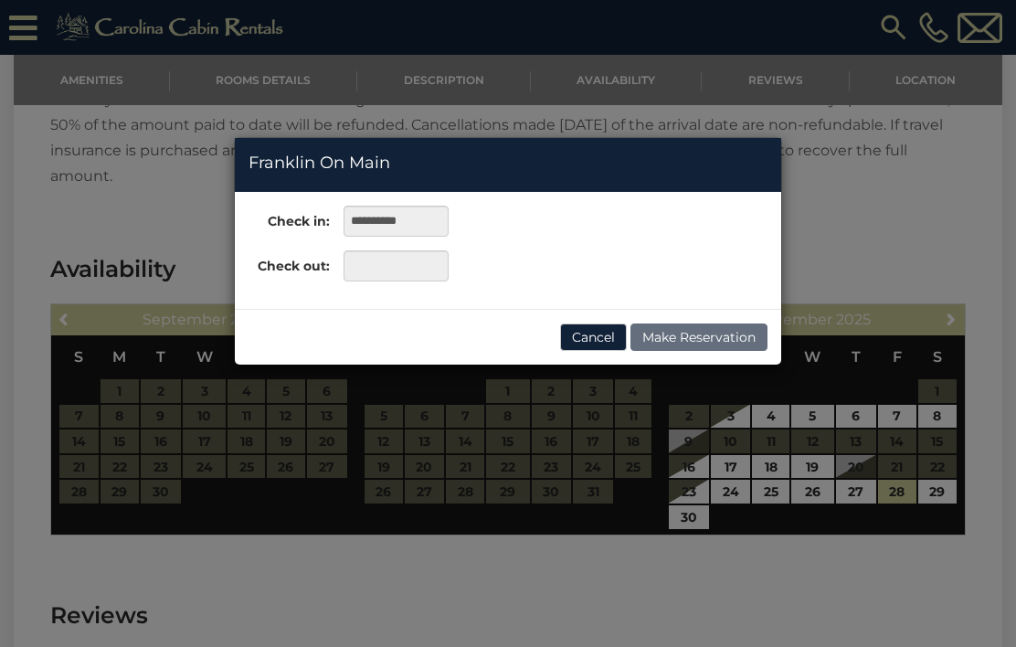
click at [688, 516] on div "**********" at bounding box center [508, 323] width 1016 height 647
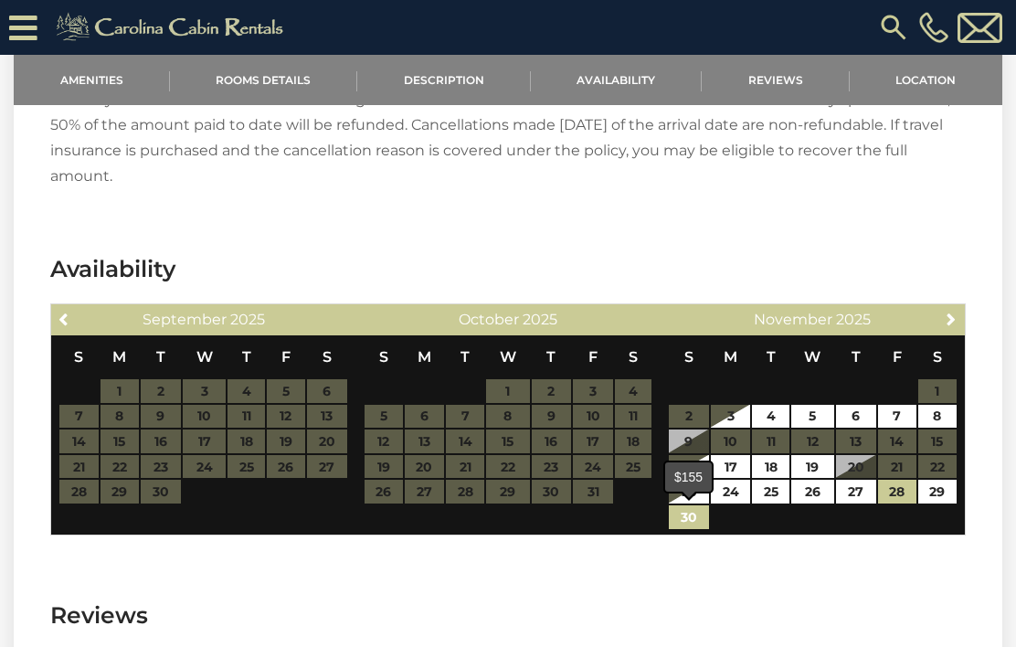
click at [692, 525] on link "30" at bounding box center [689, 517] width 40 height 24
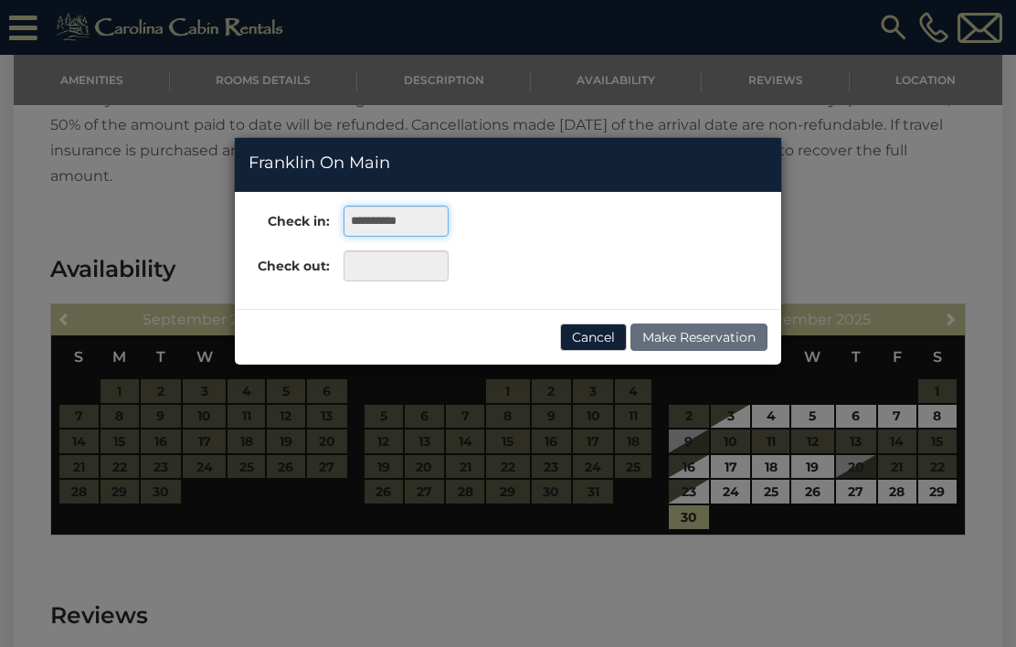
click at [434, 215] on input "**********" at bounding box center [396, 221] width 105 height 31
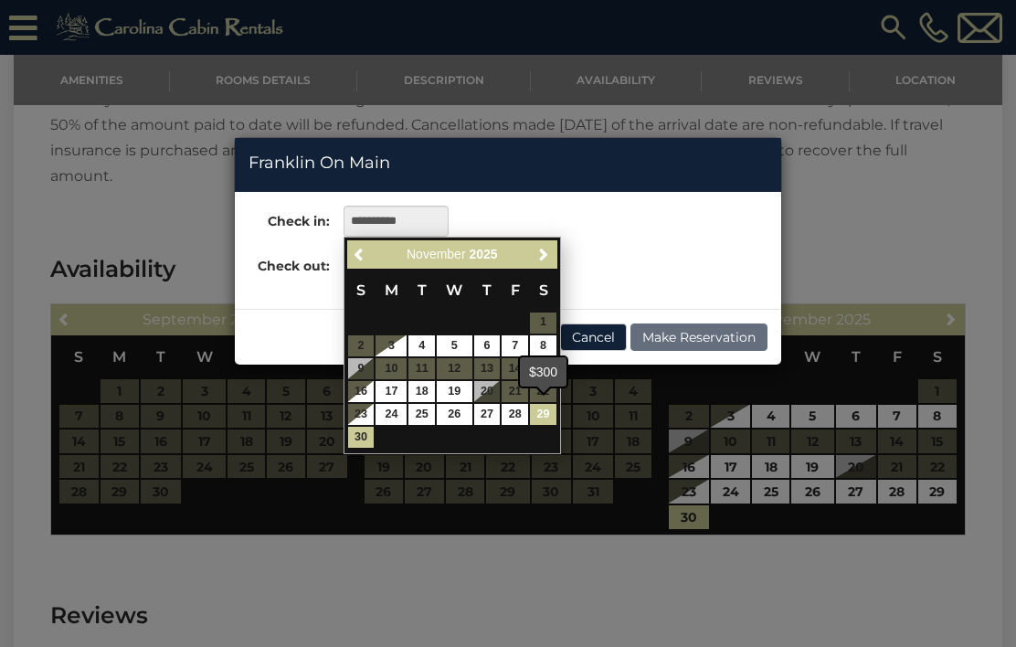
click at [532, 413] on link "29" at bounding box center [543, 414] width 27 height 21
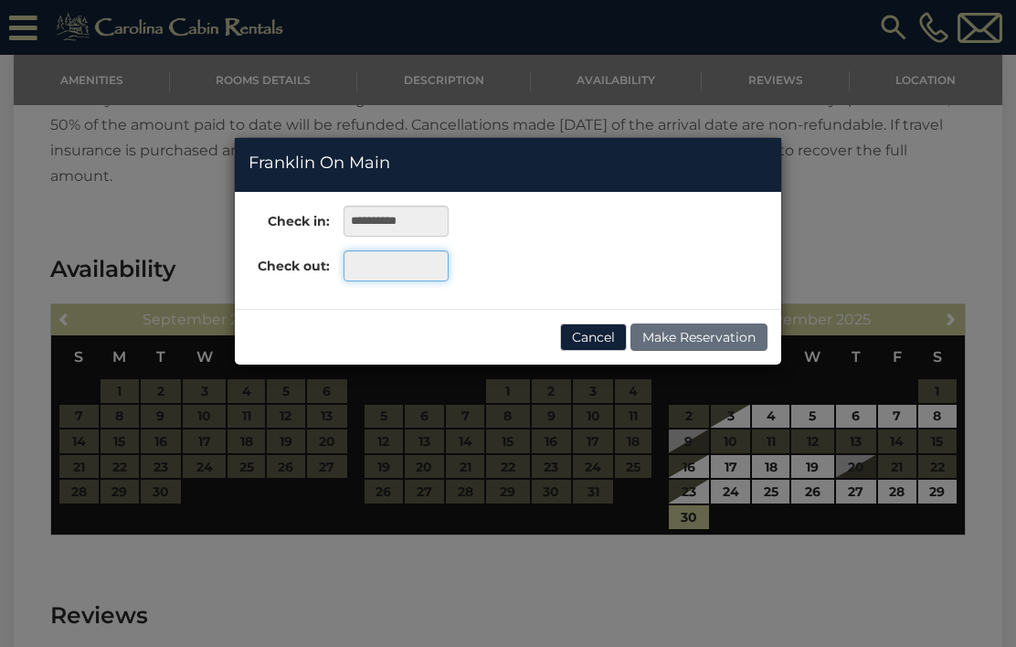
click at [421, 270] on input "text" at bounding box center [396, 265] width 105 height 31
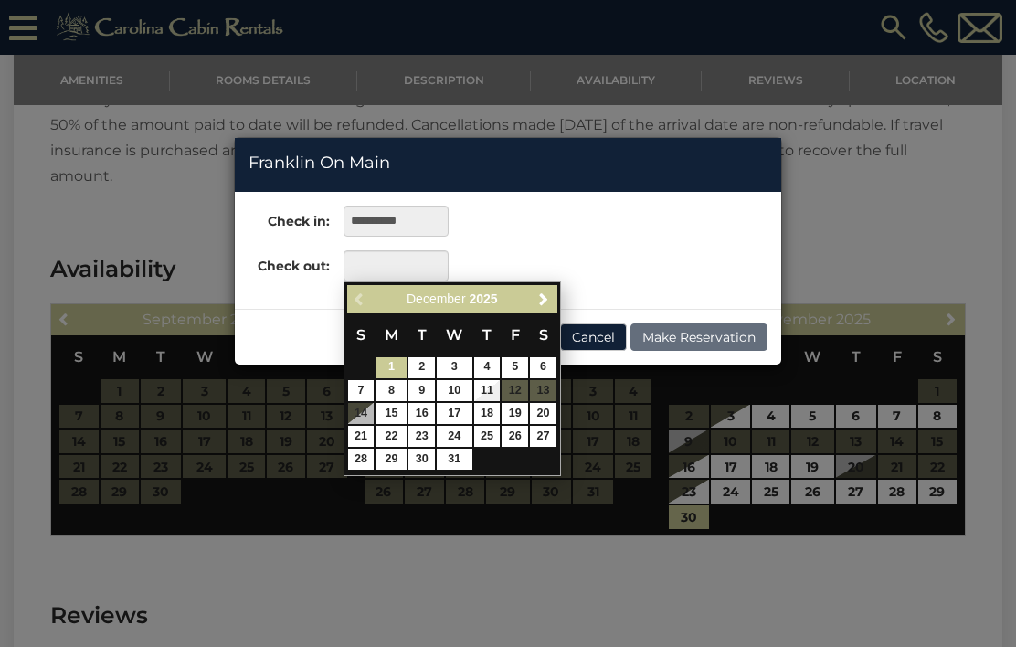
click at [623, 250] on div "**********" at bounding box center [508, 251] width 547 height 90
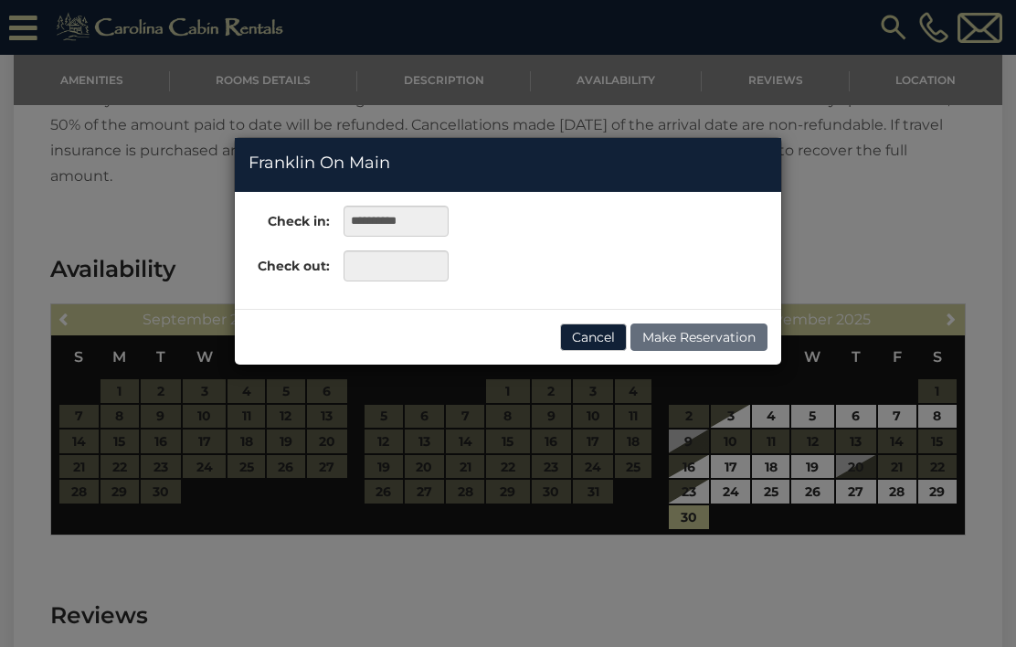
click at [598, 345] on button "Cancel" at bounding box center [593, 337] width 67 height 27
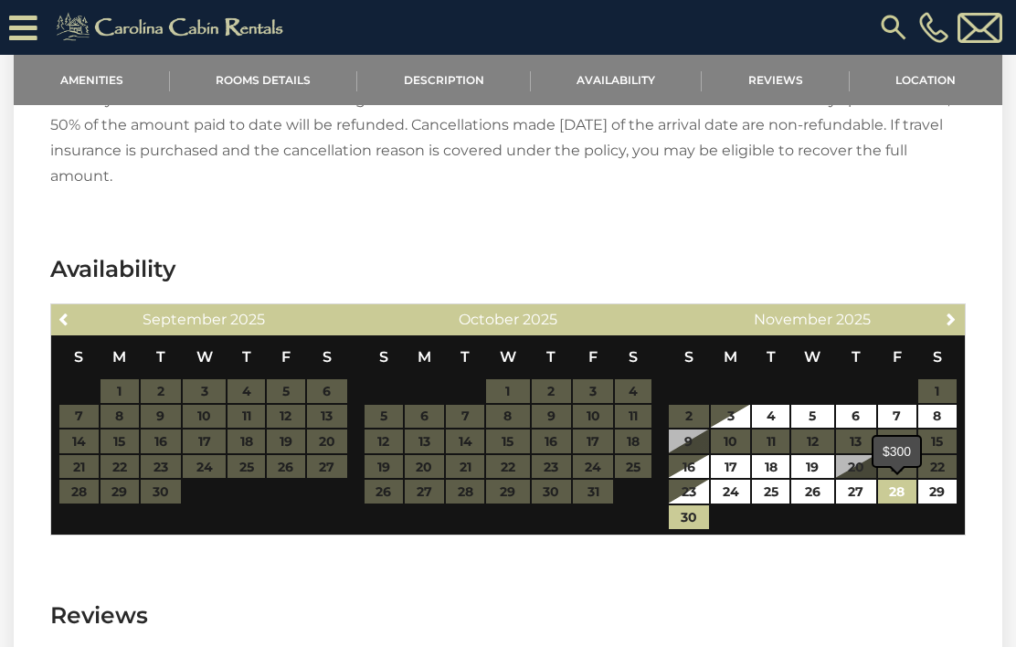
click at [898, 487] on link "28" at bounding box center [897, 492] width 38 height 24
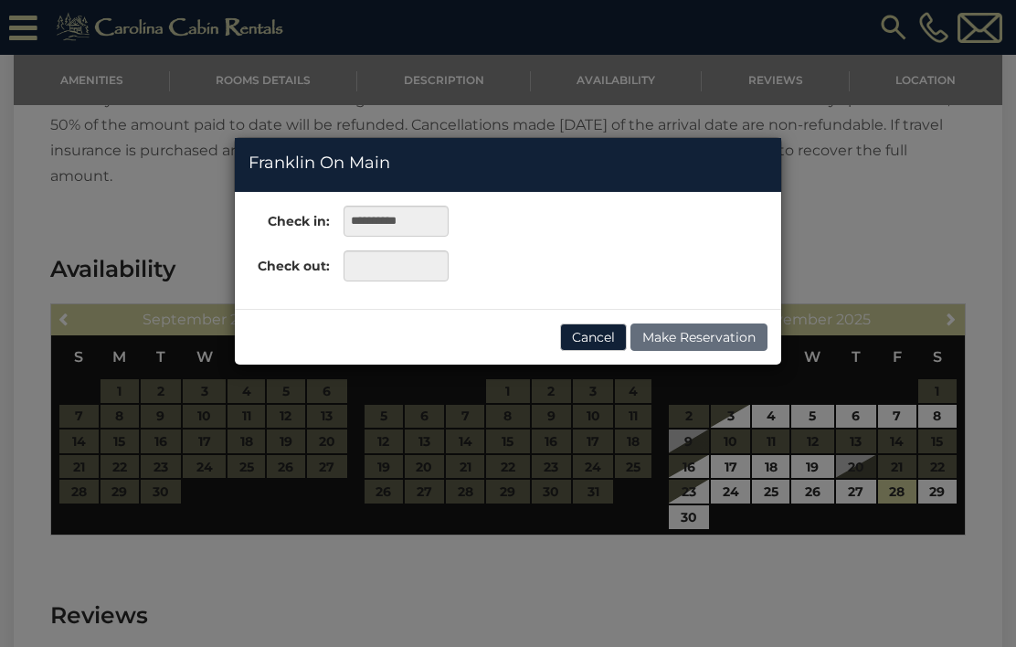
click at [694, 514] on div "**********" at bounding box center [508, 323] width 1016 height 647
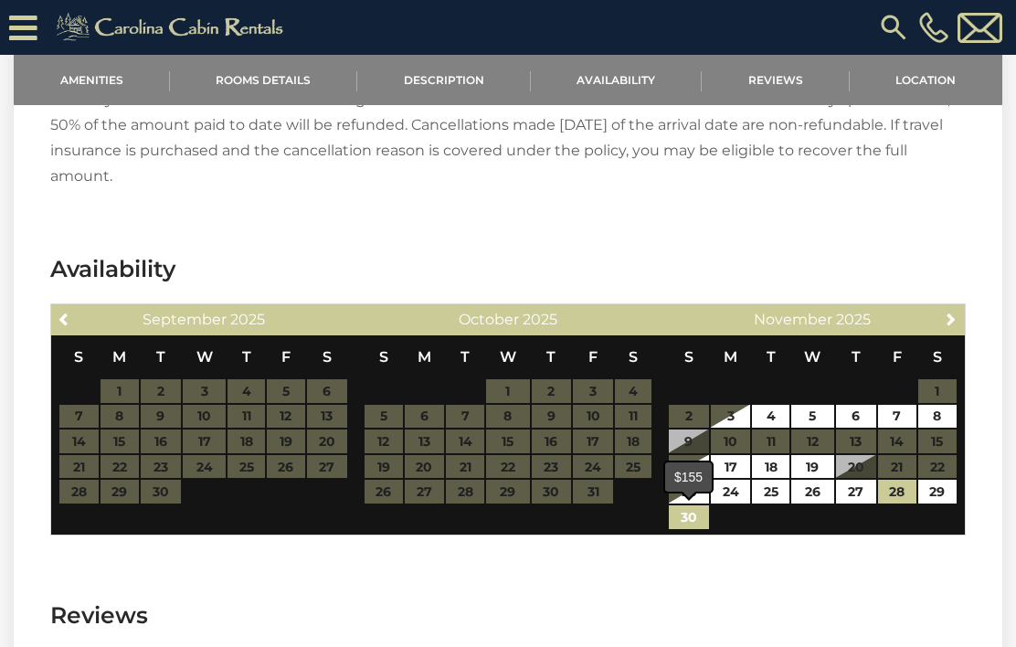
click at [694, 518] on link "30" at bounding box center [689, 517] width 40 height 24
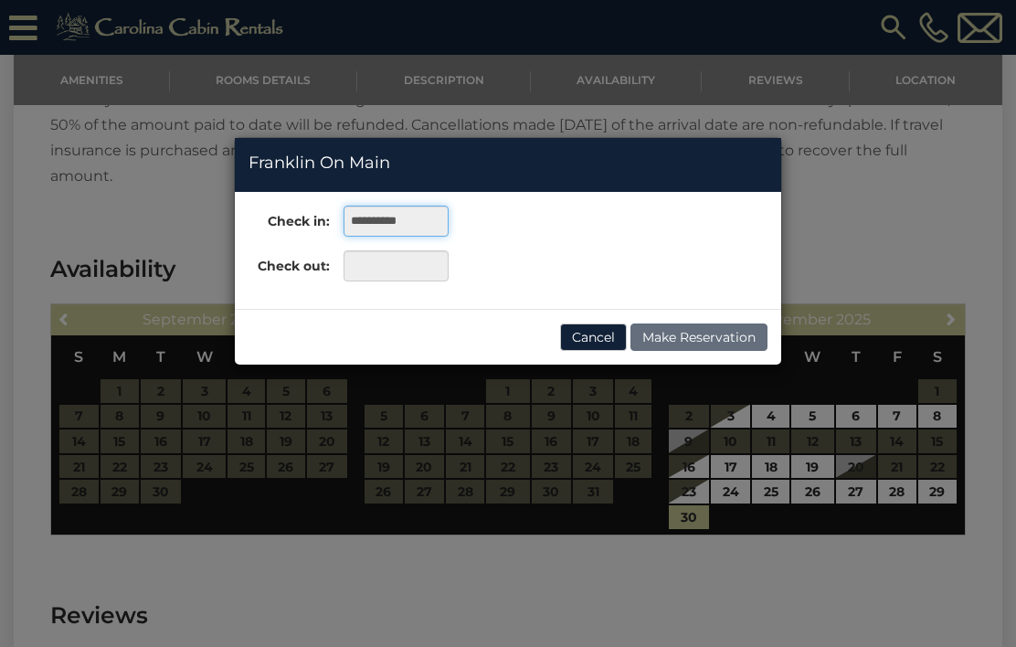
click at [432, 219] on input "**********" at bounding box center [396, 221] width 105 height 31
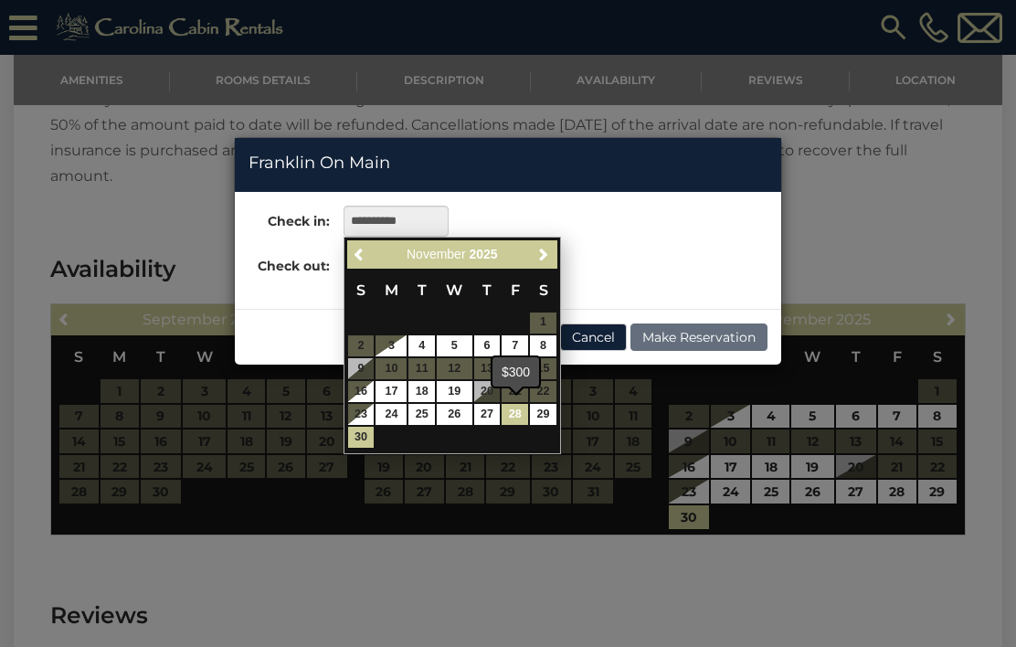
click at [522, 411] on link "28" at bounding box center [515, 414] width 27 height 21
type input "**********"
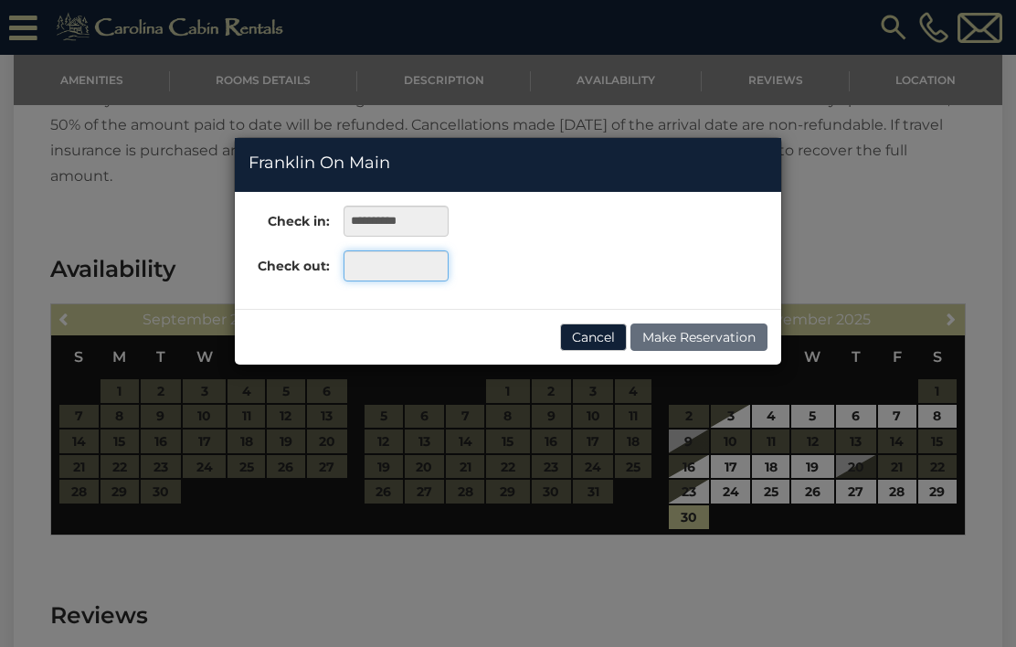
click at [411, 265] on input "text" at bounding box center [396, 265] width 105 height 31
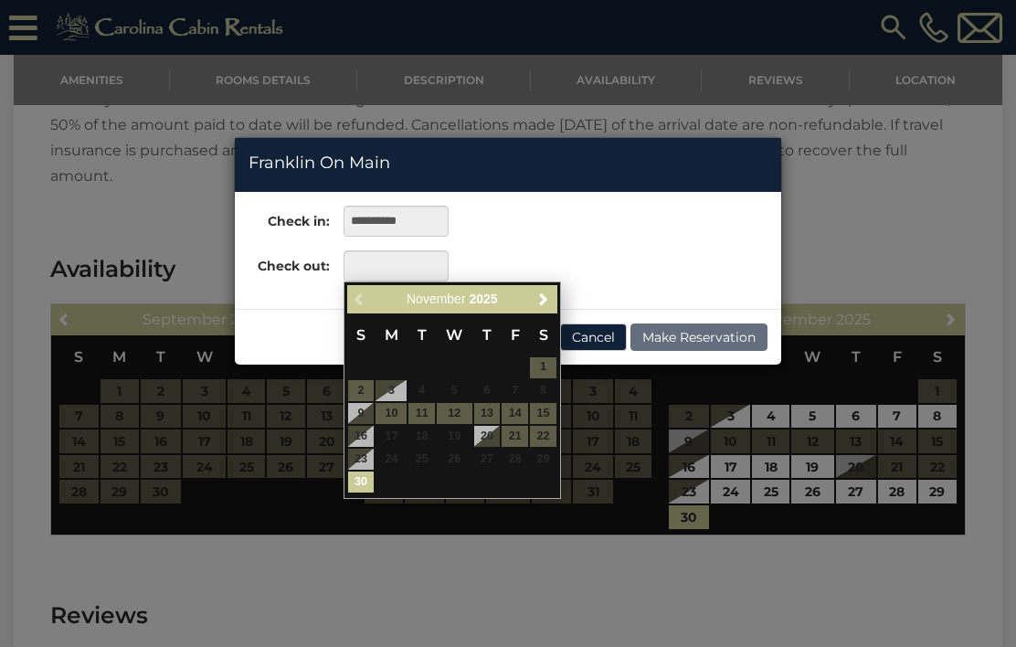
click at [364, 482] on link "30" at bounding box center [361, 482] width 27 height 21
type input "**********"
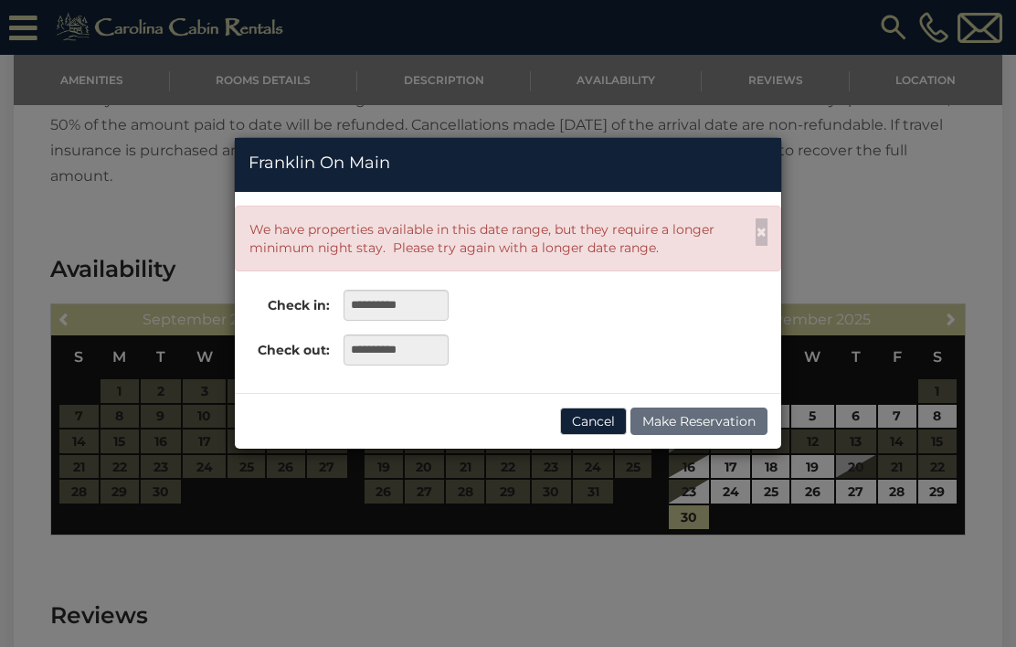
click at [875, 258] on div "**********" at bounding box center [508, 323] width 1016 height 647
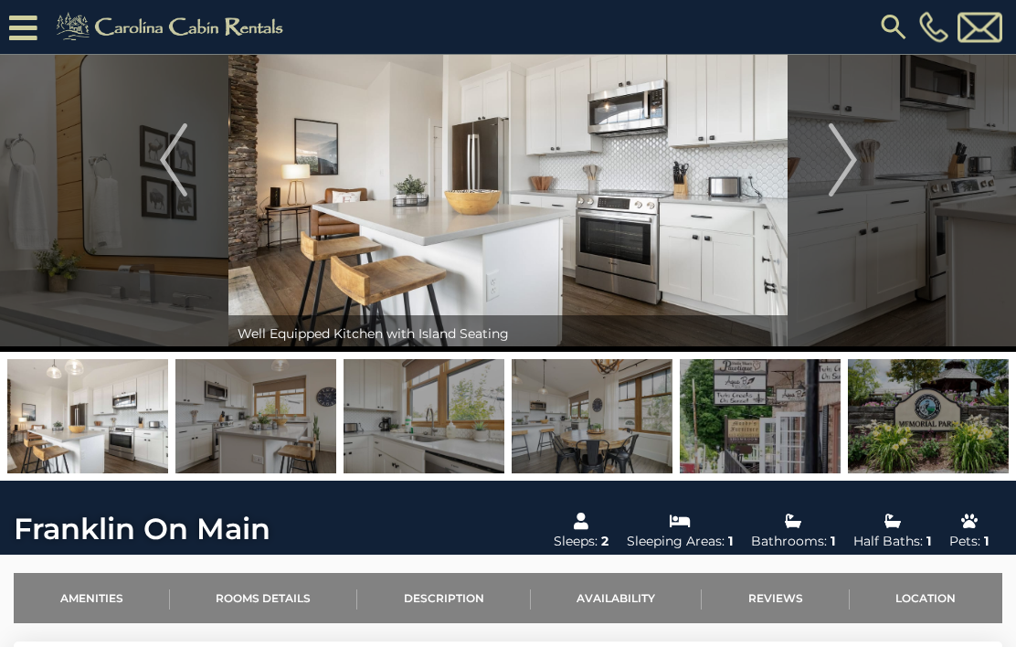
scroll to position [0, 0]
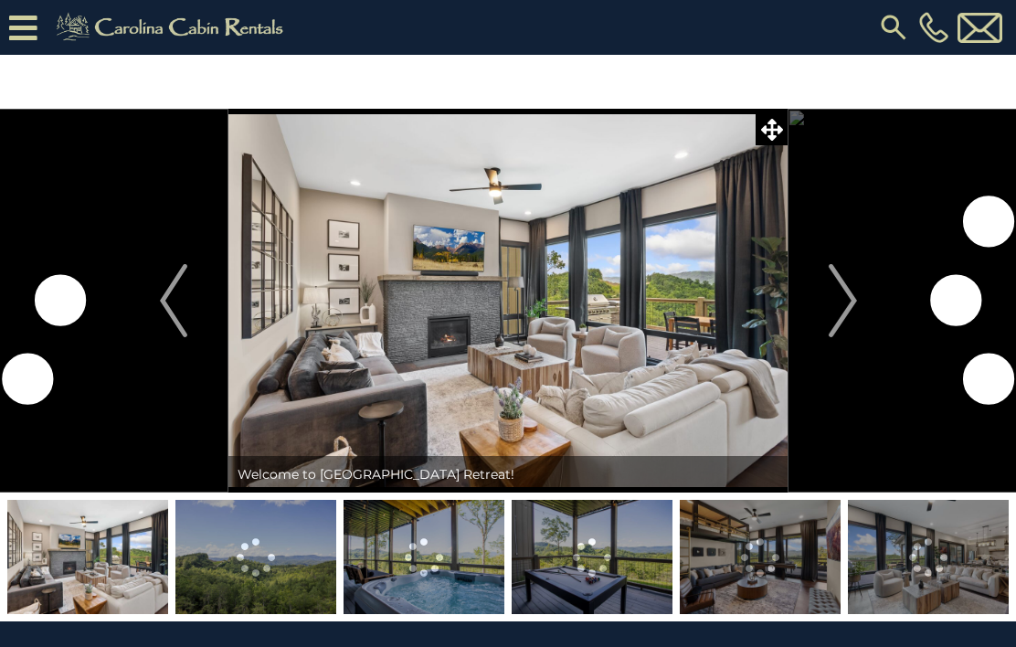
click at [845, 299] on img "Next" at bounding box center [842, 300] width 27 height 73
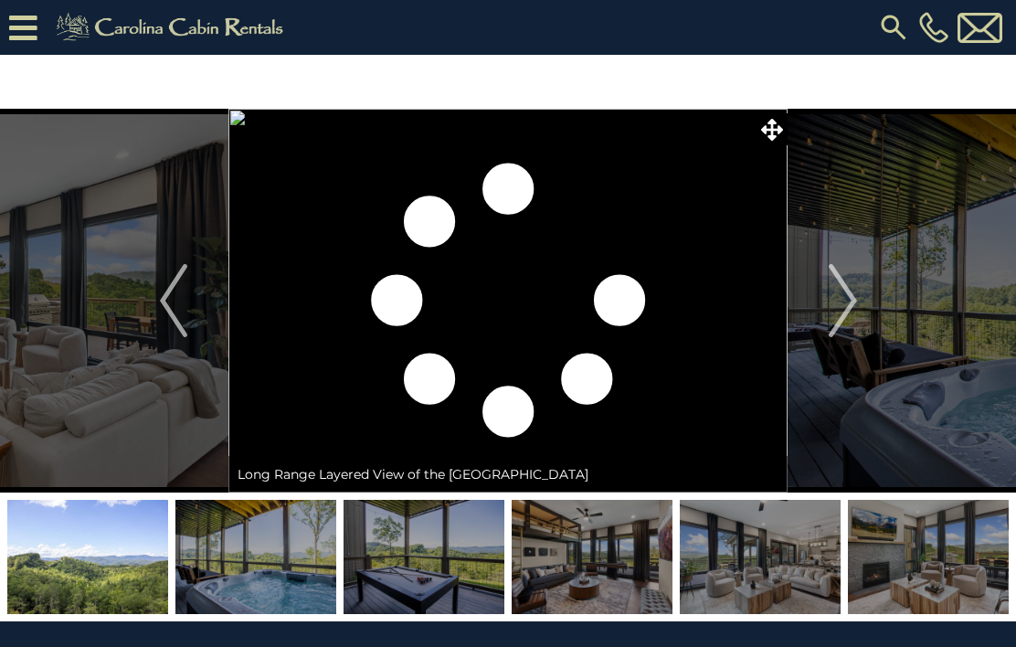
click at [848, 296] on img "Next" at bounding box center [842, 300] width 27 height 73
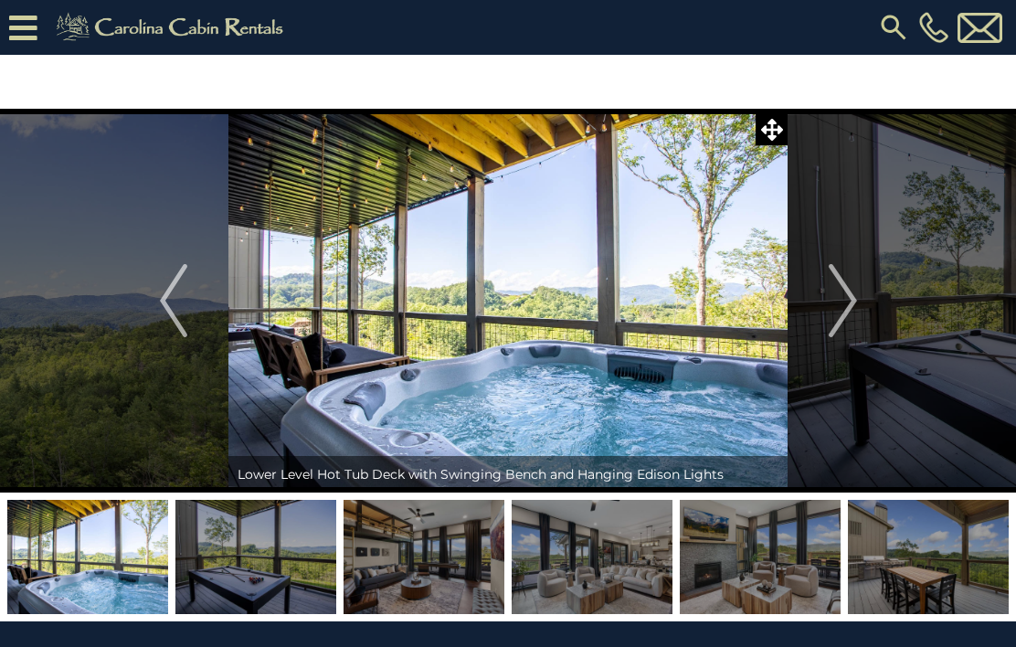
click at [848, 296] on img "Next" at bounding box center [842, 300] width 27 height 73
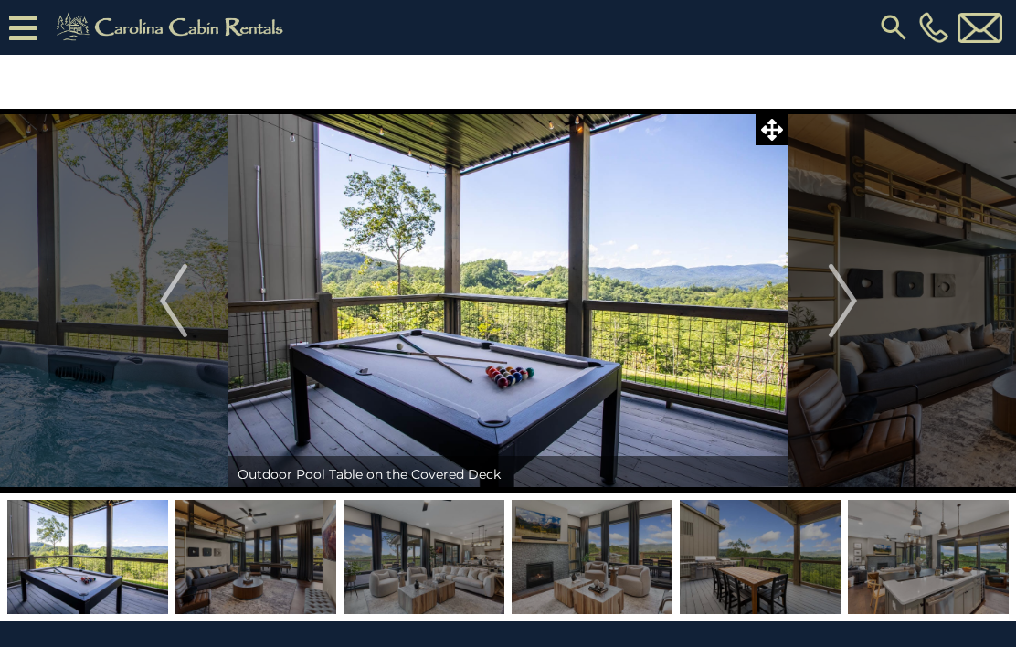
click at [855, 299] on img "Next" at bounding box center [842, 300] width 27 height 73
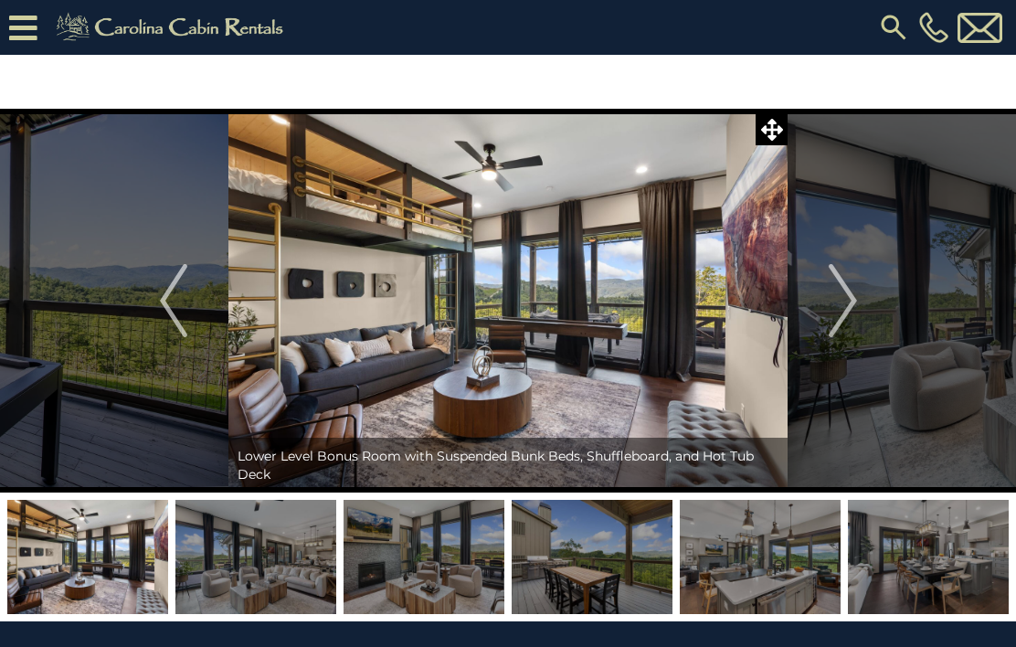
click at [855, 303] on img "Next" at bounding box center [842, 300] width 27 height 73
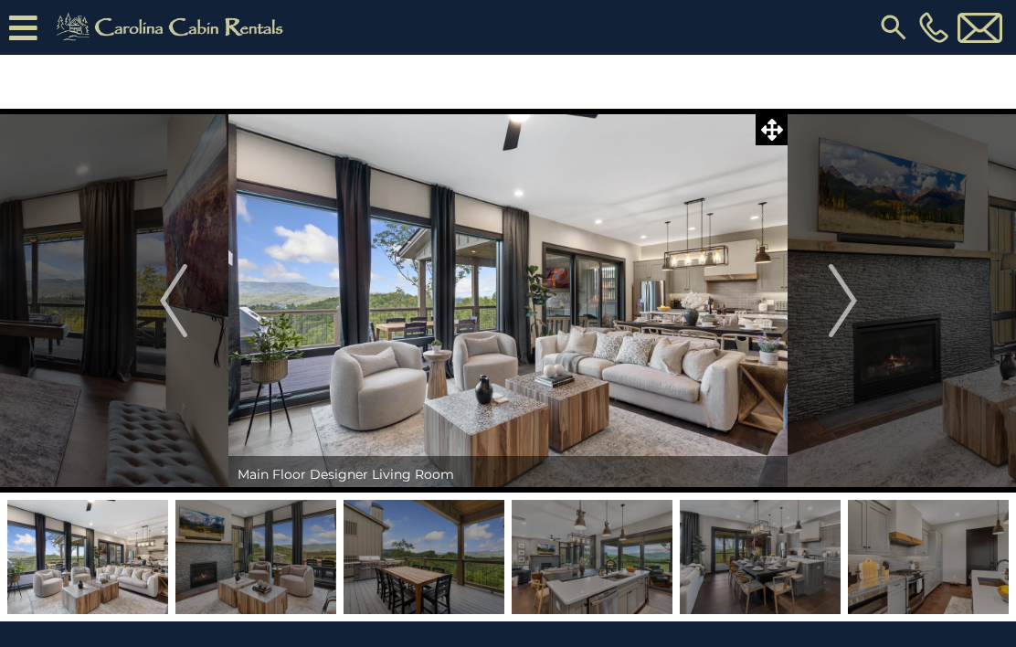
click at [850, 295] on img "Next" at bounding box center [842, 300] width 27 height 73
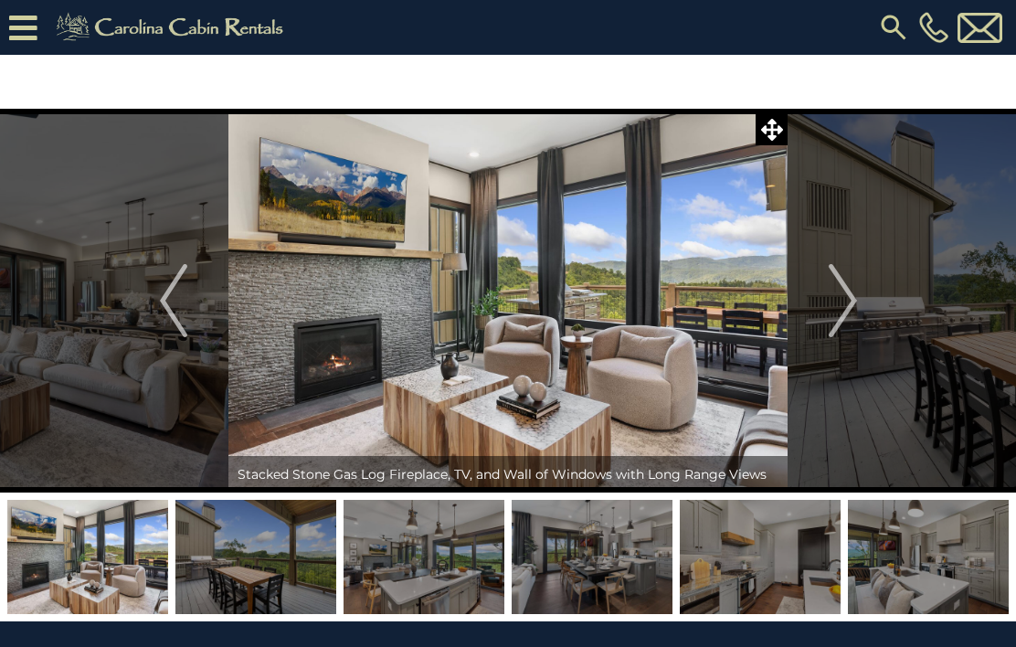
click at [848, 305] on img "Next" at bounding box center [842, 300] width 27 height 73
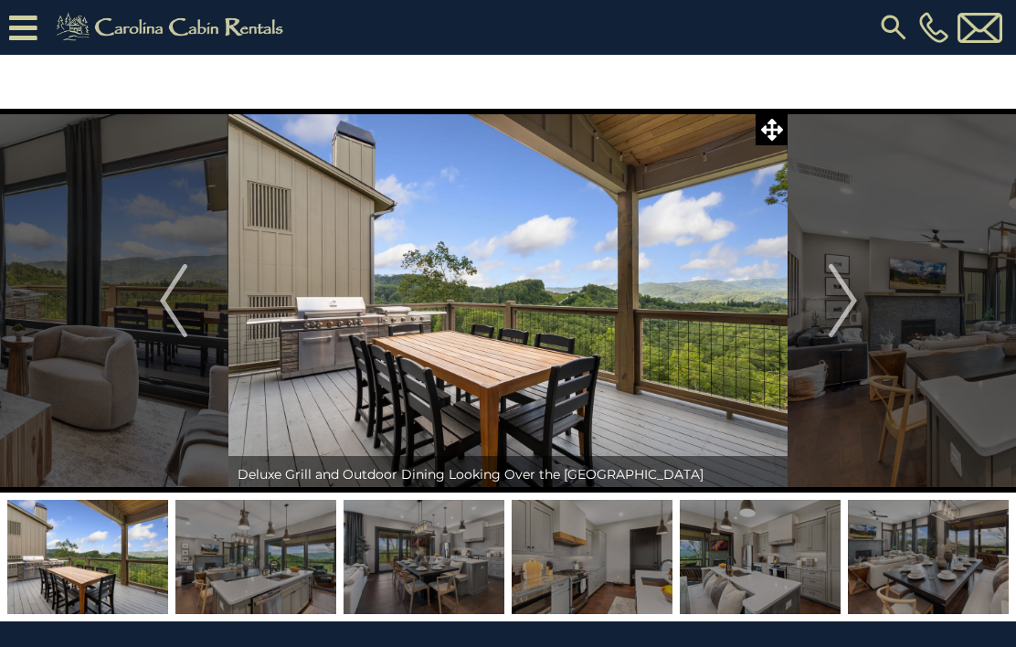
click at [843, 296] on img "Next" at bounding box center [842, 300] width 27 height 73
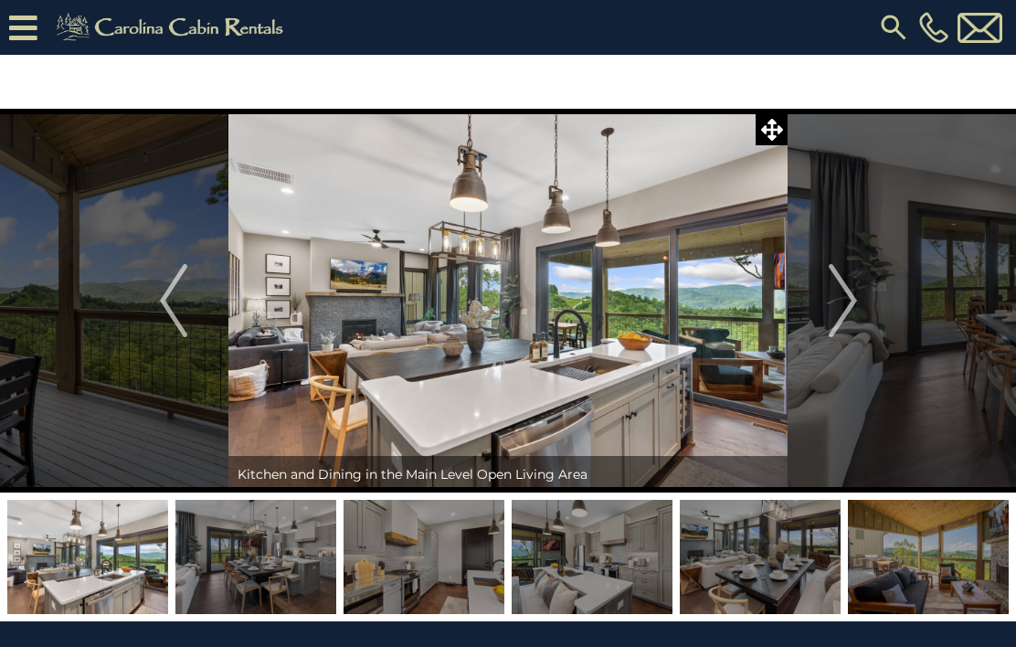
click at [853, 307] on img "Next" at bounding box center [842, 300] width 27 height 73
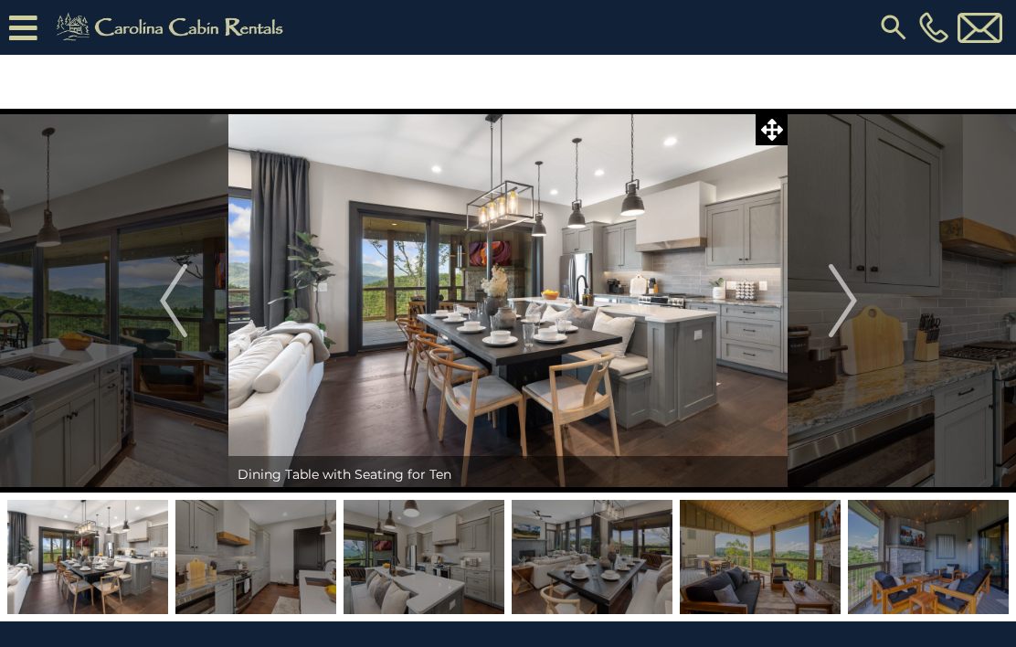
click at [850, 294] on img "Next" at bounding box center [842, 300] width 27 height 73
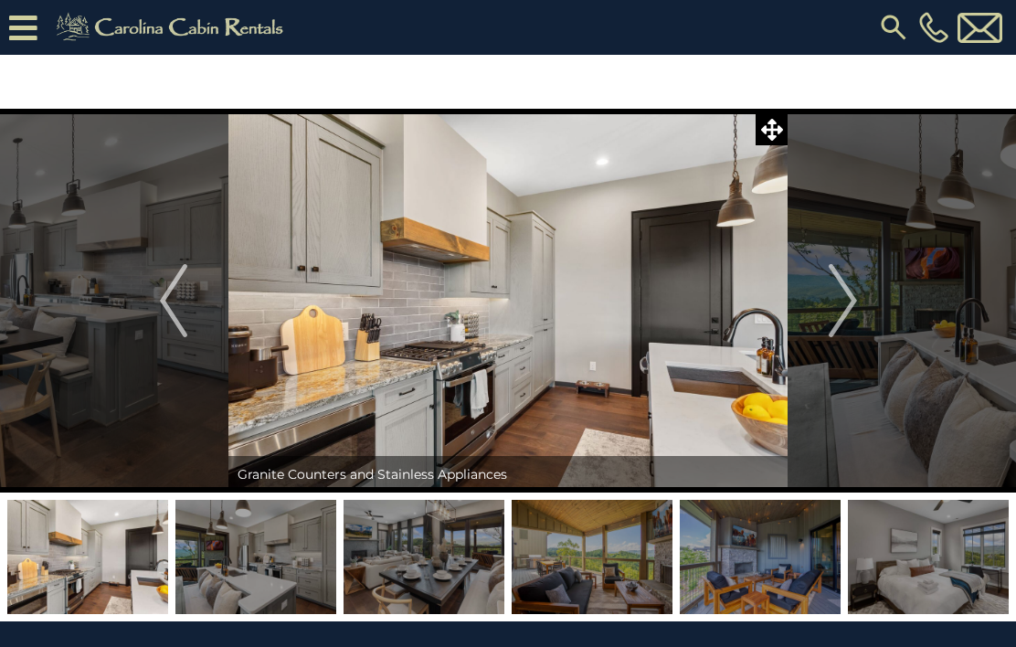
click at [855, 302] on img "Next" at bounding box center [842, 300] width 27 height 73
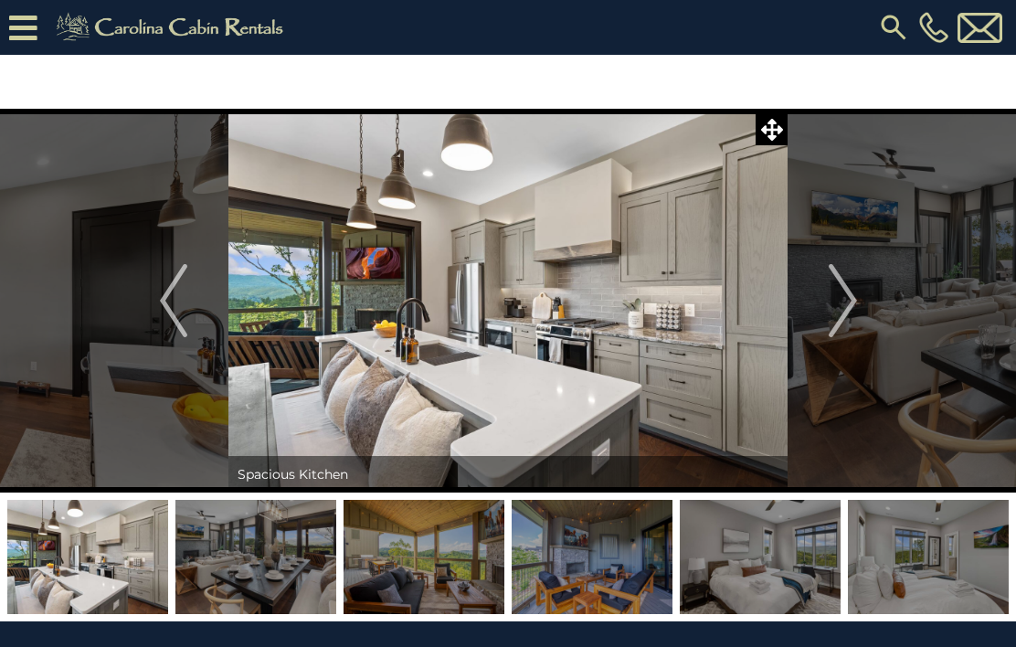
click at [855, 299] on img "Next" at bounding box center [842, 300] width 27 height 73
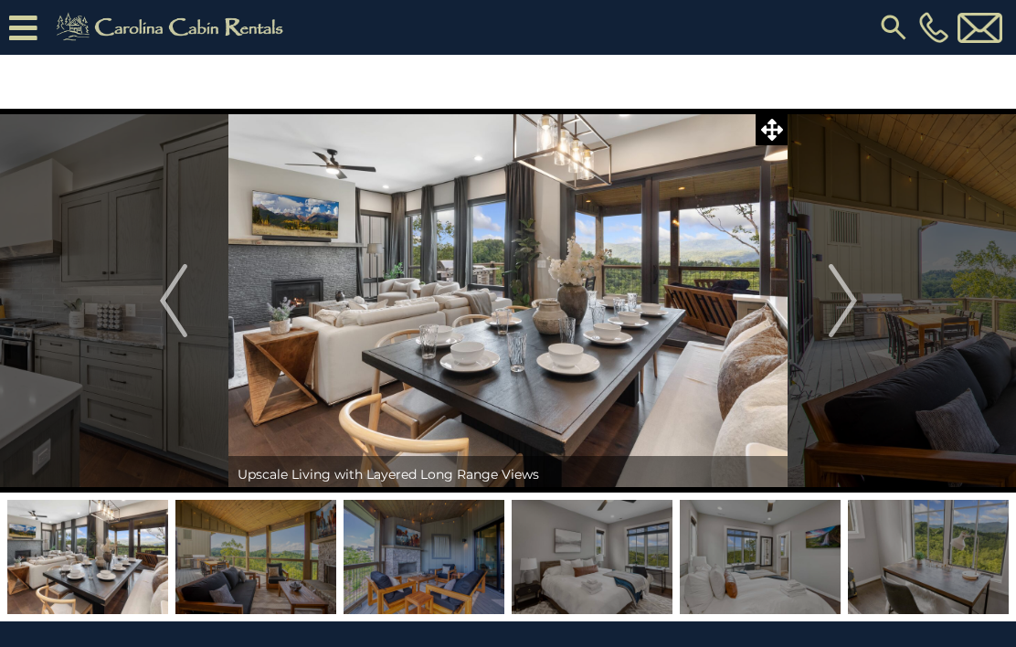
click at [845, 296] on img "Next" at bounding box center [842, 300] width 27 height 73
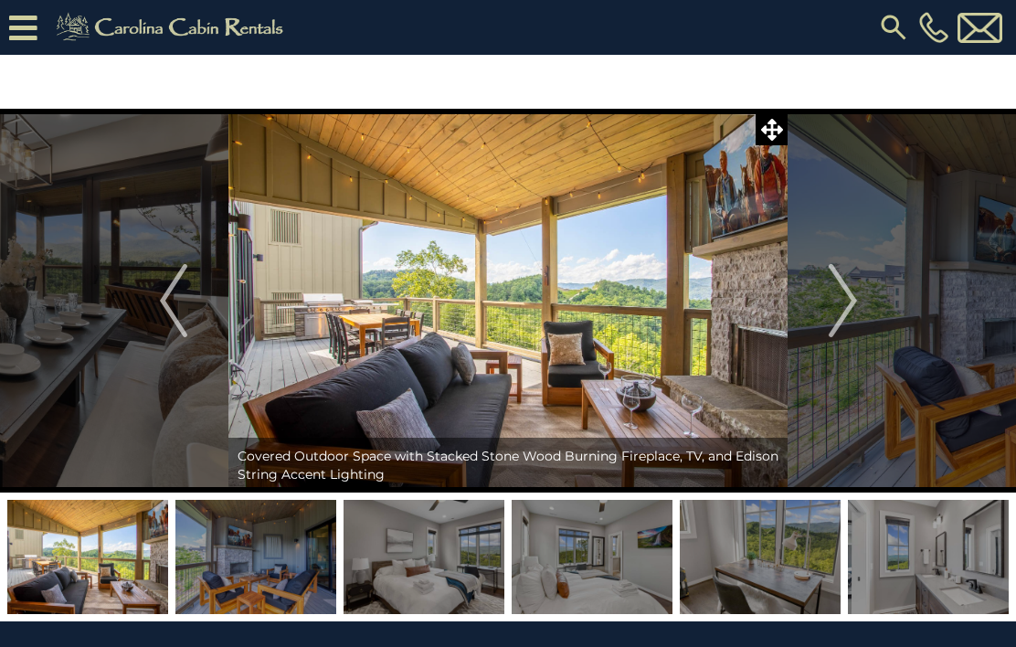
click at [840, 308] on img "Next" at bounding box center [842, 300] width 27 height 73
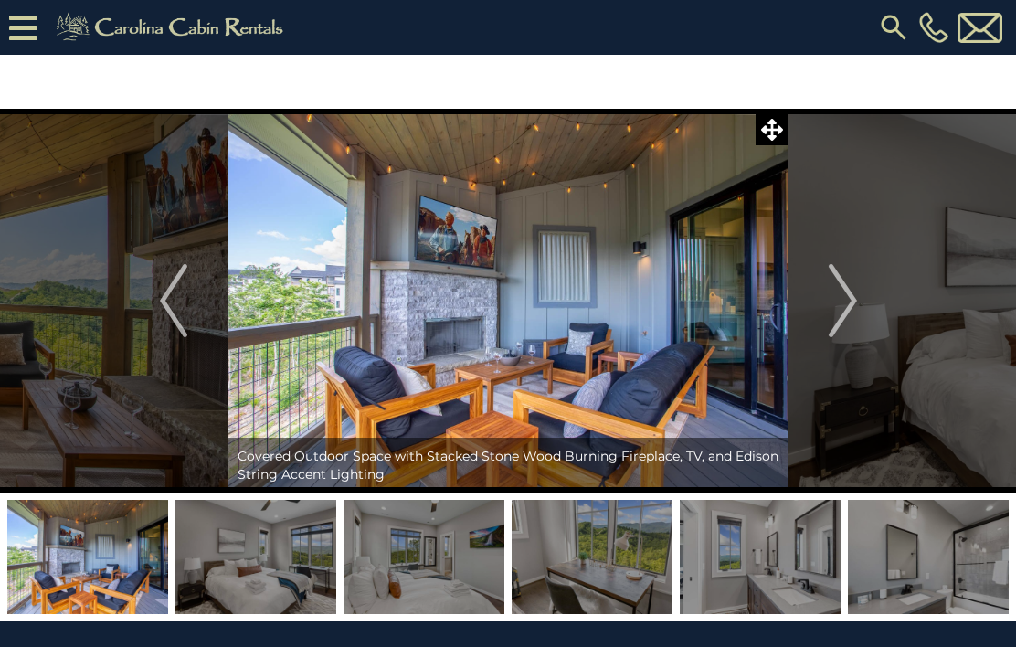
click at [854, 301] on img "Next" at bounding box center [842, 300] width 27 height 73
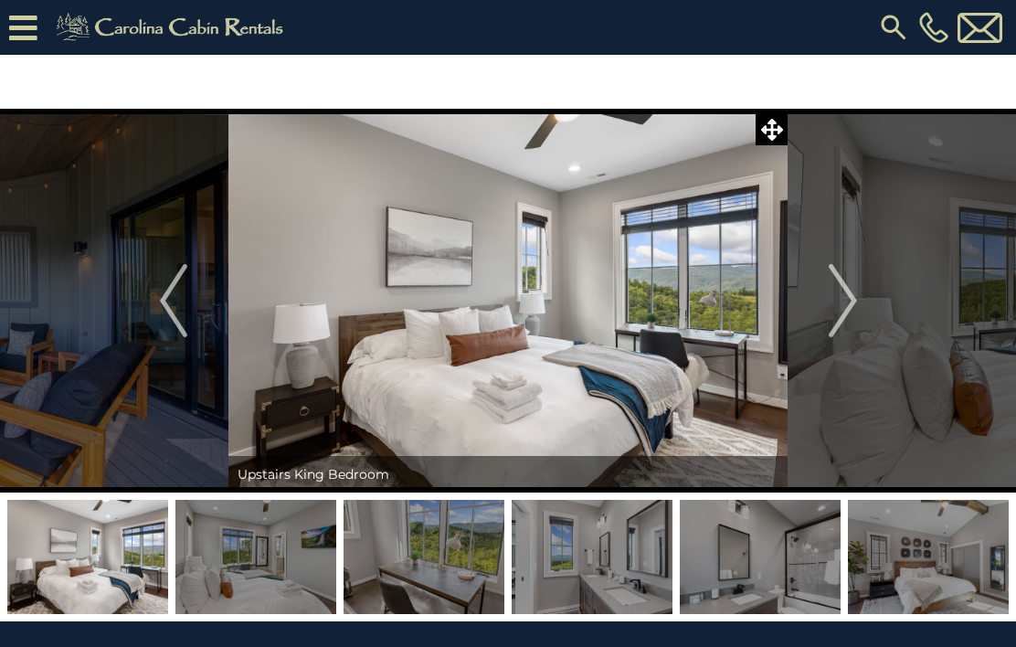
click at [855, 301] on img "Next" at bounding box center [842, 300] width 27 height 73
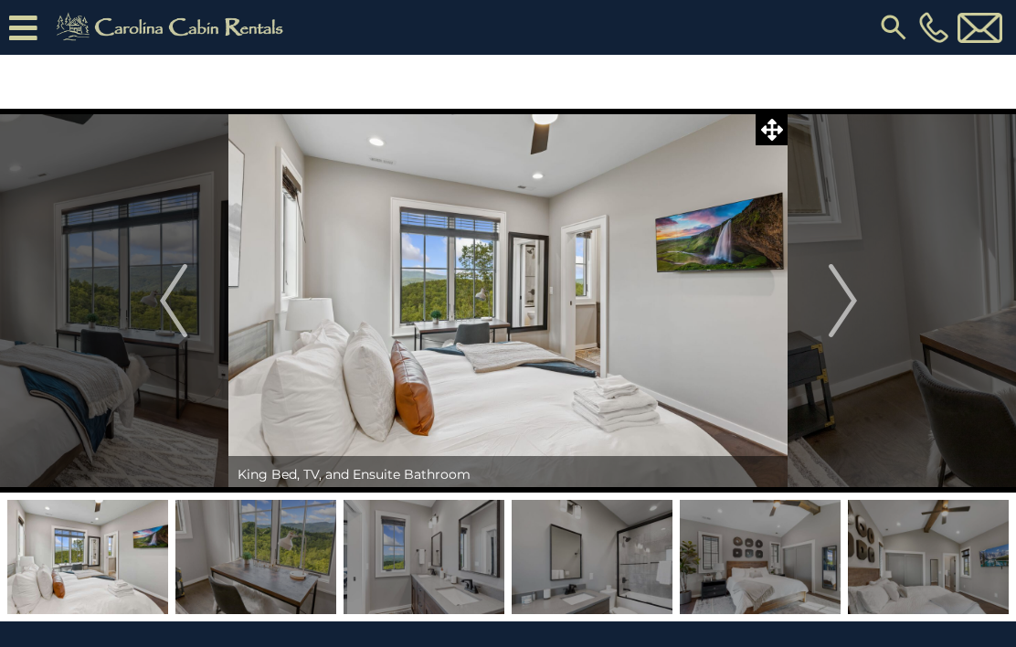
click at [850, 298] on img "Next" at bounding box center [842, 300] width 27 height 73
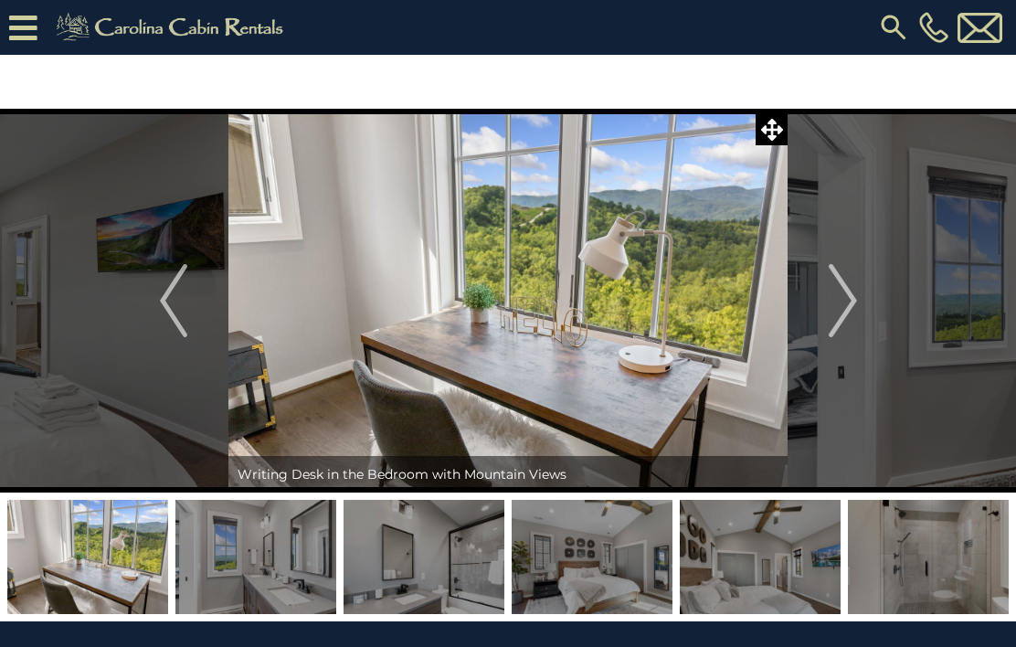
click at [849, 304] on img "Next" at bounding box center [842, 300] width 27 height 73
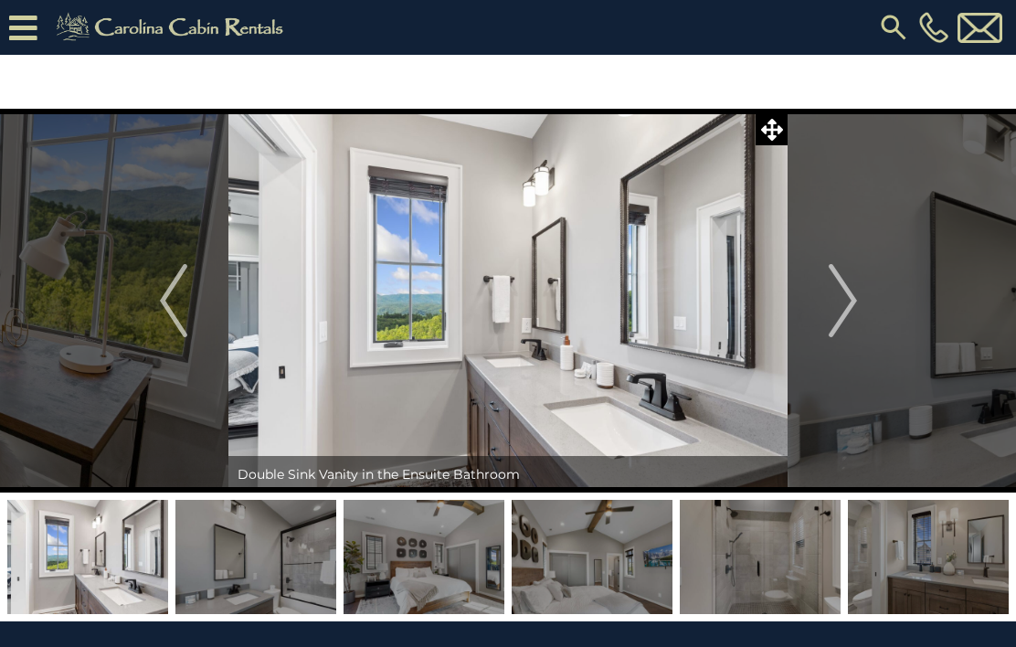
click at [854, 305] on img "Next" at bounding box center [842, 300] width 27 height 73
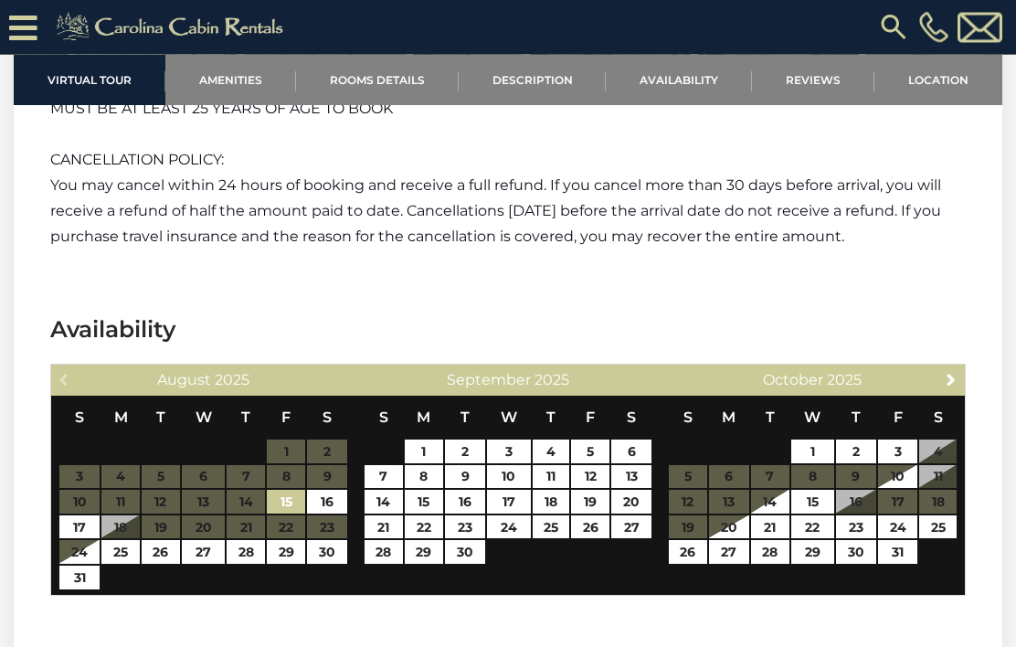
scroll to position [3961, 0]
click at [866, 515] on link "23" at bounding box center [856, 527] width 40 height 24
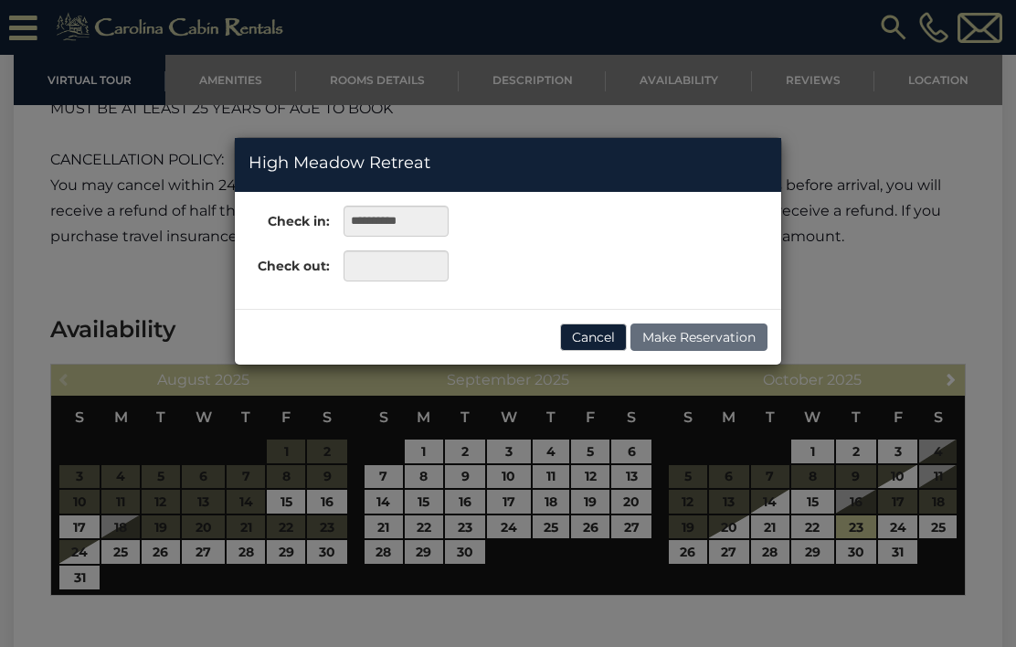
click at [697, 485] on div "**********" at bounding box center [508, 323] width 1016 height 647
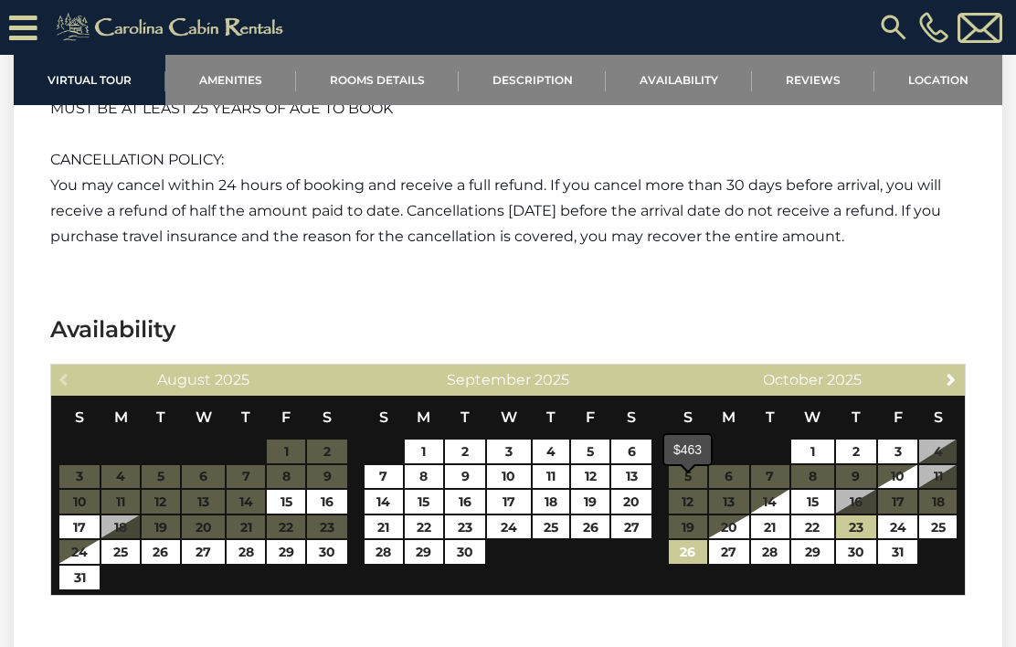
click at [693, 540] on link "26" at bounding box center [688, 552] width 38 height 24
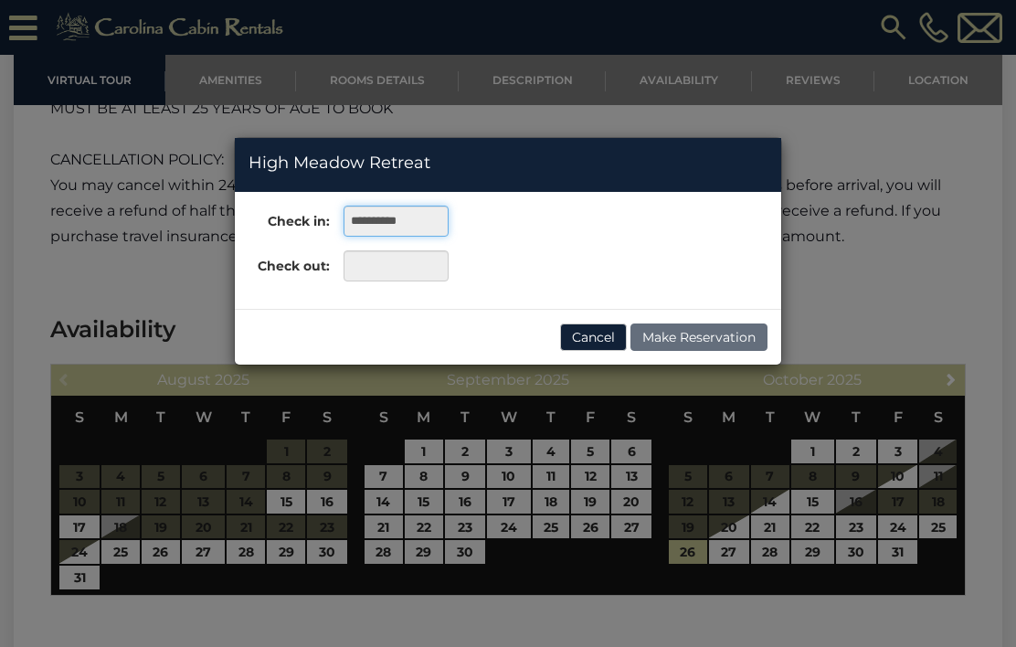
click at [435, 216] on input "**********" at bounding box center [396, 221] width 105 height 31
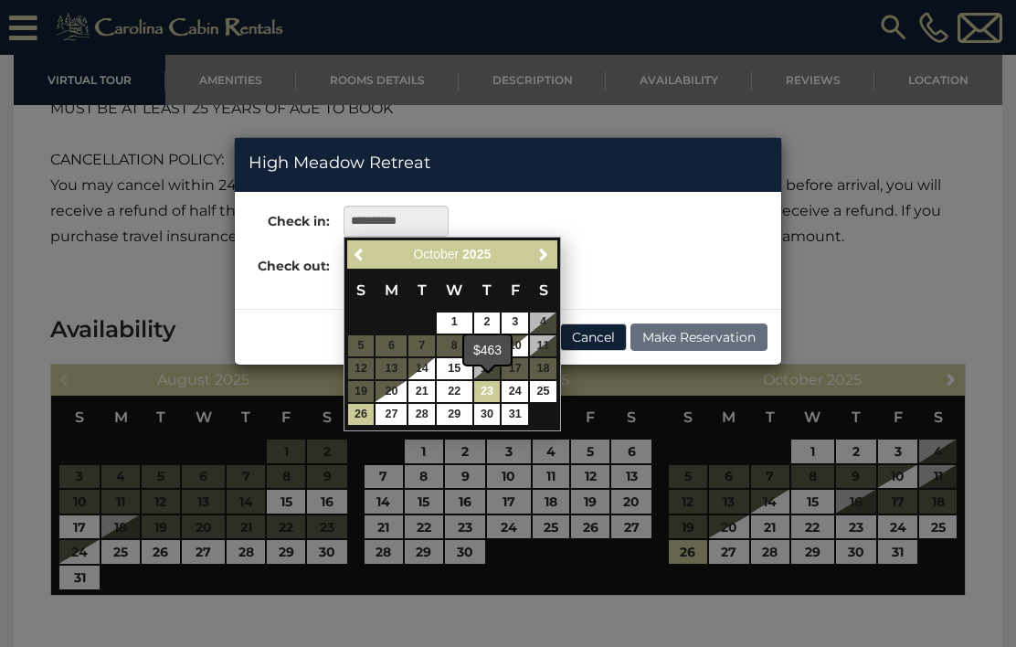
click at [496, 384] on link "23" at bounding box center [487, 391] width 27 height 21
type input "**********"
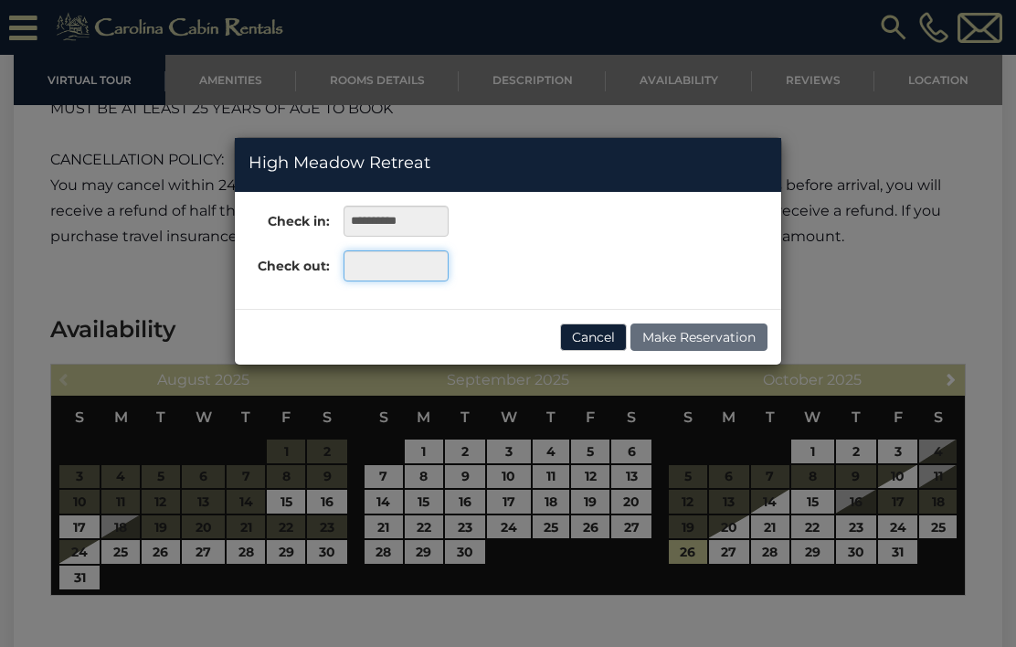
click at [429, 267] on input "text" at bounding box center [396, 265] width 105 height 31
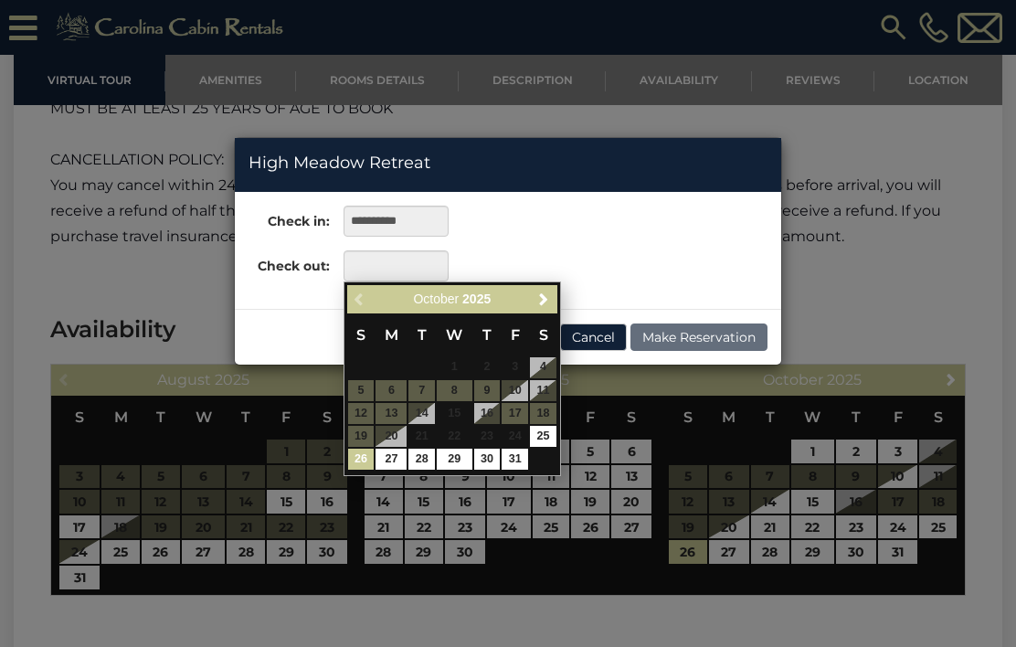
click at [367, 449] on link "26" at bounding box center [361, 459] width 27 height 21
type input "**********"
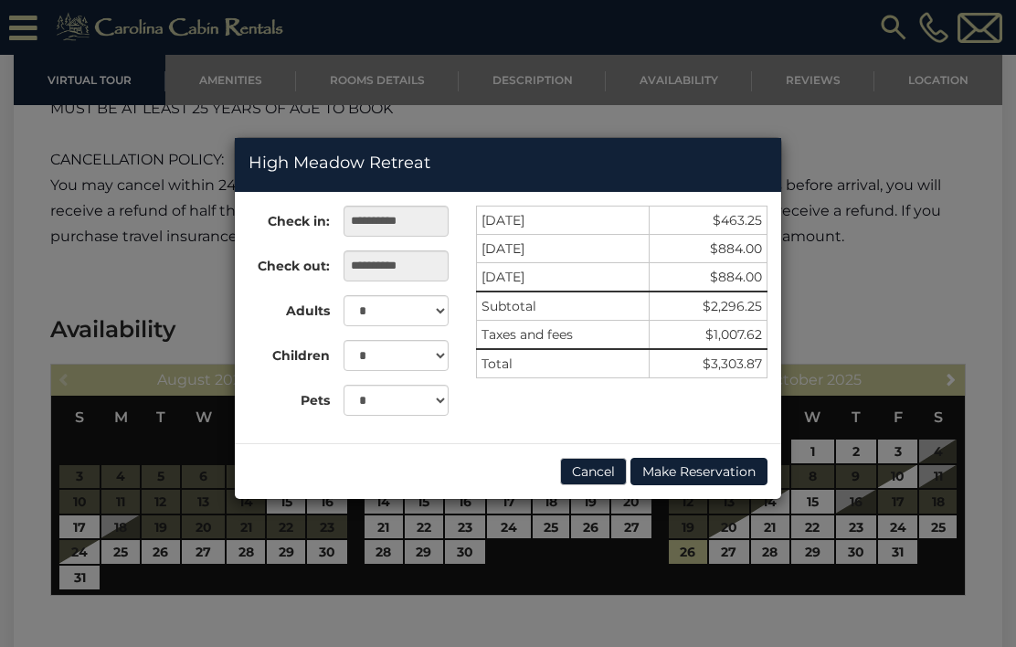
click at [592, 465] on button "Cancel" at bounding box center [593, 471] width 67 height 27
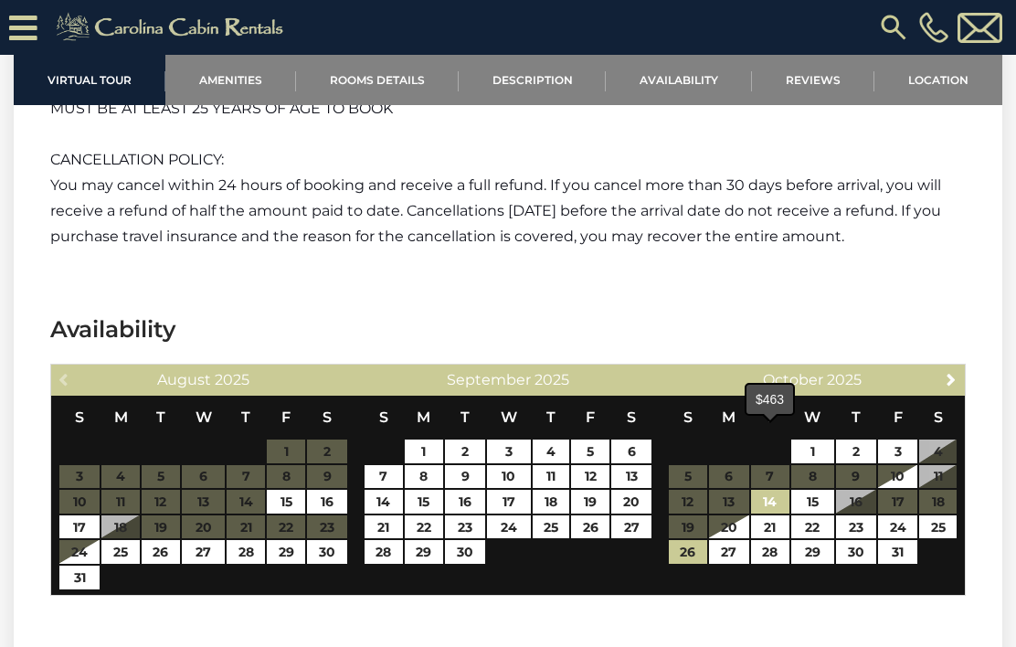
click at [786, 490] on link "14" at bounding box center [770, 502] width 38 height 24
type input "**********"
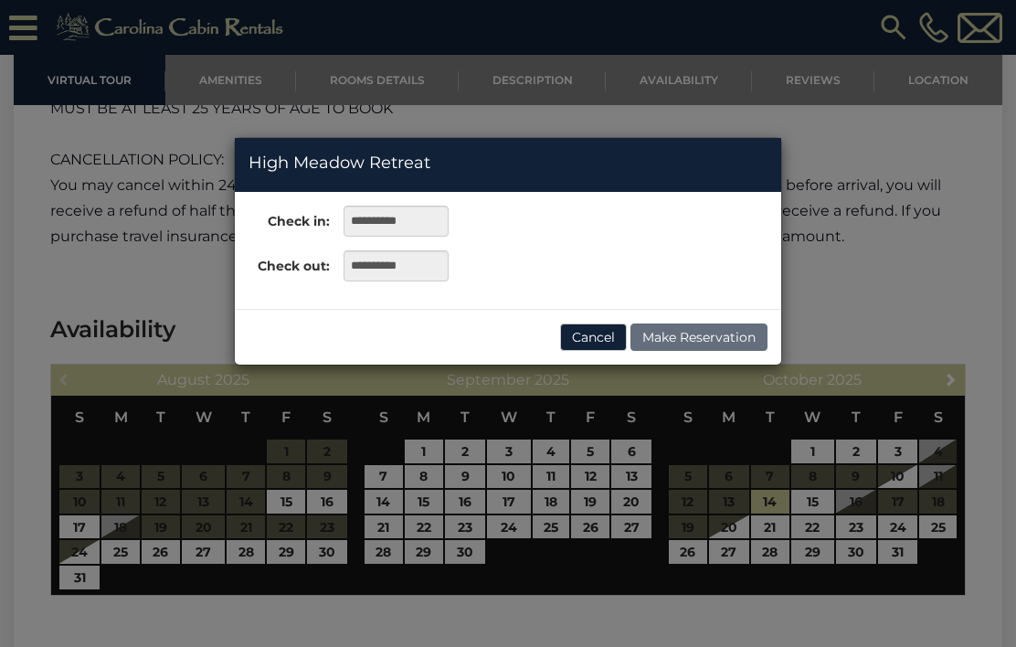
click at [856, 432] on div "**********" at bounding box center [508, 323] width 1016 height 647
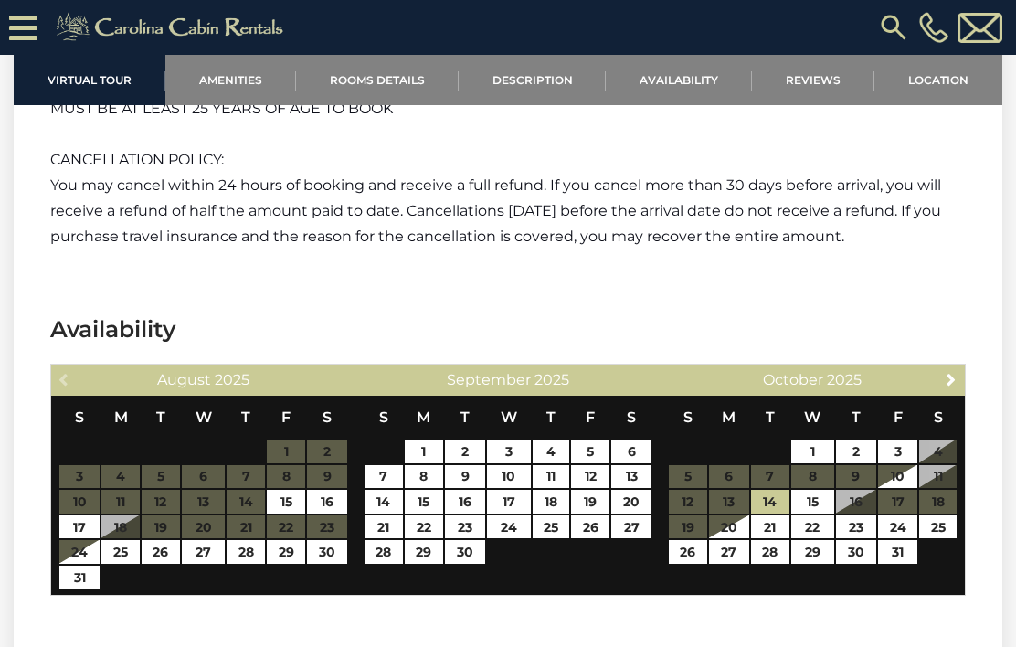
click at [855, 439] on table "S M T W T F S 1 2 3 4 5 6 7 8 9 10 11 12 13 14 15 16 17 18 19 20 21 22 23 24 25…" at bounding box center [813, 489] width 290 height 187
click at [779, 490] on link "14" at bounding box center [770, 502] width 38 height 24
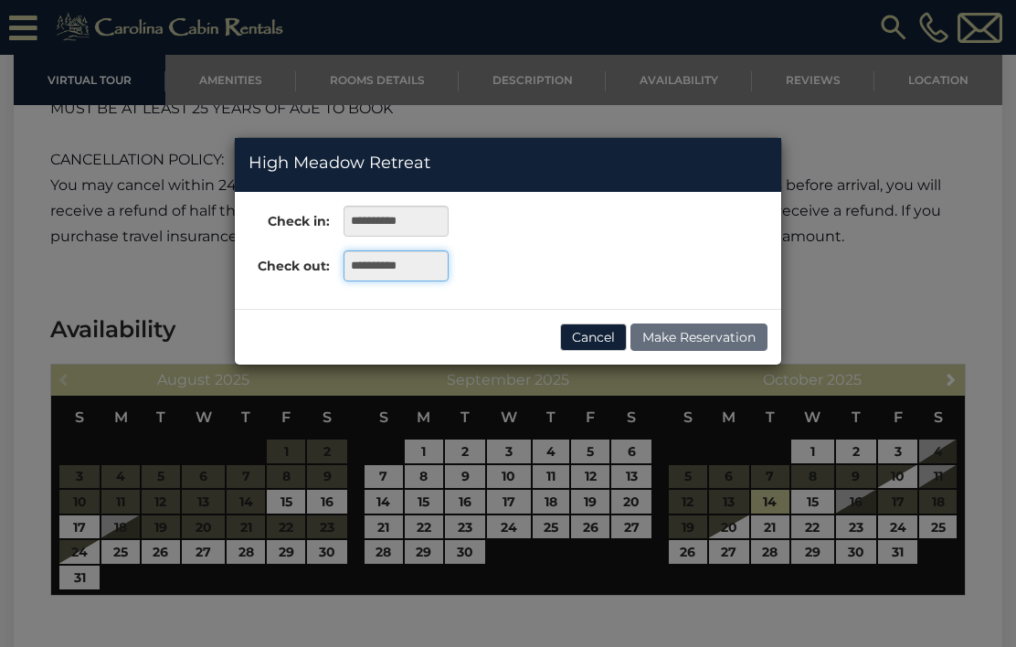
click at [432, 267] on input "**********" at bounding box center [396, 265] width 105 height 31
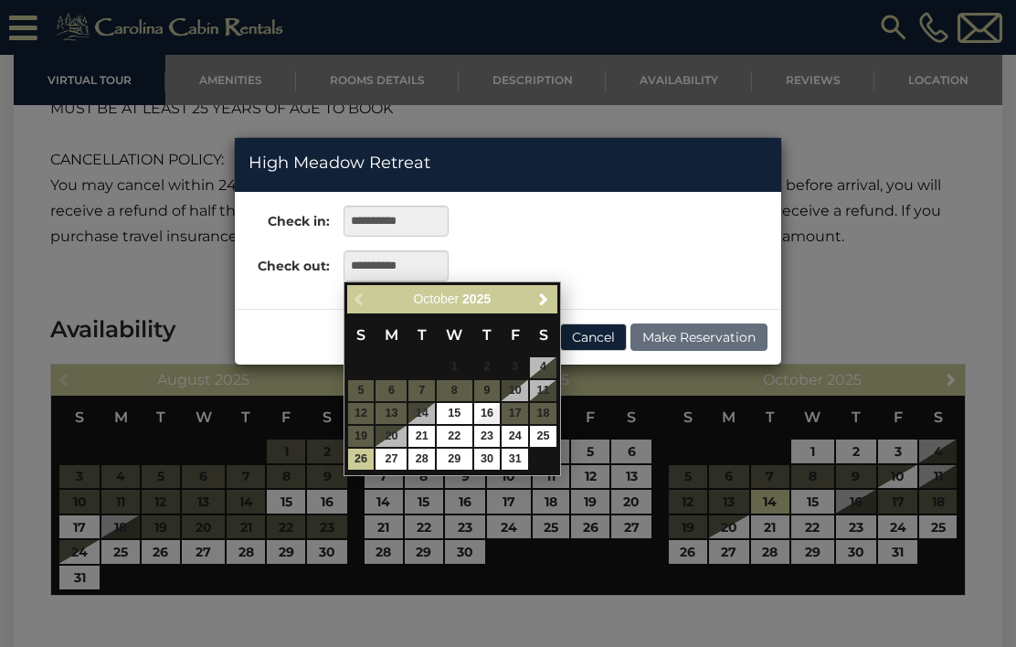
click at [497, 404] on link "16" at bounding box center [487, 413] width 27 height 21
type input "**********"
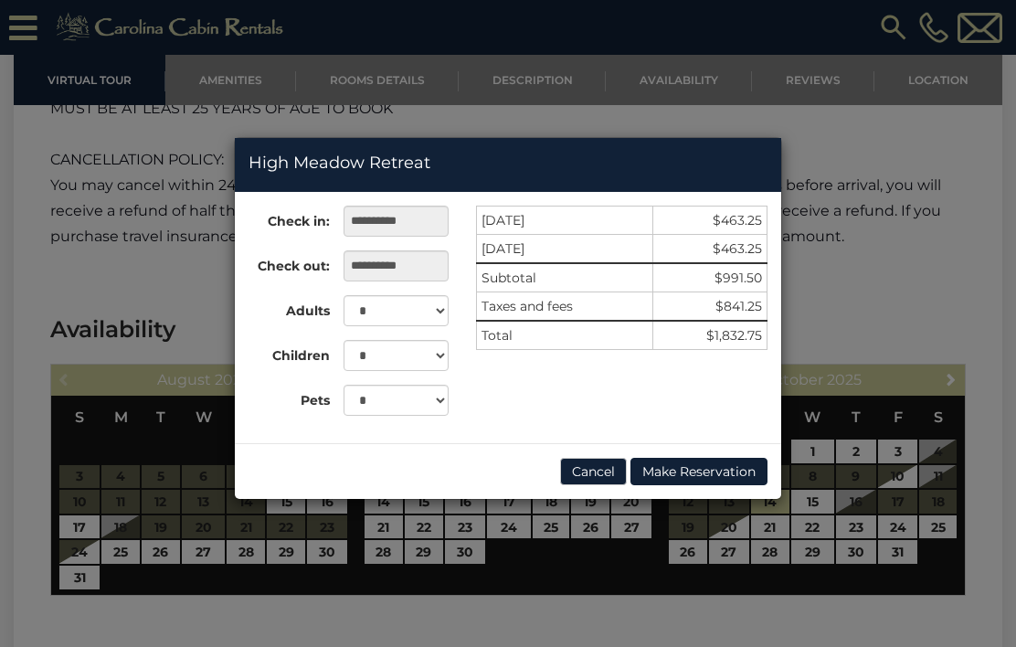
click at [930, 242] on div "**********" at bounding box center [508, 323] width 1016 height 647
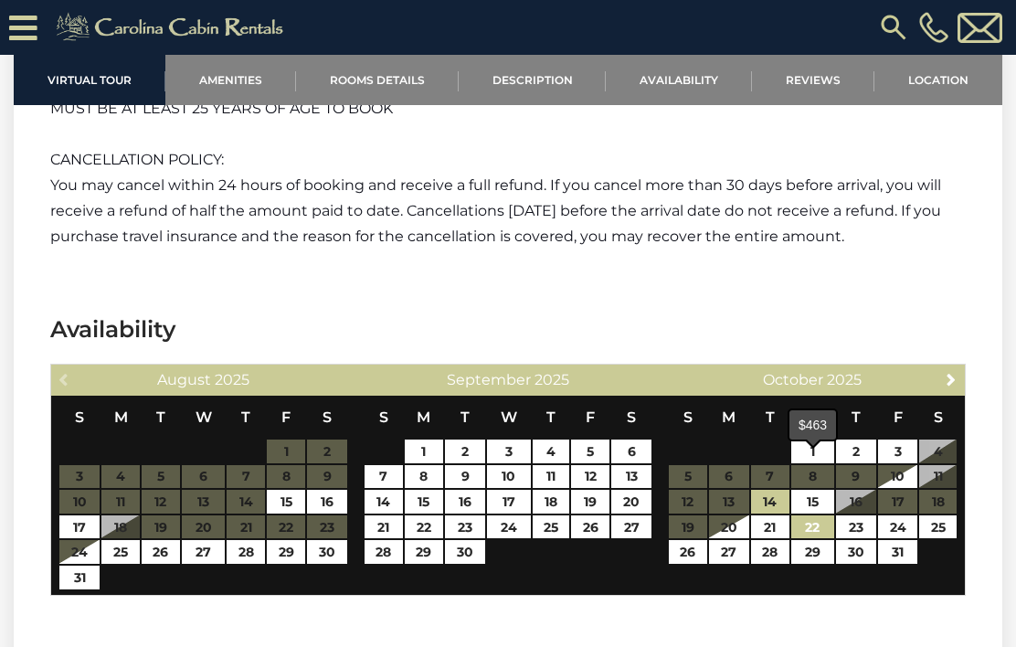
click at [824, 515] on link "22" at bounding box center [813, 527] width 43 height 24
type input "**********"
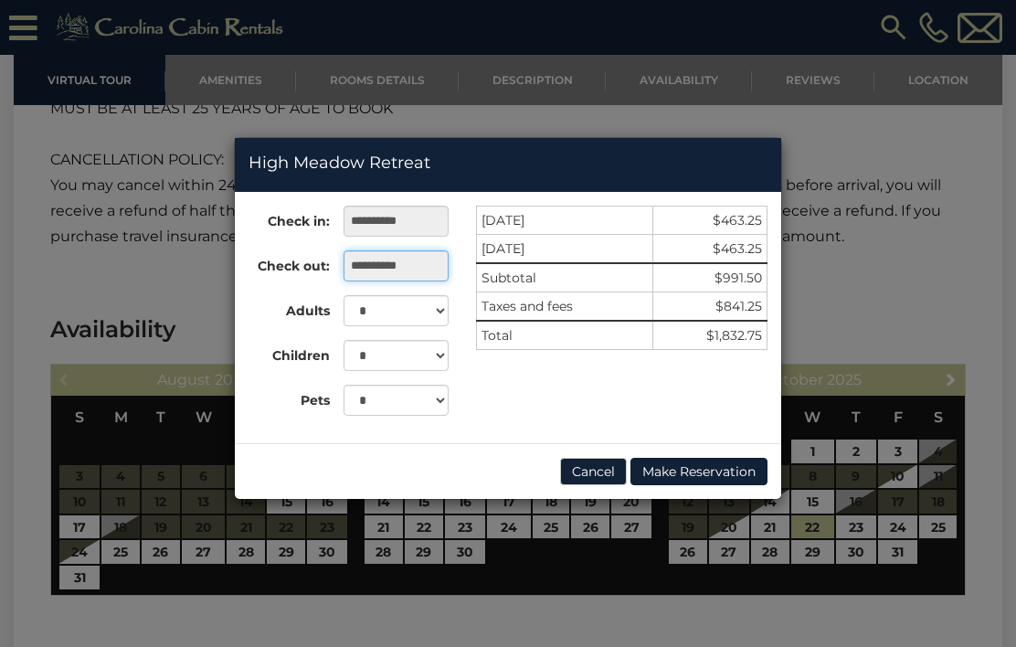
click at [439, 260] on input "**********" at bounding box center [396, 265] width 105 height 31
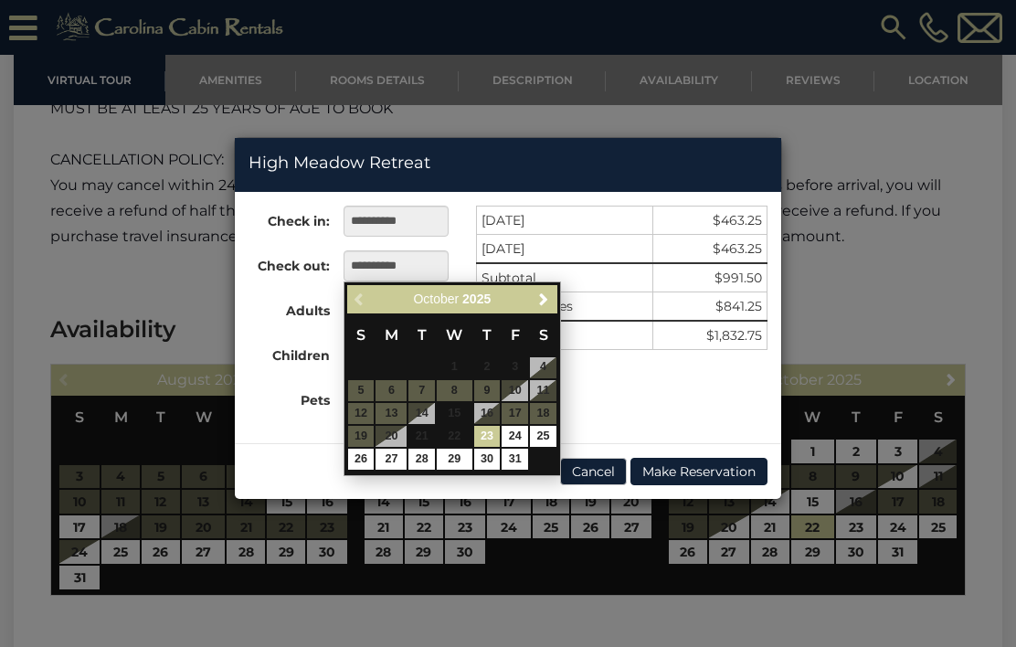
click at [908, 462] on div "**********" at bounding box center [508, 323] width 1016 height 647
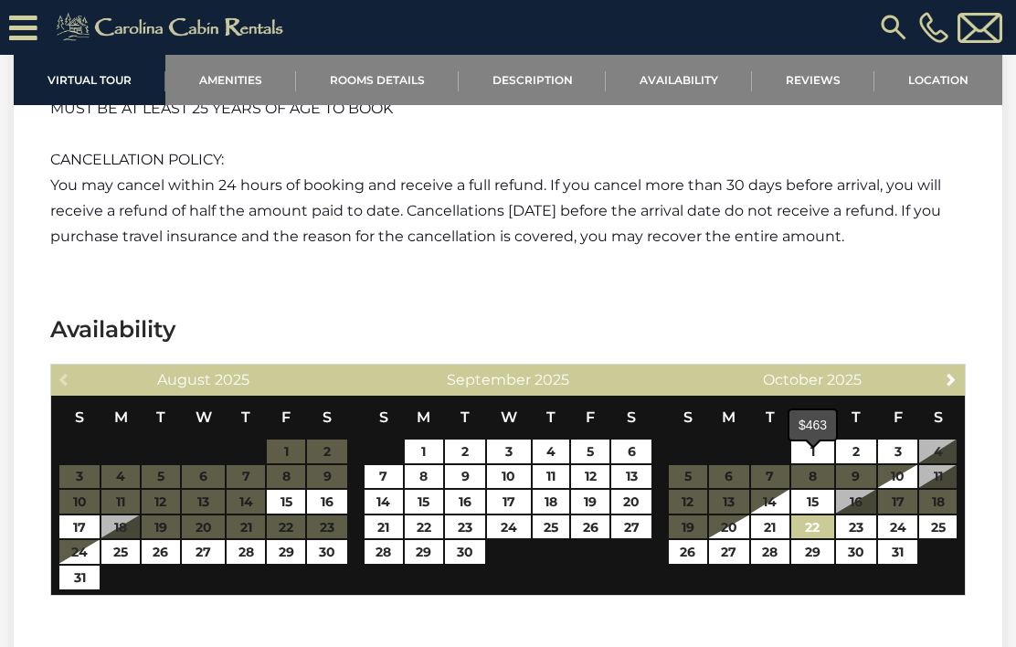
click at [818, 515] on link "22" at bounding box center [813, 527] width 43 height 24
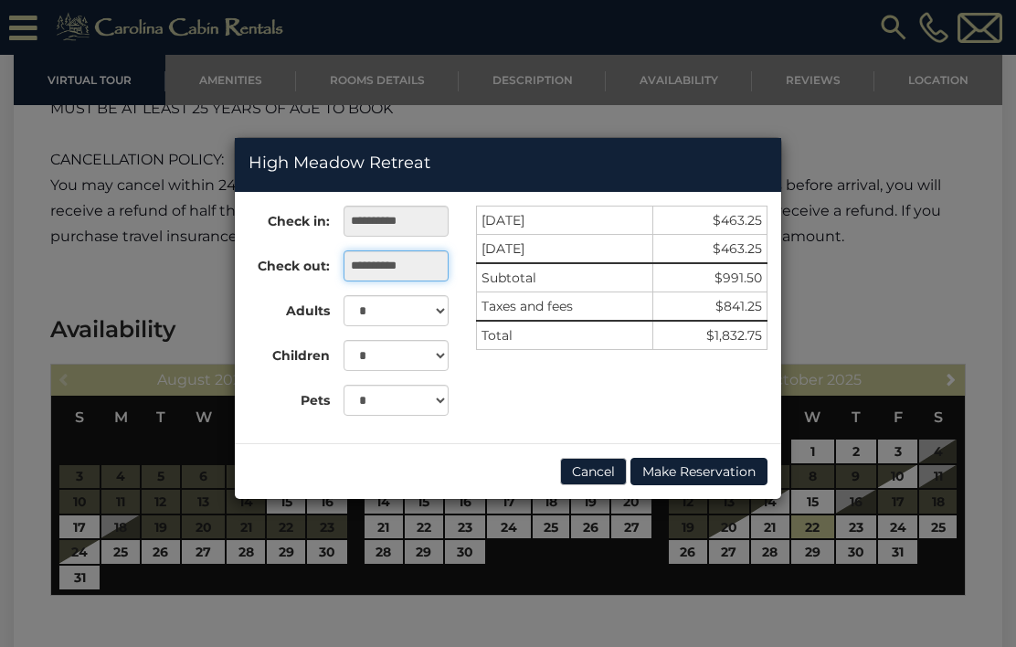
click at [441, 266] on input "**********" at bounding box center [396, 265] width 105 height 31
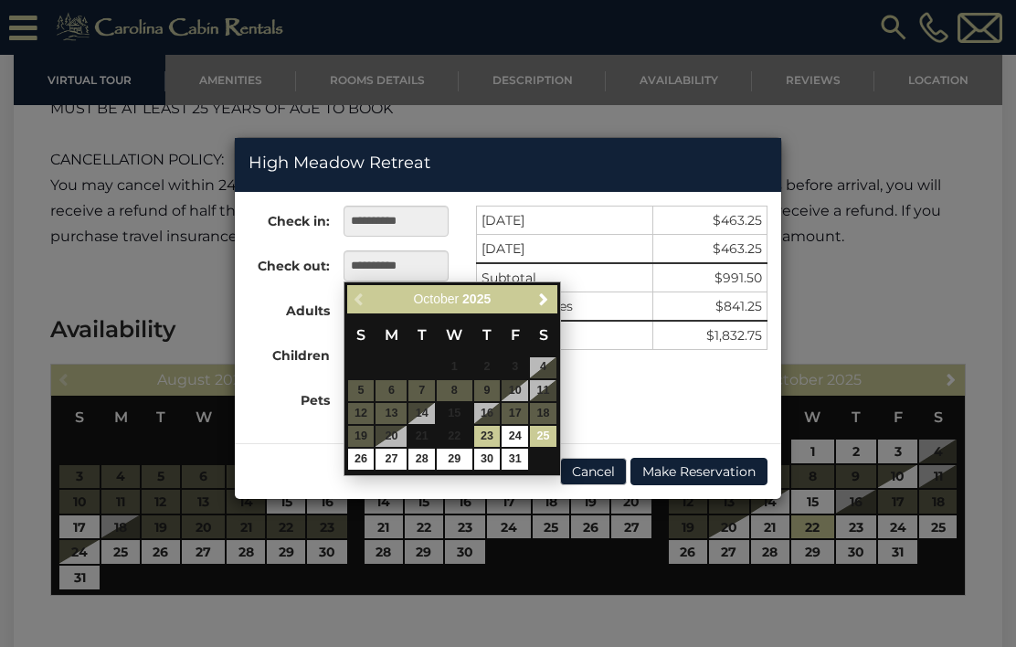
click at [555, 426] on link "25" at bounding box center [543, 436] width 27 height 21
type input "**********"
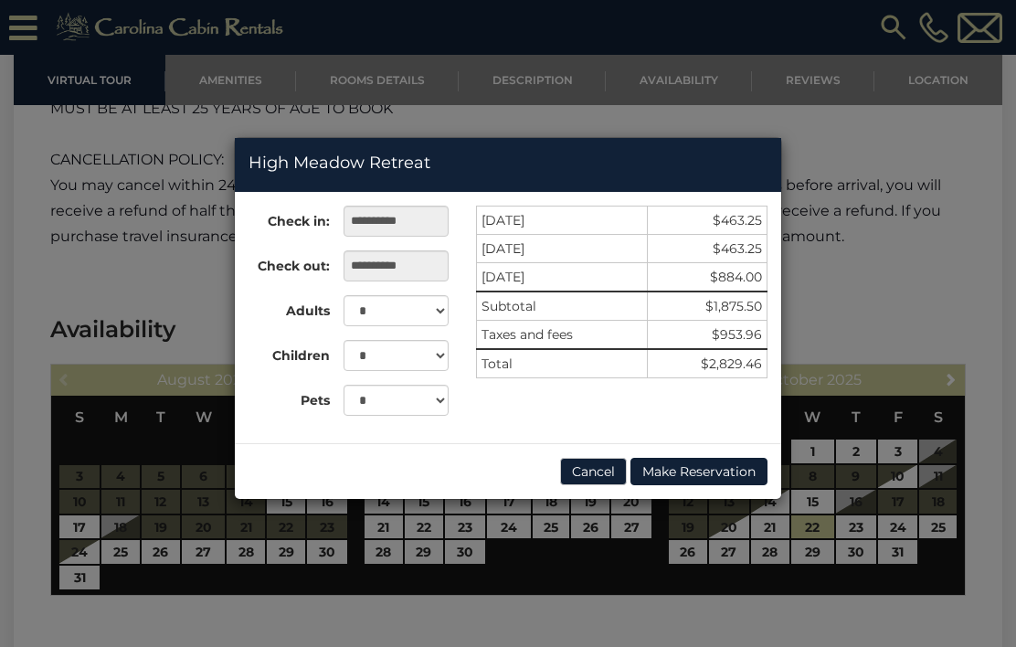
click at [932, 253] on div "**********" at bounding box center [508, 323] width 1016 height 647
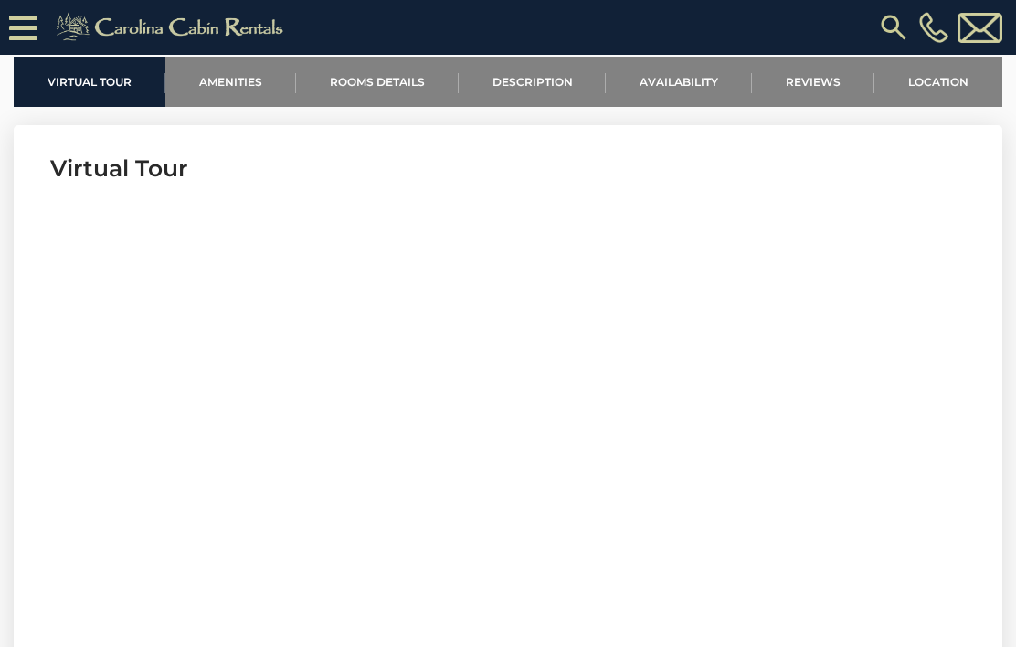
scroll to position [600, 0]
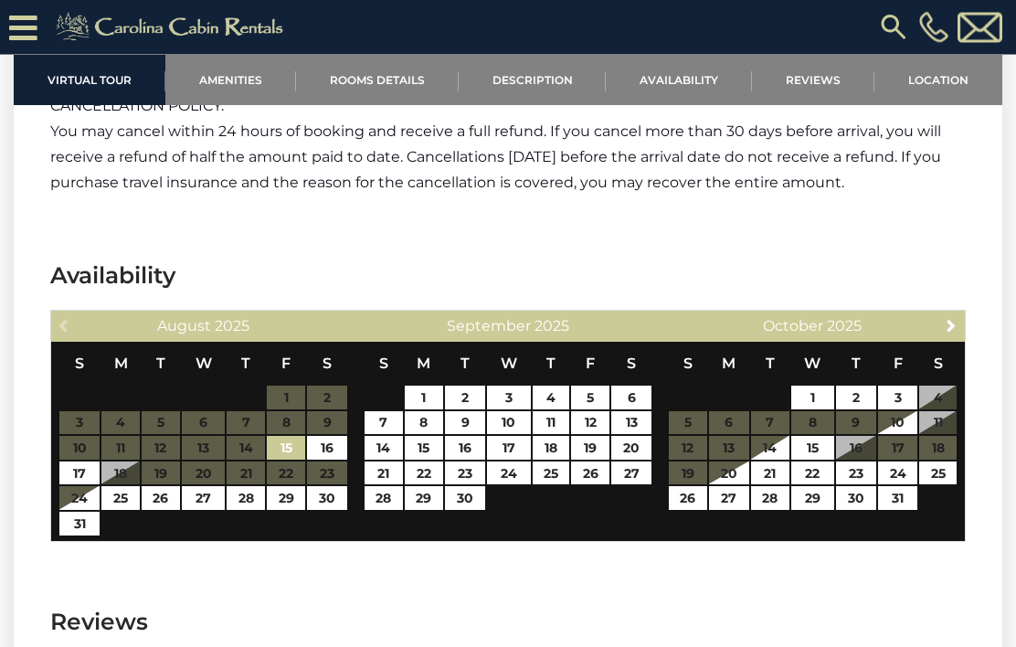
scroll to position [4005, 0]
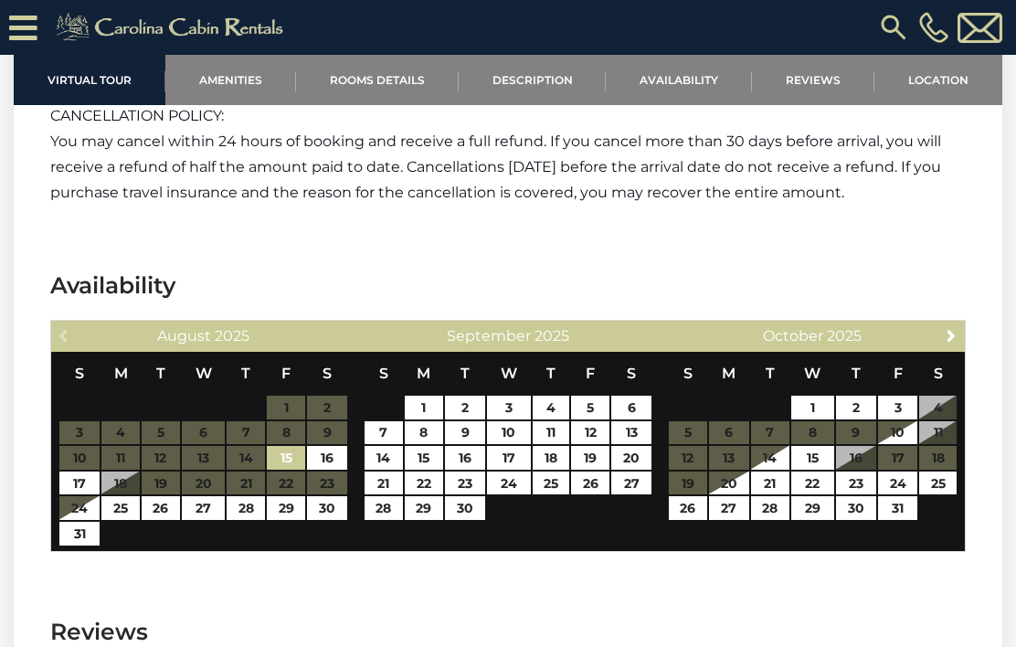
click at [953, 328] on span "Next" at bounding box center [951, 335] width 15 height 15
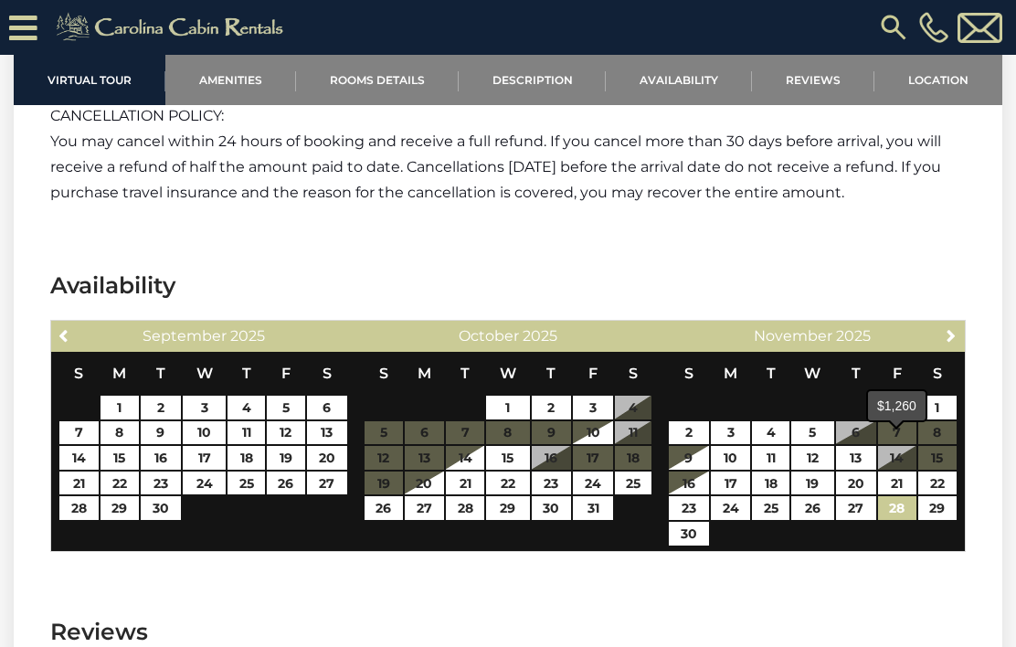
click at [898, 496] on link "28" at bounding box center [897, 508] width 38 height 24
type input "**********"
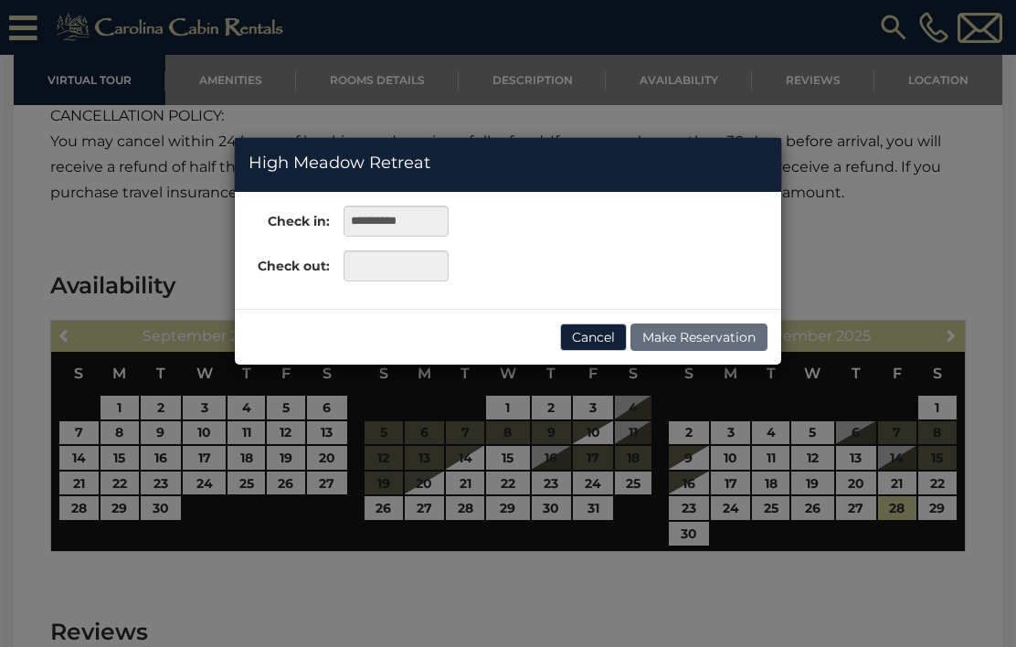
click at [896, 449] on div "**********" at bounding box center [508, 323] width 1016 height 647
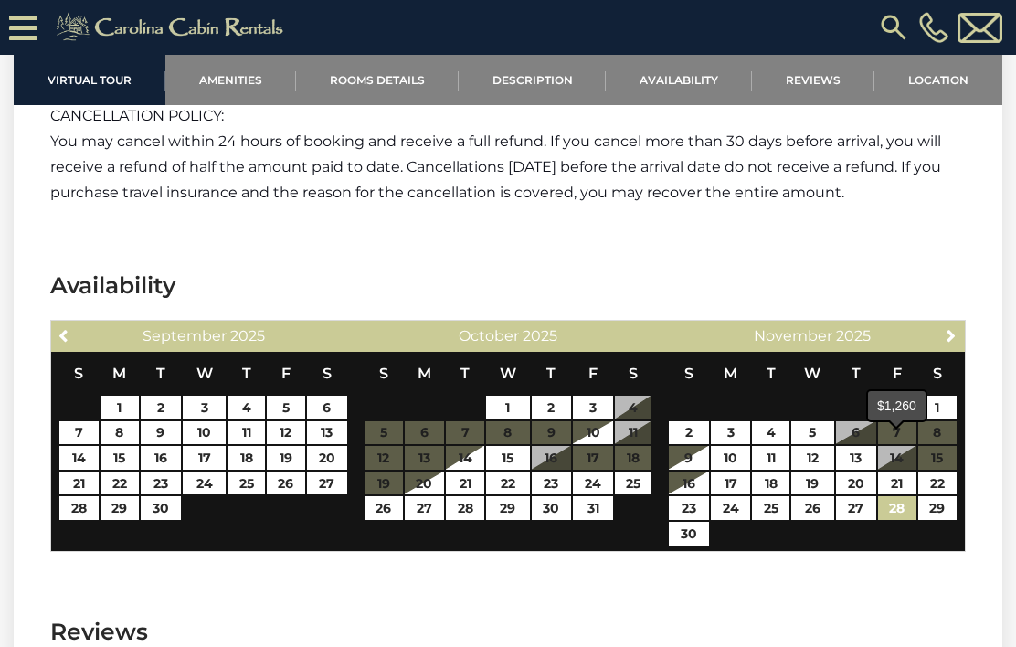
click at [905, 496] on link "28" at bounding box center [897, 508] width 38 height 24
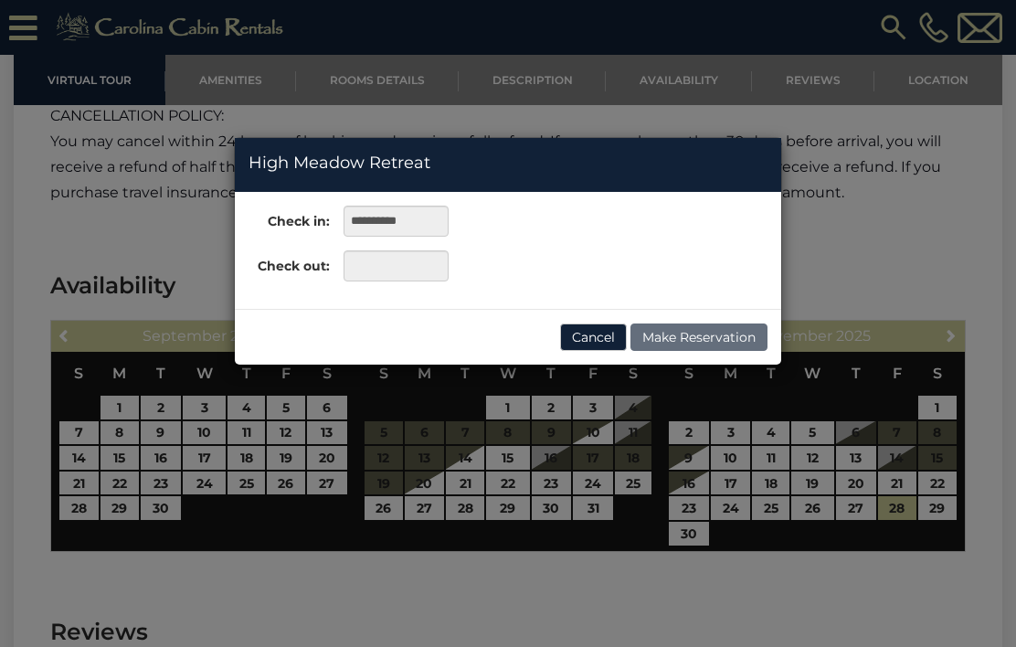
click at [907, 538] on div "**********" at bounding box center [508, 323] width 1016 height 647
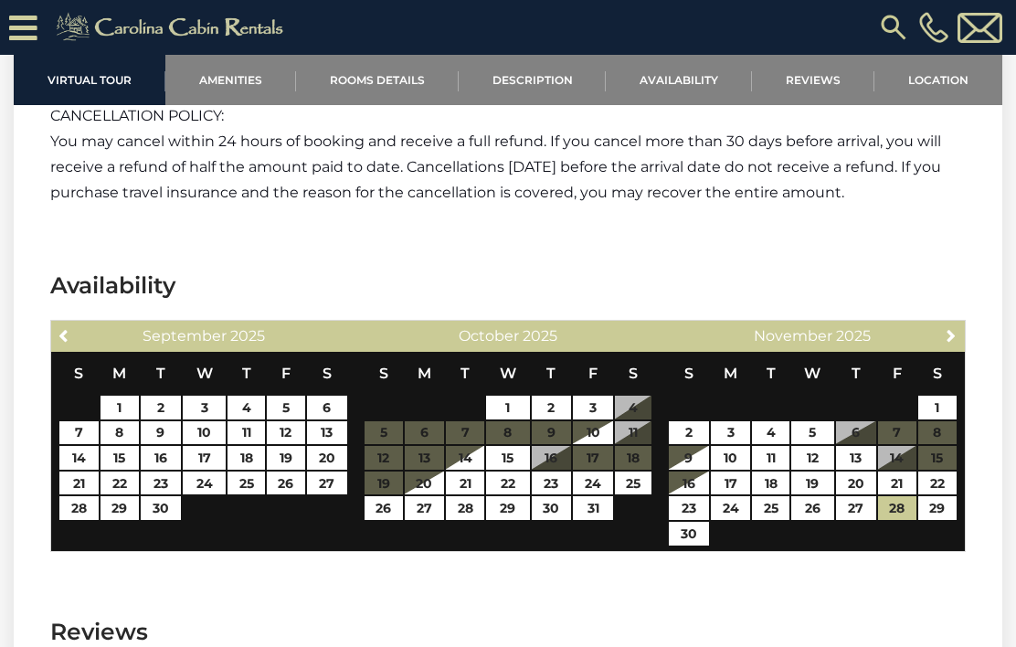
click at [952, 328] on span "Next" at bounding box center [951, 335] width 15 height 15
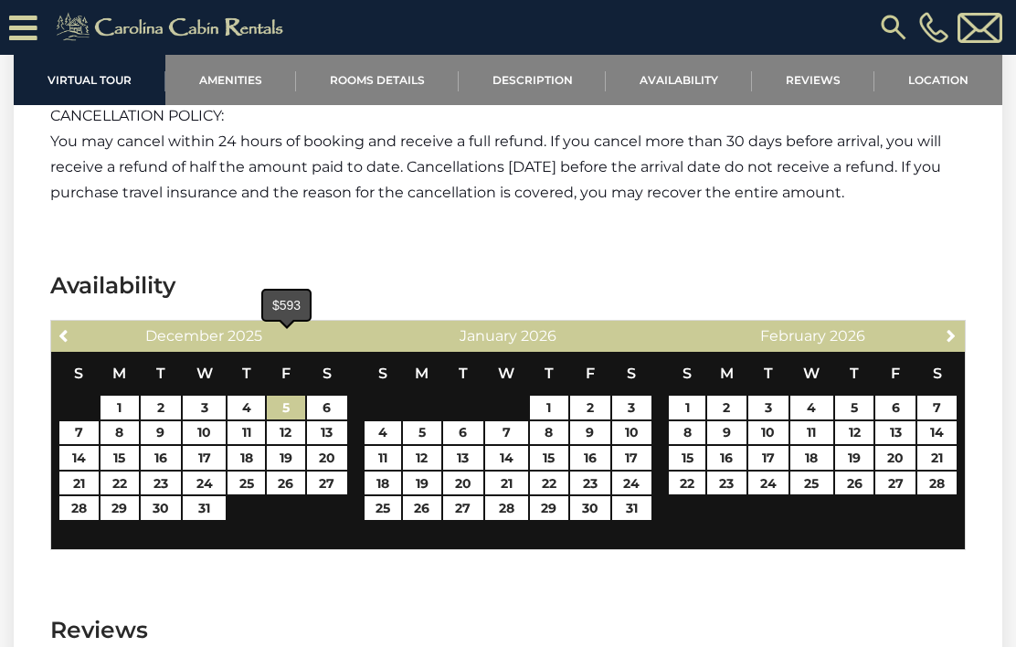
click at [297, 396] on link "5" at bounding box center [286, 408] width 38 height 24
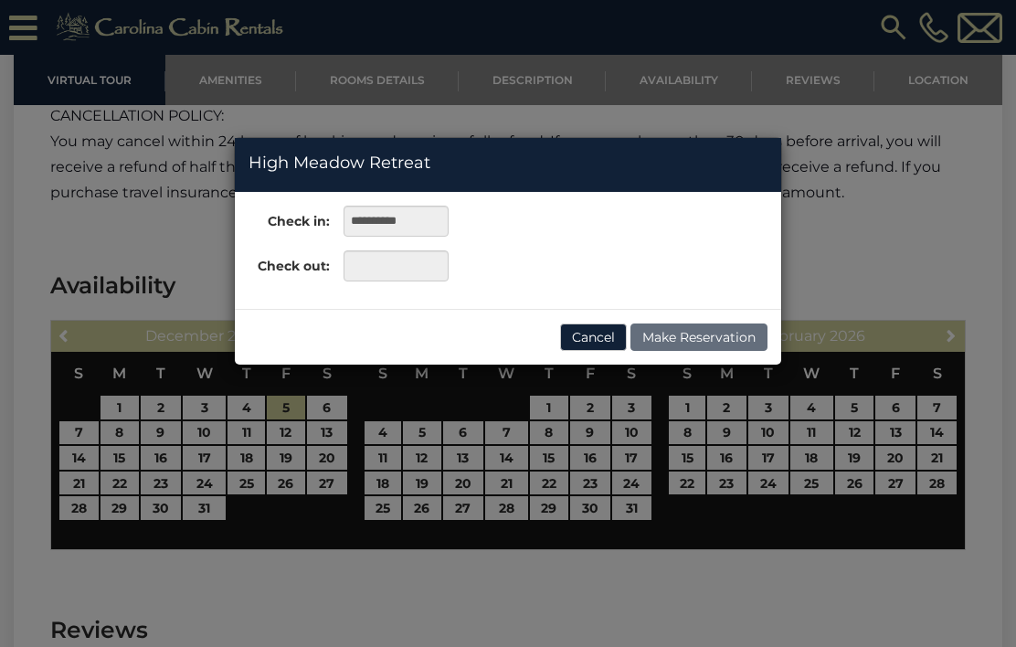
click at [82, 371] on div "**********" at bounding box center [508, 323] width 1016 height 647
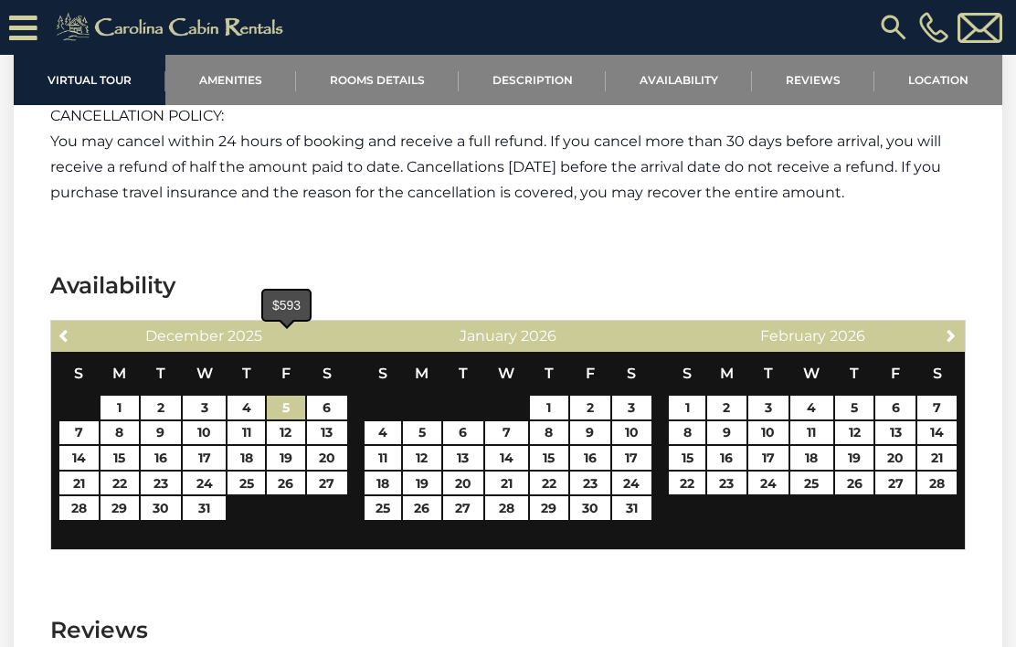
click at [292, 396] on link "5" at bounding box center [286, 408] width 38 height 24
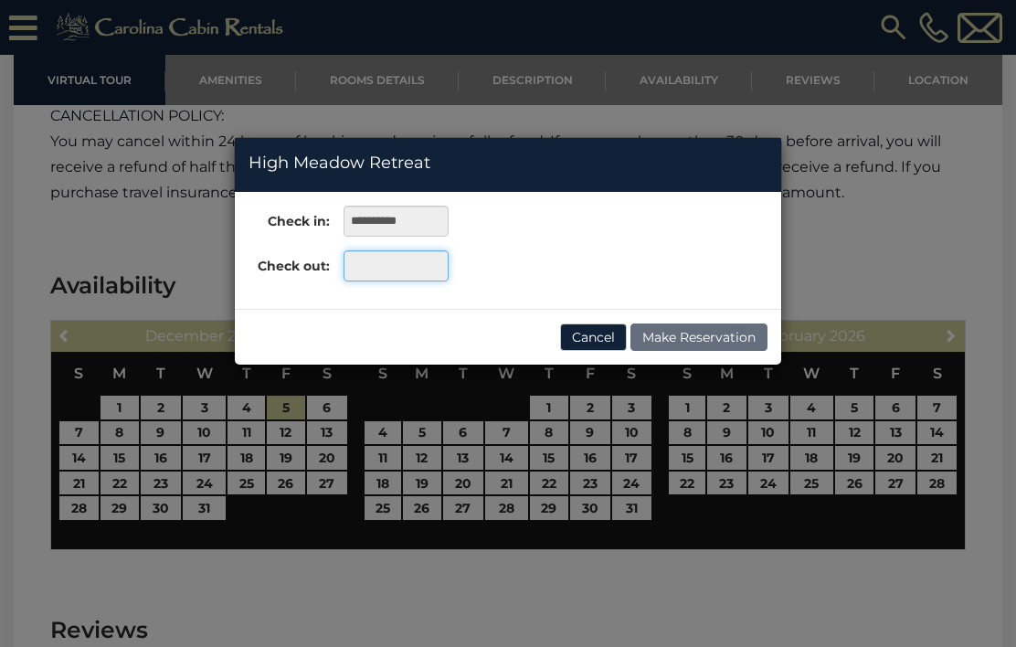
click at [392, 270] on input "text" at bounding box center [396, 265] width 105 height 31
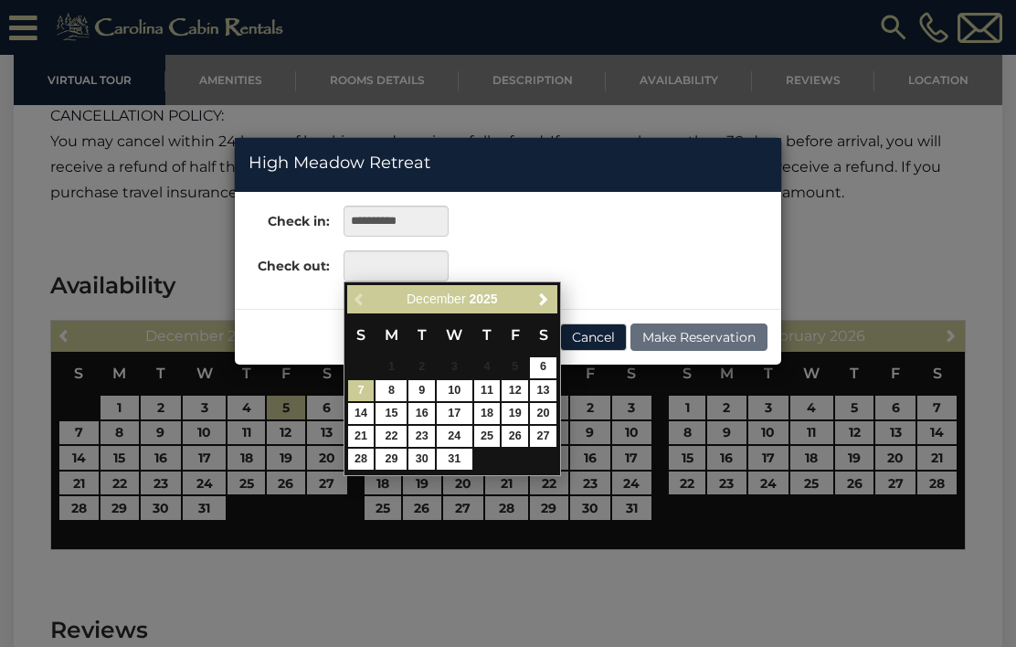
click at [360, 389] on link "7" at bounding box center [361, 390] width 27 height 21
type input "**********"
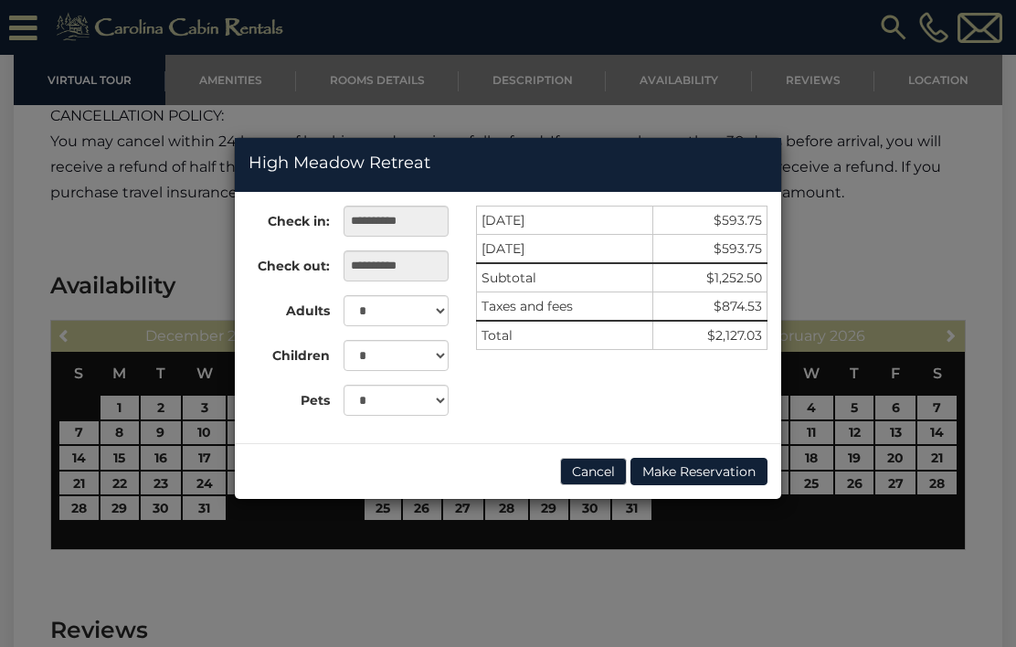
click at [868, 179] on div "**********" at bounding box center [508, 323] width 1016 height 647
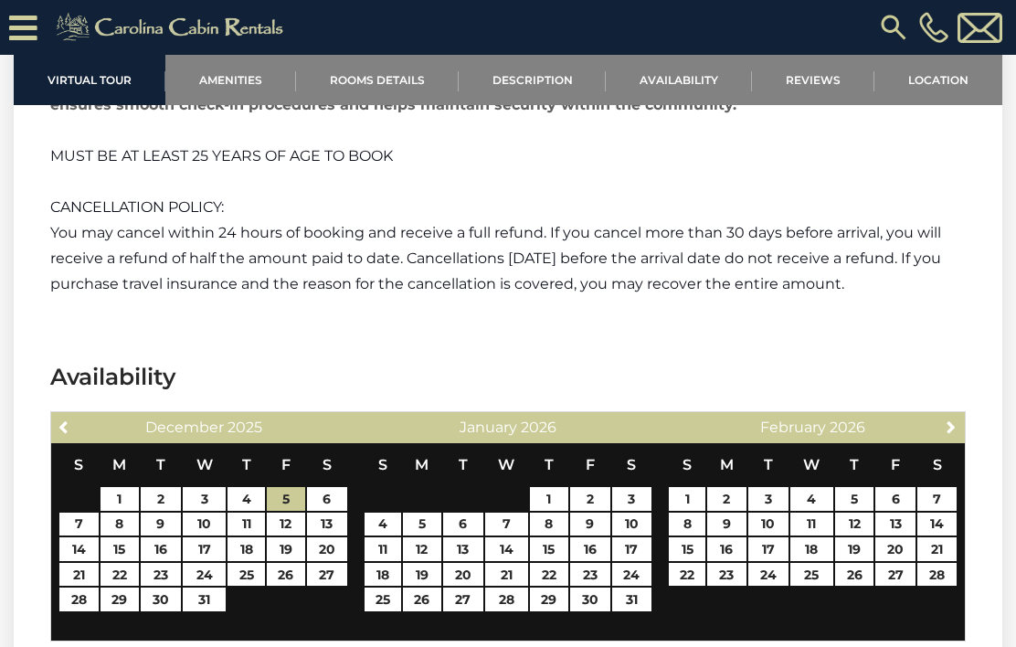
scroll to position [5906, 0]
